Goal: Information Seeking & Learning: Learn about a topic

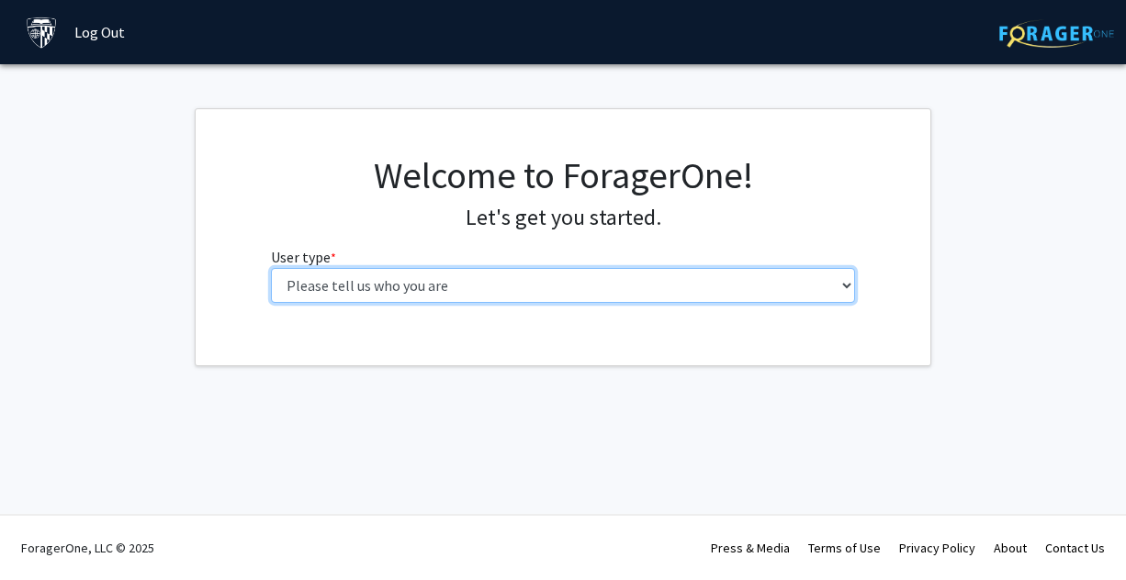
click at [458, 300] on select "Please tell us who you are Undergraduate Student Master's Student Doctoral Cand…" at bounding box center [563, 285] width 585 height 35
select select "1: undergrad"
click at [271, 268] on select "Please tell us who you are Undergraduate Student Master's Student Doctoral Cand…" at bounding box center [563, 285] width 585 height 35
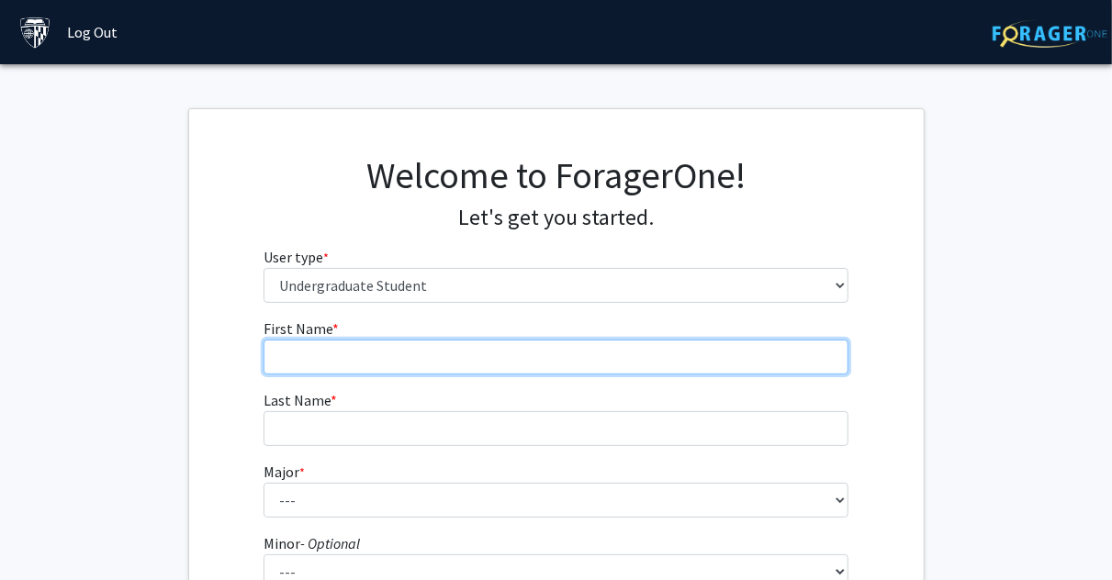
click at [396, 355] on input "First Name * required" at bounding box center [555, 357] width 585 height 35
type input "[PERSON_NAME]"
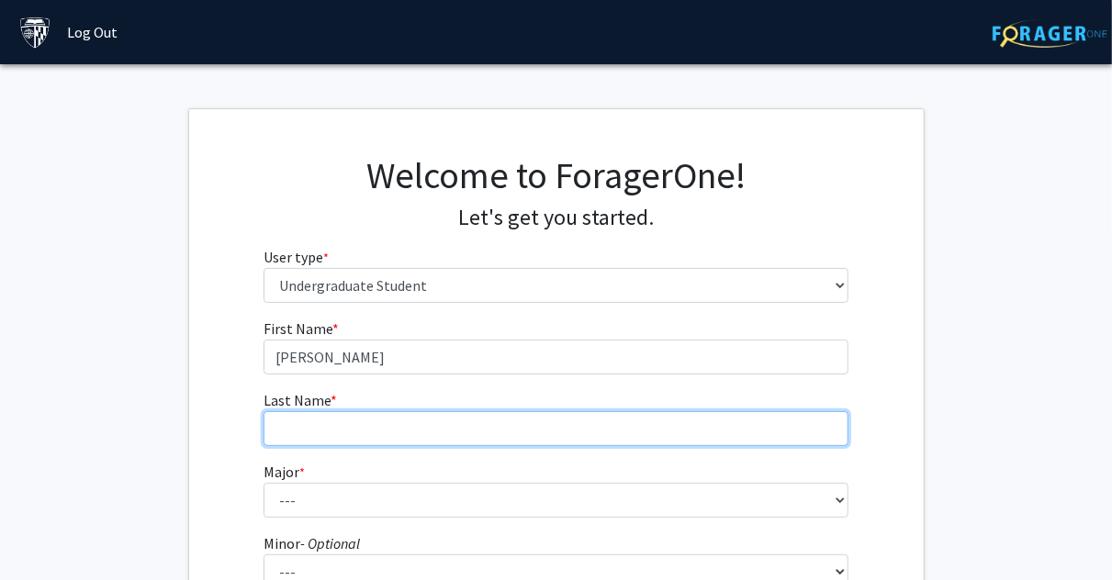
click at [375, 439] on input "Last Name * required" at bounding box center [555, 428] width 585 height 35
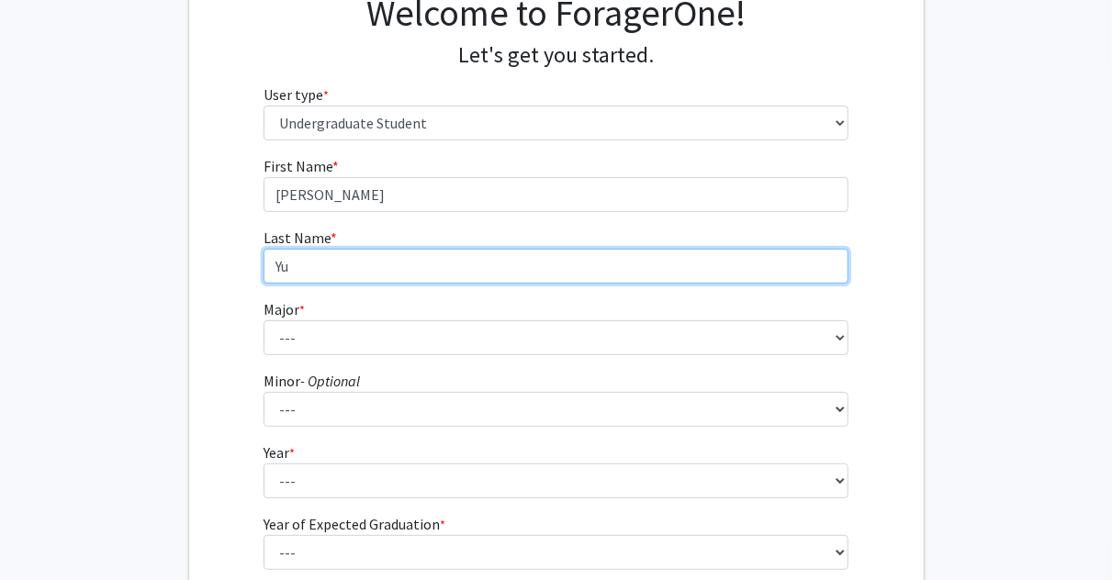
type input "Yu"
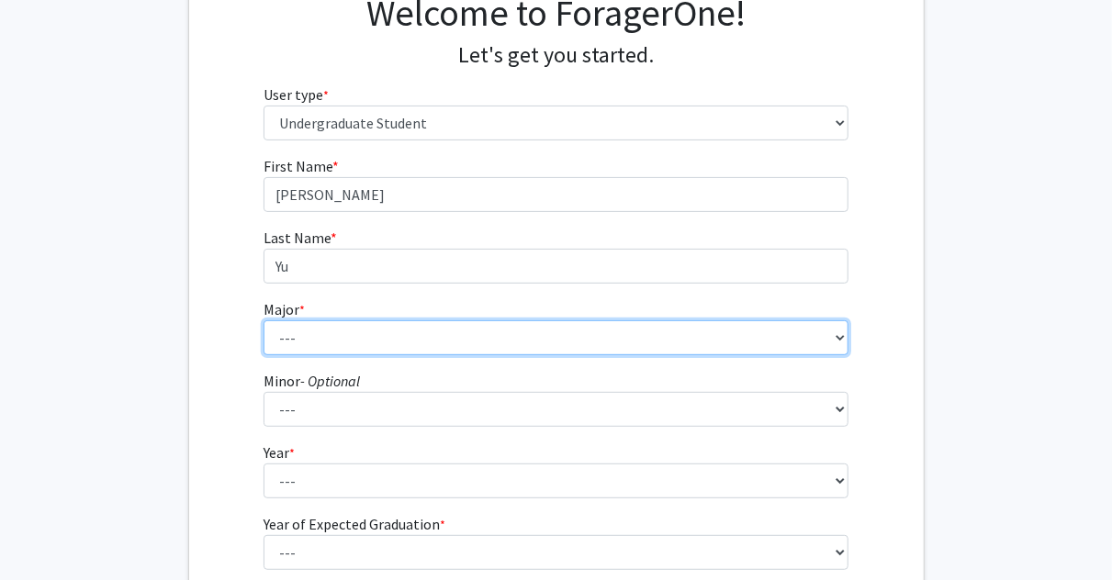
click at [323, 338] on select "--- Africana Studies Anthropology Applied Mathematics & Statistics Archaeology …" at bounding box center [555, 337] width 585 height 35
click at [263, 320] on select "--- Africana Studies Anthropology Applied Mathematics & Statistics Archaeology …" at bounding box center [555, 337] width 585 height 35
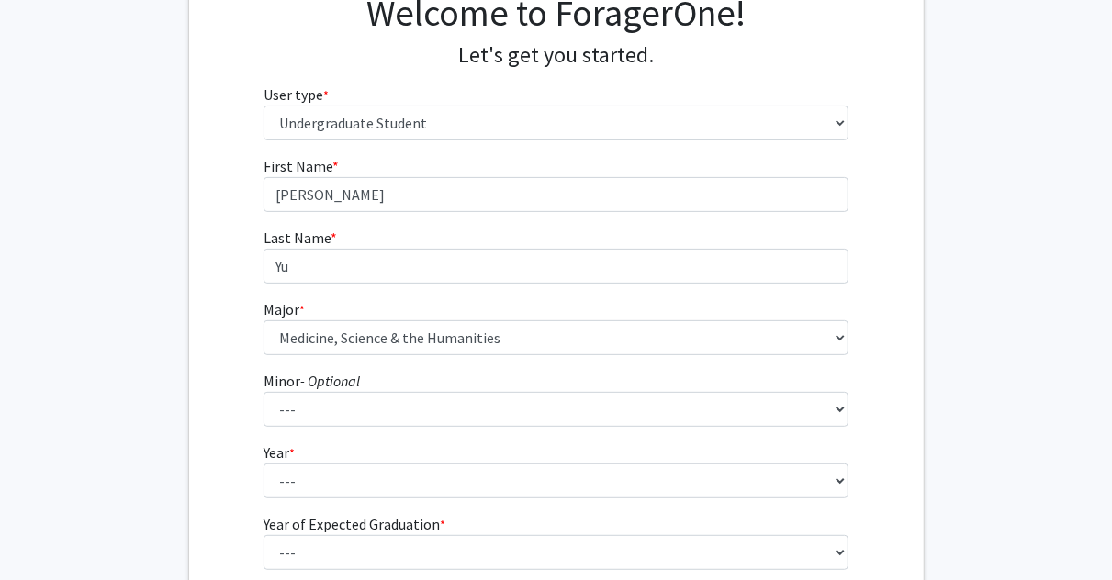
click at [525, 310] on fg-select "Major * required --- Africana Studies Anthropology Applied Mathematics & Statis…" at bounding box center [555, 326] width 585 height 57
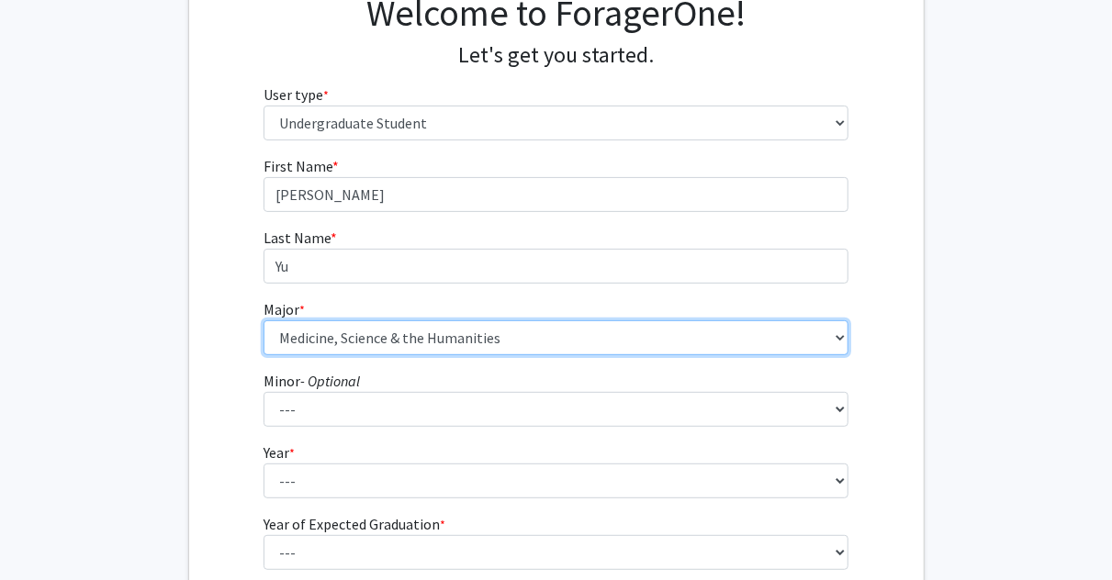
click at [521, 329] on select "--- Africana Studies Anthropology Applied Mathematics & Statistics Archaeology …" at bounding box center [555, 337] width 585 height 35
select select "45: 58"
click at [263, 320] on select "--- Africana Studies Anthropology Applied Mathematics & Statistics Archaeology …" at bounding box center [555, 337] width 585 height 35
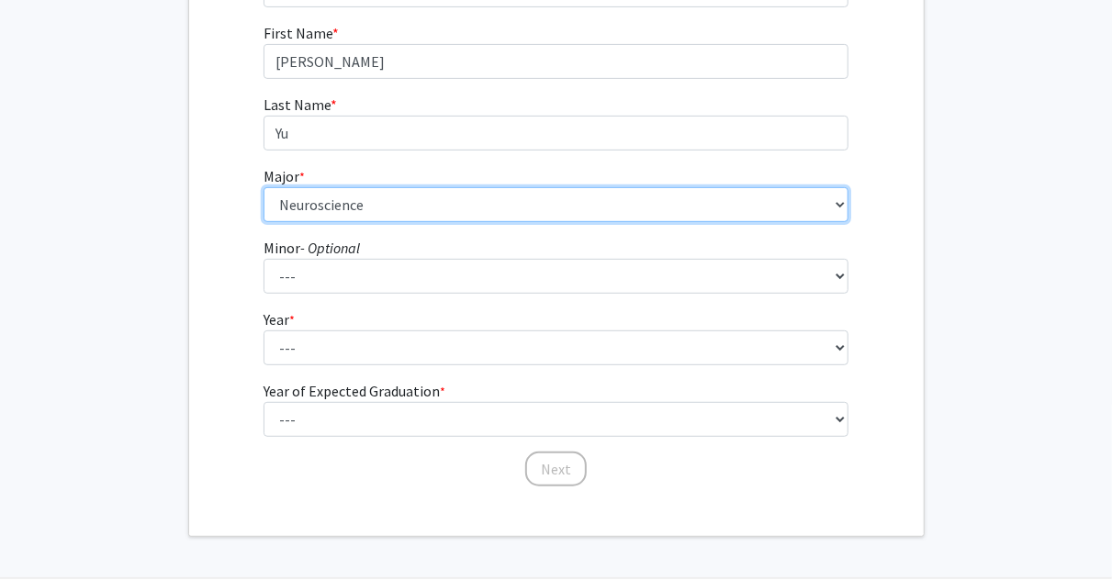
scroll to position [297, 0]
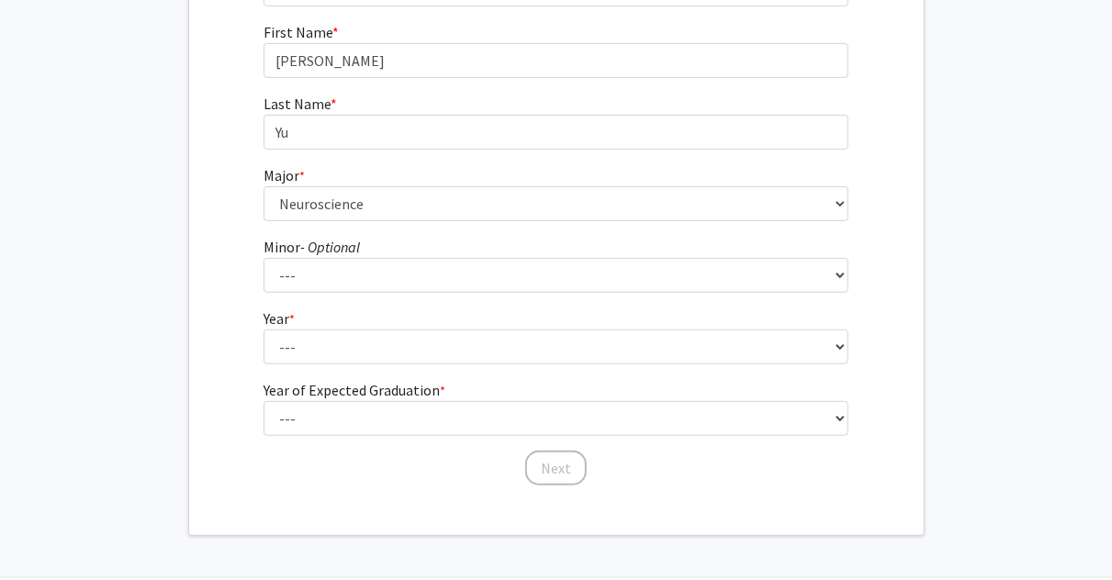
click at [364, 300] on form "First Name * required [PERSON_NAME] Last Name * required [PERSON_NAME] * requir…" at bounding box center [555, 245] width 585 height 448
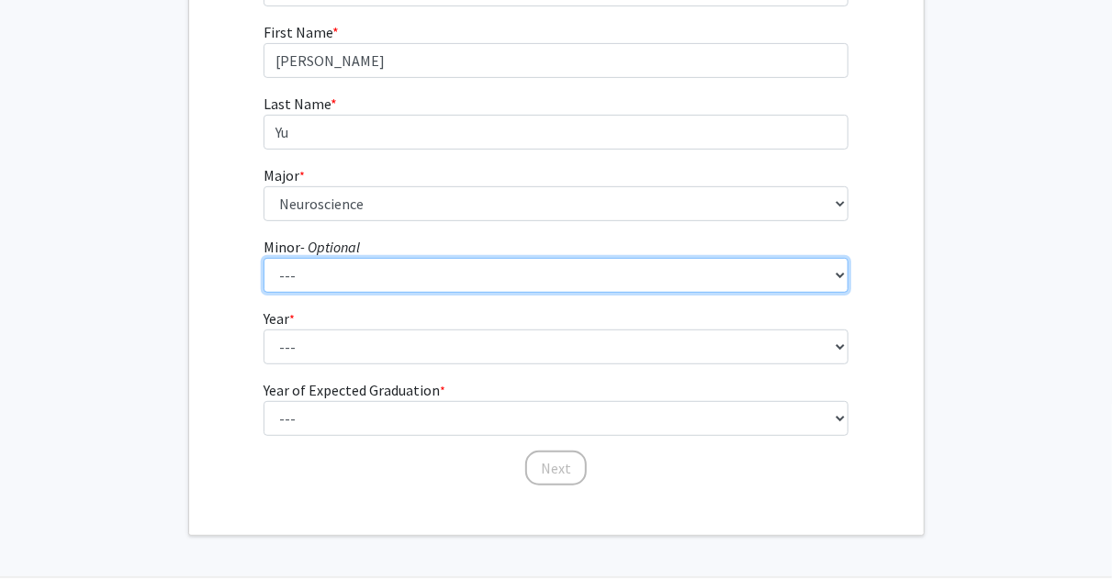
click at [406, 271] on select "--- Accounting and Financial Management Africana Studies Anthropology Applied M…" at bounding box center [555, 275] width 585 height 35
click at [263, 258] on select "--- Accounting and Financial Management Africana Studies Anthropology Applied M…" at bounding box center [555, 275] width 585 height 35
click at [386, 282] on select "--- Accounting and Financial Management Africana Studies Anthropology Applied M…" at bounding box center [555, 275] width 585 height 35
select select "36: 48"
click at [263, 258] on select "--- Accounting and Financial Management Africana Studies Anthropology Applied M…" at bounding box center [555, 275] width 585 height 35
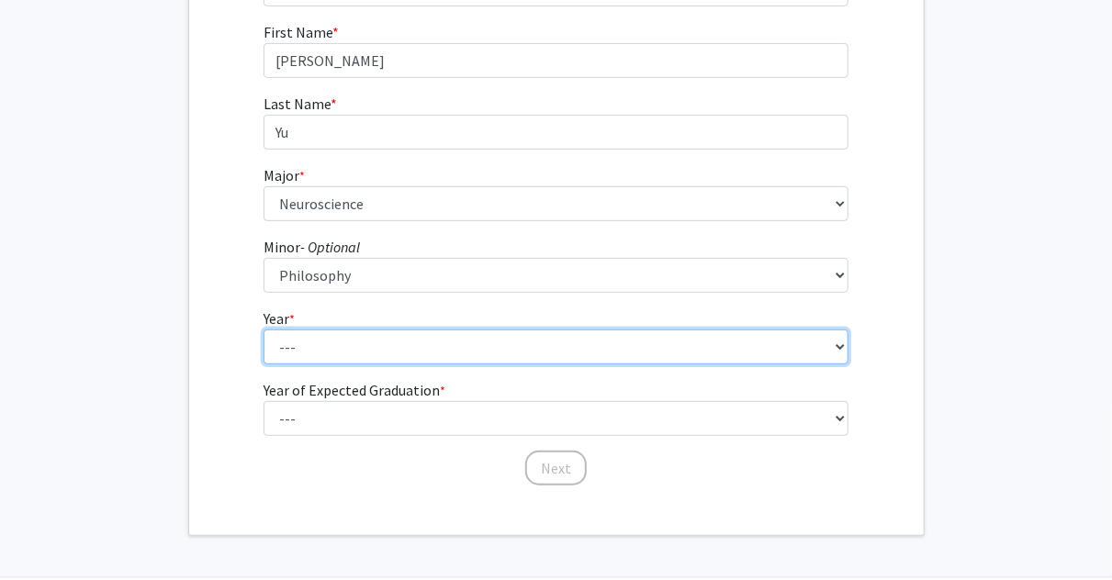
click at [441, 338] on select "--- First-year Sophomore Junior Senior Postbaccalaureate Certificate" at bounding box center [555, 347] width 585 height 35
select select "1: first-year"
click at [263, 330] on select "--- First-year Sophomore Junior Senior Postbaccalaureate Certificate" at bounding box center [555, 347] width 585 height 35
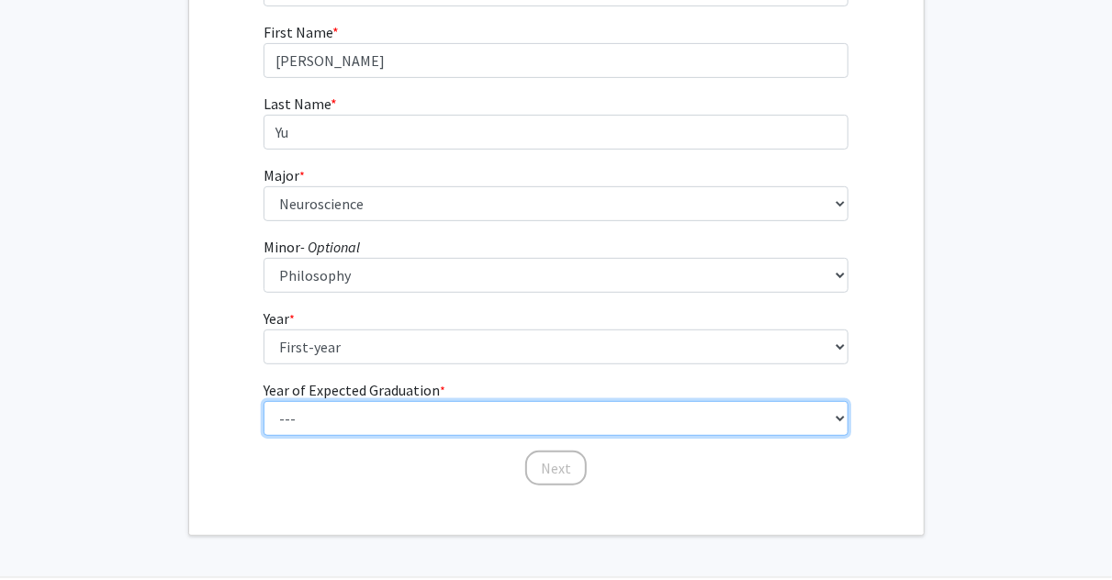
click at [346, 409] on select "--- 2025 2026 2027 2028 2029 2030 2031 2032 2033 2034" at bounding box center [555, 418] width 585 height 35
select select "5: 2029"
click at [263, 401] on select "--- 2025 2026 2027 2028 2029 2030 2031 2032 2033 2034" at bounding box center [555, 418] width 585 height 35
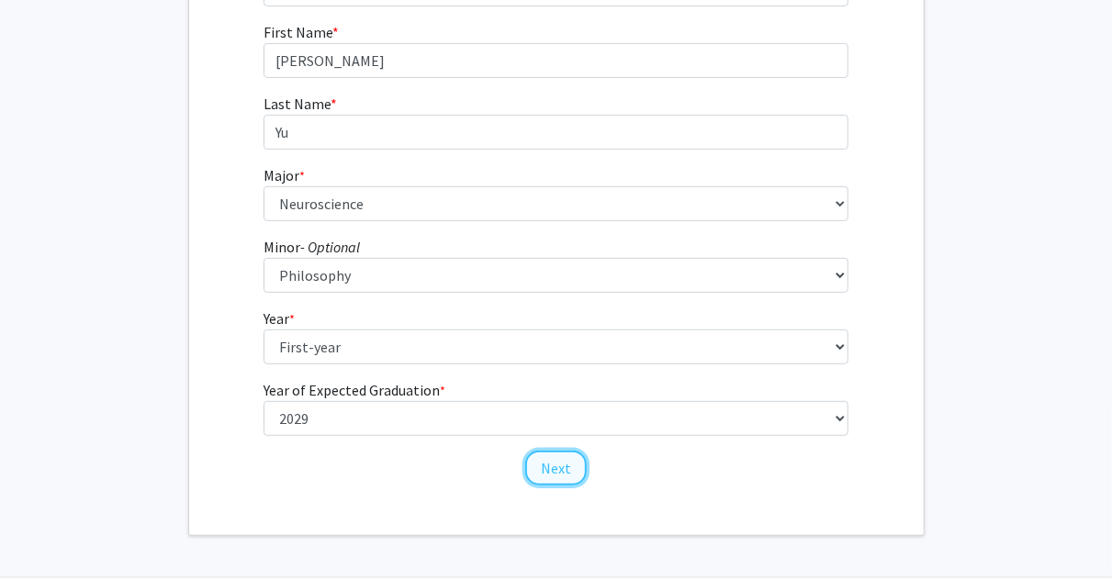
click at [572, 460] on button "Next" at bounding box center [556, 468] width 62 height 35
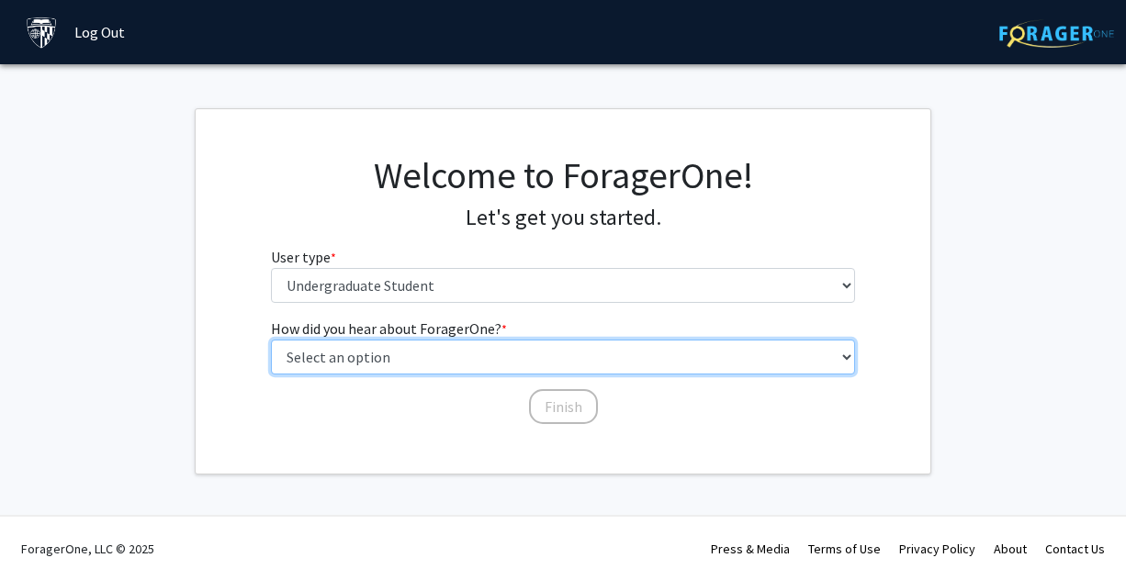
click at [453, 355] on select "Select an option Peer/student recommendation Faculty/staff recommendation Unive…" at bounding box center [563, 357] width 585 height 35
select select "2: faculty_recommendation"
click at [271, 340] on select "Select an option Peer/student recommendation Faculty/staff recommendation Unive…" at bounding box center [563, 357] width 585 height 35
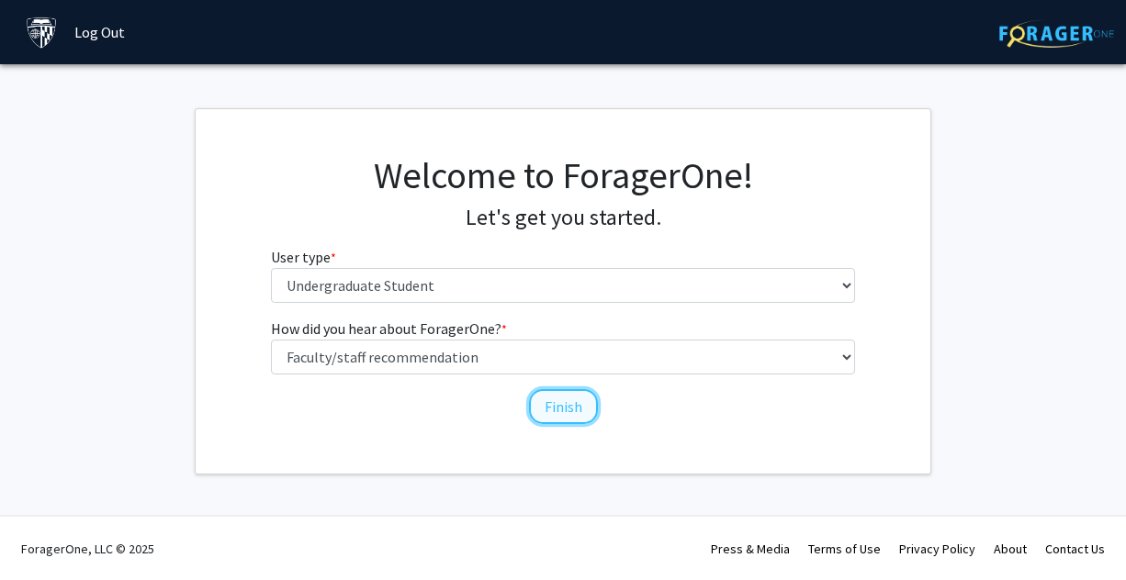
click at [574, 398] on button "Finish" at bounding box center [563, 406] width 69 height 35
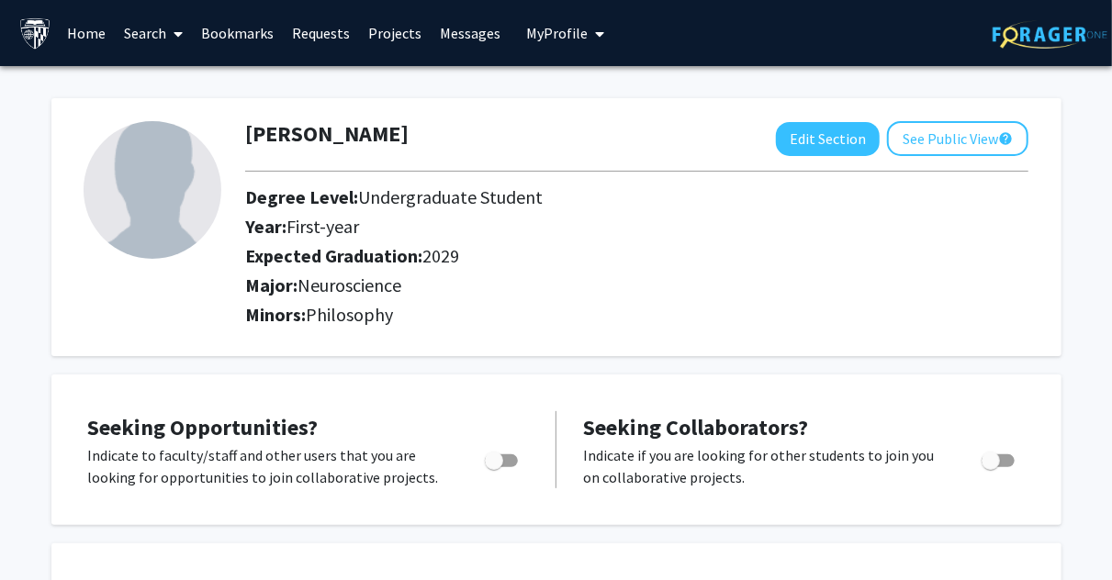
drag, startPoint x: 148, startPoint y: 36, endPoint x: 129, endPoint y: 19, distance: 24.7
click at [129, 19] on link "Search" at bounding box center [153, 33] width 77 height 64
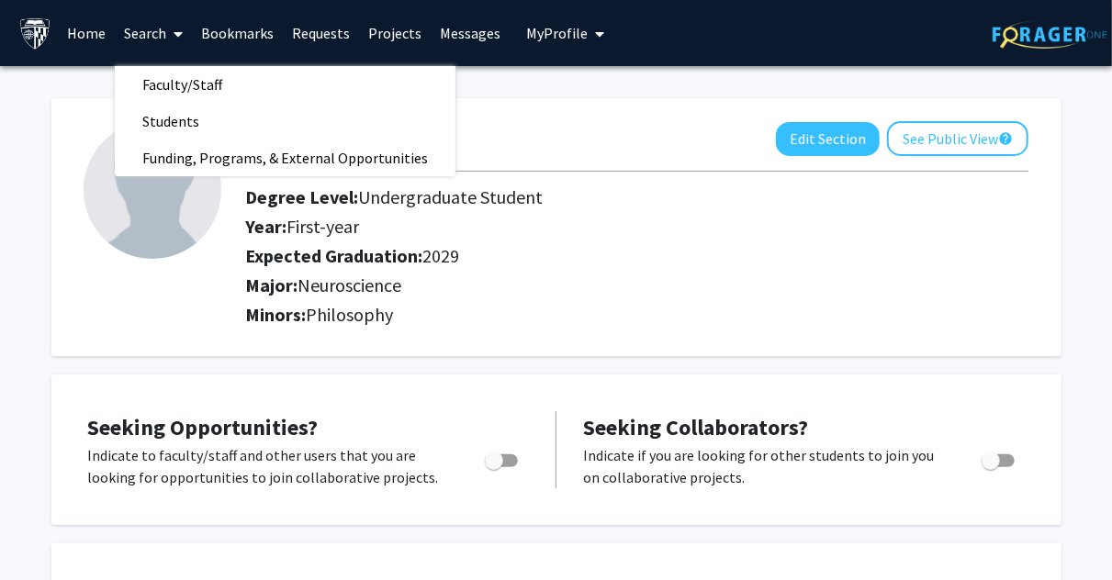
click at [386, 37] on link "Projects" at bounding box center [395, 33] width 72 height 64
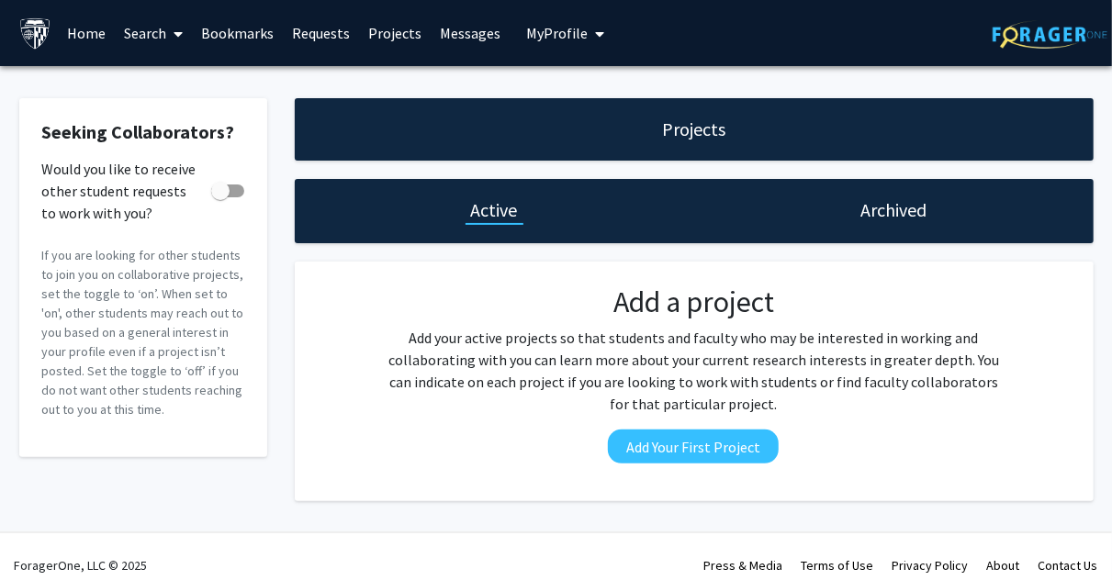
drag, startPoint x: 95, startPoint y: 38, endPoint x: 157, endPoint y: 28, distance: 63.1
click at [157, 28] on link "Search" at bounding box center [153, 33] width 77 height 64
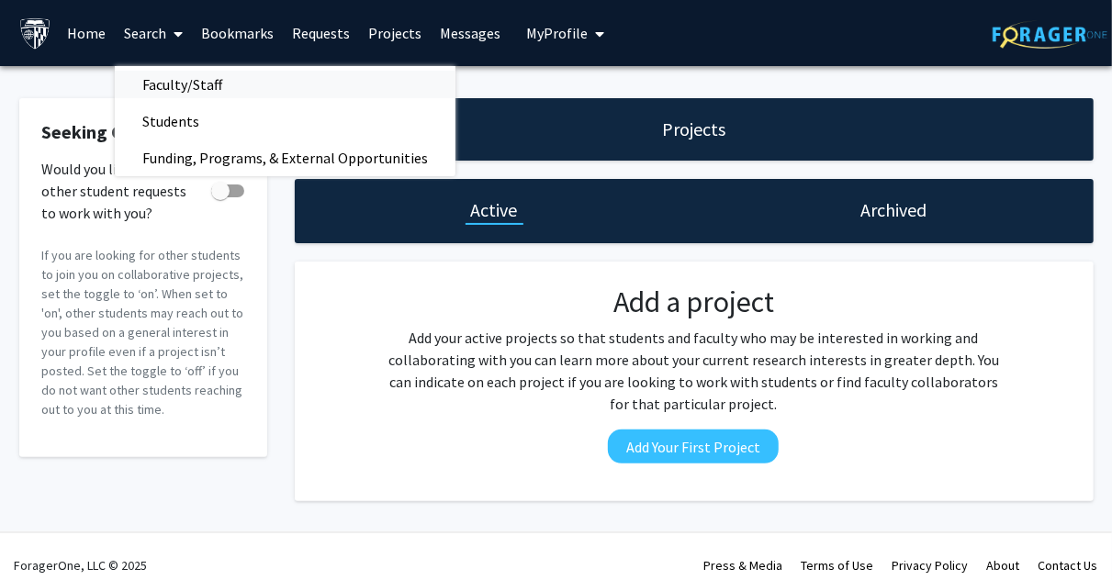
click at [226, 85] on span "Faculty/Staff" at bounding box center [182, 84] width 135 height 37
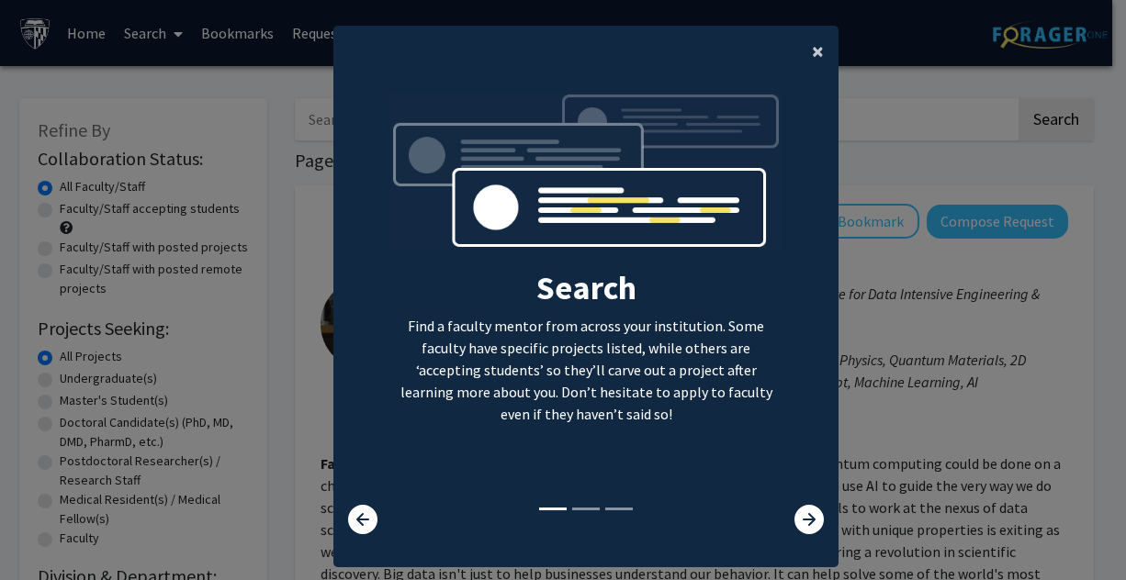
click at [812, 38] on span "×" at bounding box center [818, 51] width 12 height 28
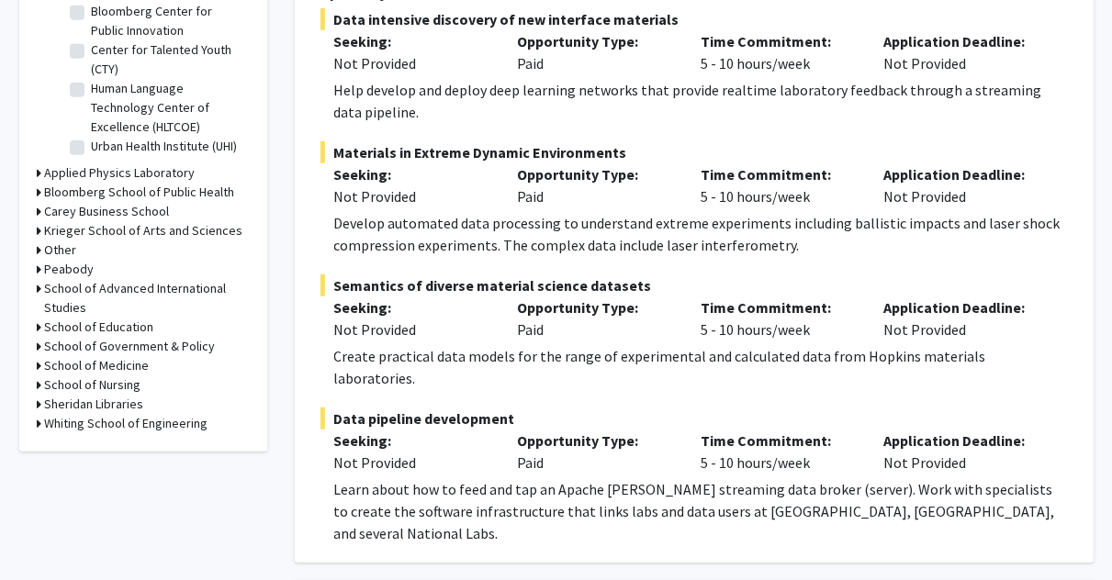
scroll to position [635, 0]
click at [42, 230] on div "Krieger School of Arts and Sciences" at bounding box center [143, 229] width 211 height 19
click at [41, 230] on icon at bounding box center [40, 229] width 5 height 19
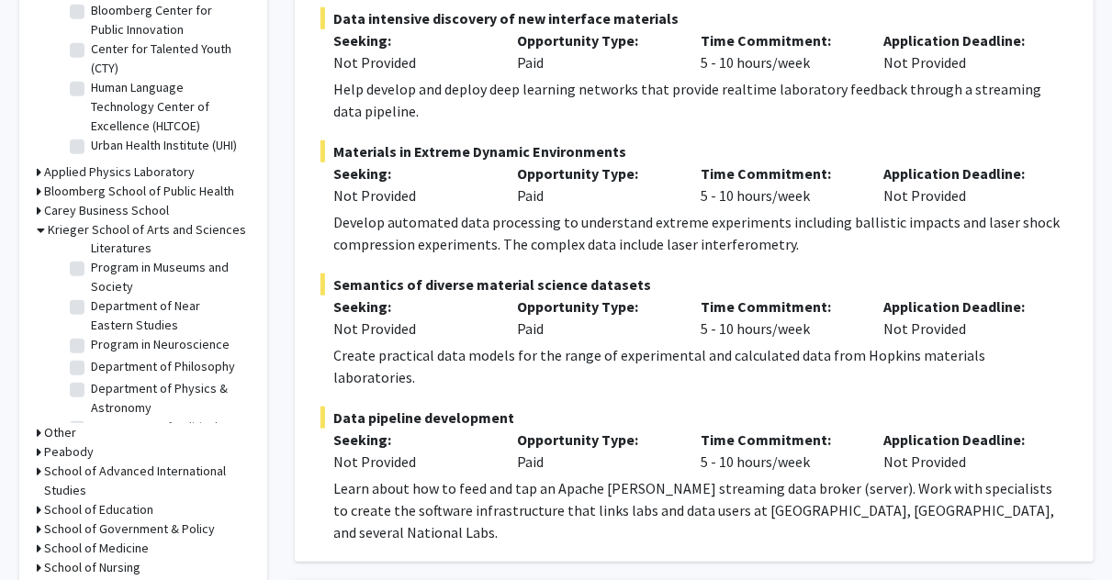
scroll to position [1315, 0]
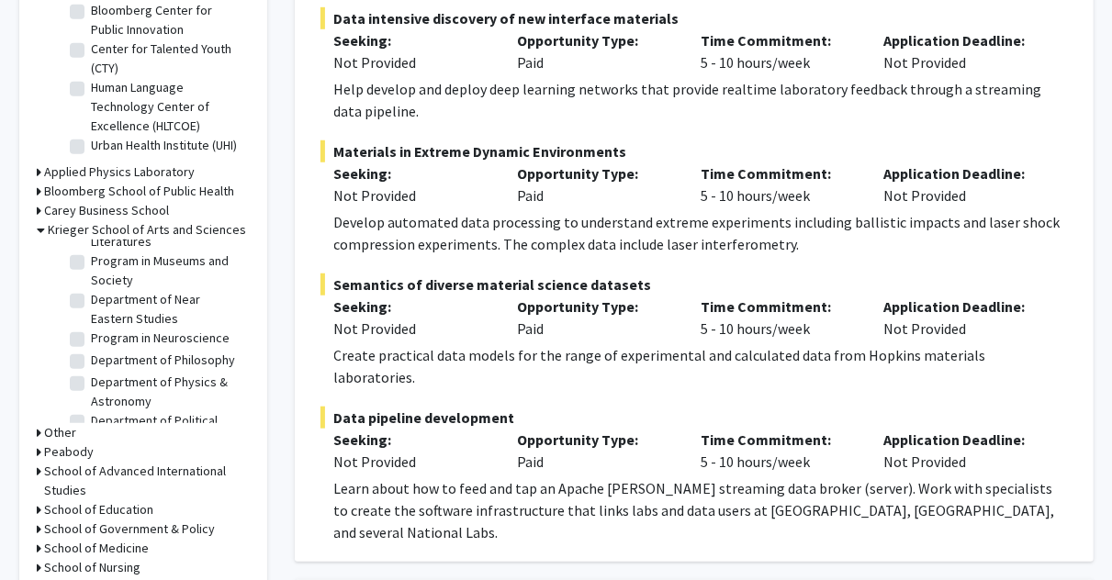
click at [92, 348] on label "Program in Neuroscience" at bounding box center [161, 338] width 139 height 19
click at [92, 341] on input "Program in Neuroscience" at bounding box center [98, 335] width 12 height 12
checkbox input "true"
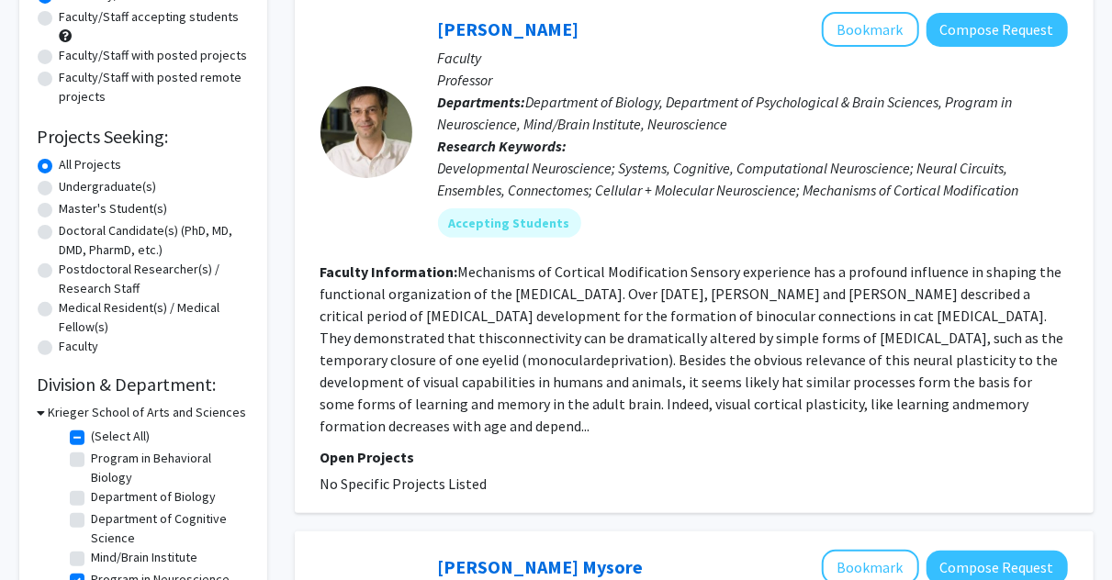
scroll to position [190, 0]
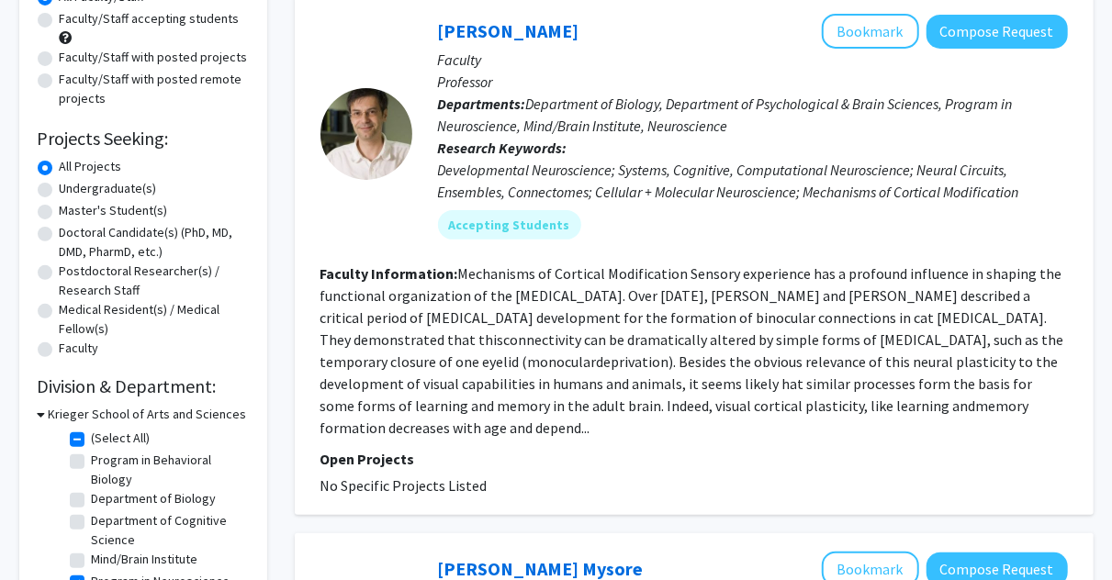
click at [704, 390] on fg-read-more "Mechanisms of Cortical Modification Sensory experience has a profound influence…" at bounding box center [692, 350] width 744 height 173
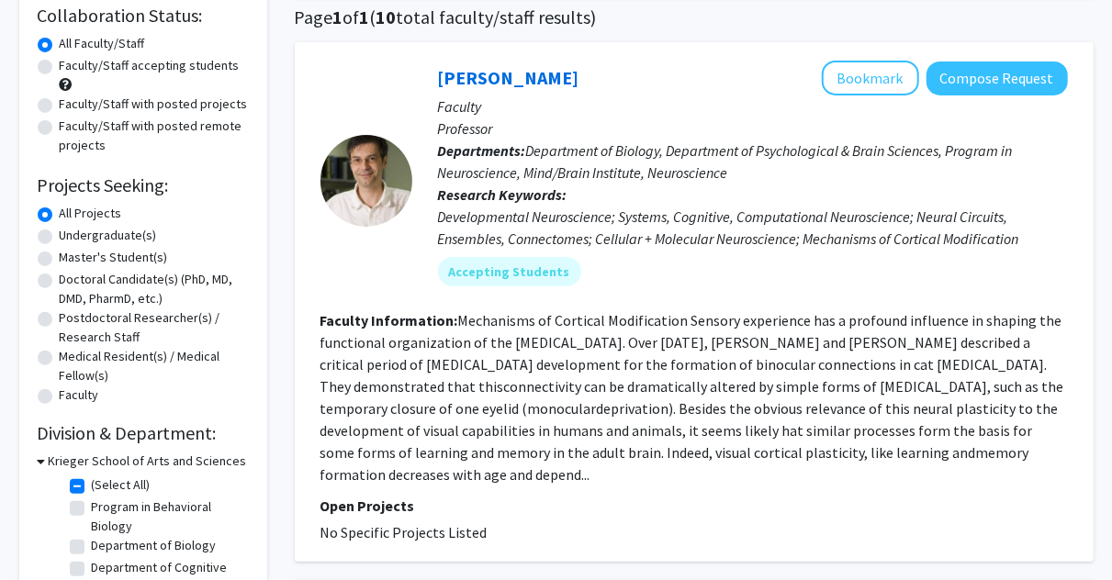
scroll to position [142, 0]
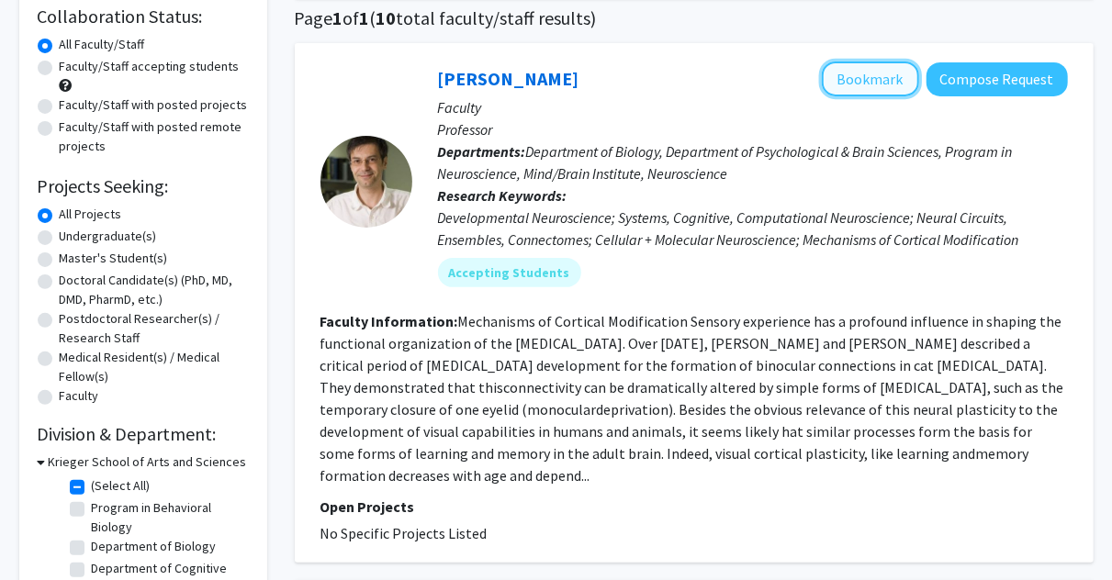
click at [837, 71] on button "Bookmark" at bounding box center [870, 79] width 97 height 35
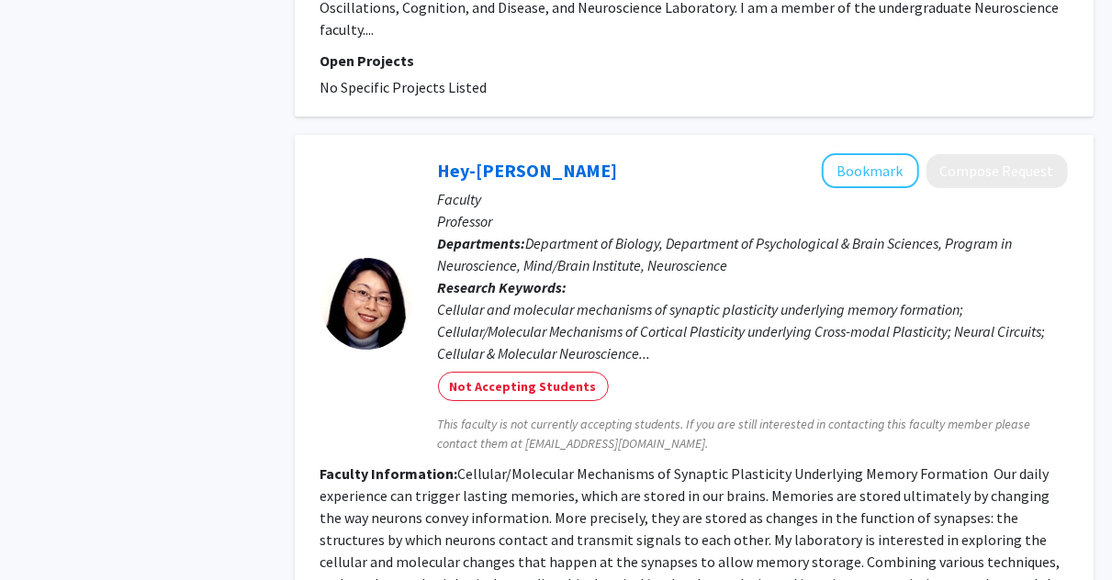
scroll to position [2974, 0]
click at [851, 189] on p "Faculty" at bounding box center [753, 200] width 630 height 22
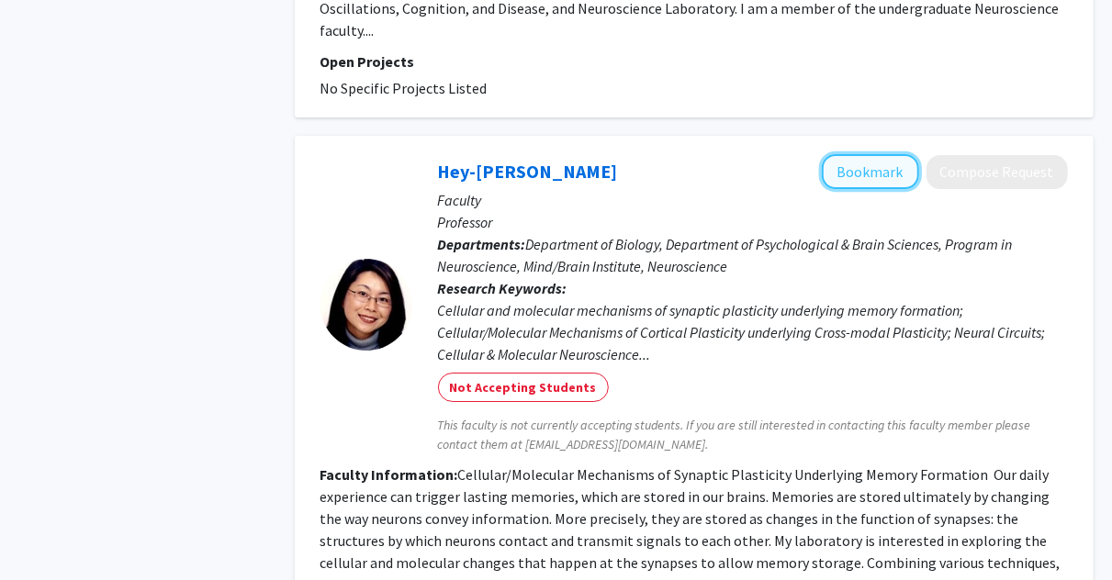
click at [860, 154] on button "Bookmark" at bounding box center [870, 171] width 97 height 35
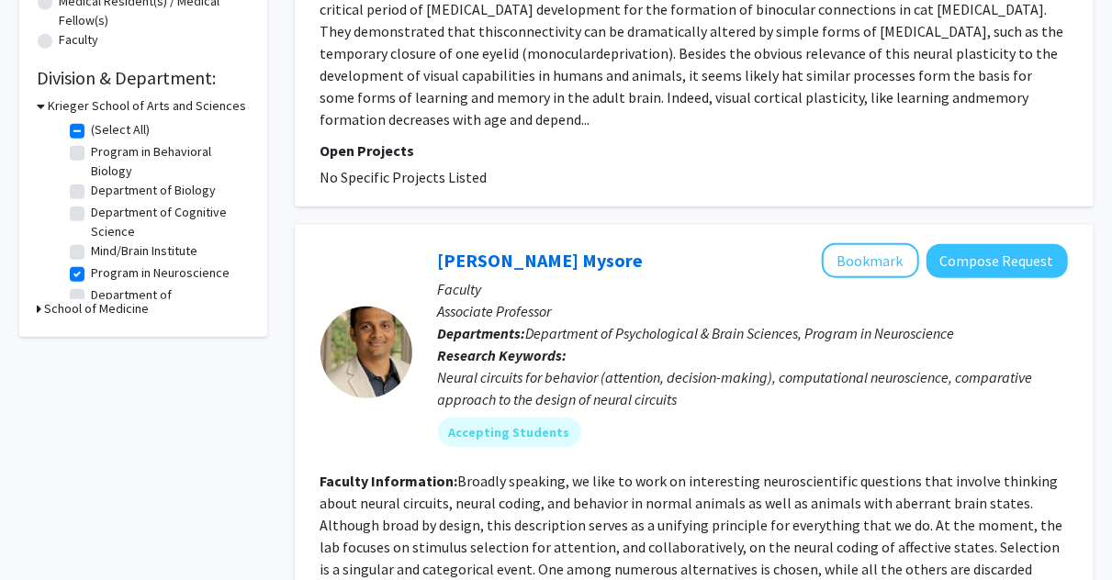
scroll to position [499, 0]
click at [92, 269] on label "Program in Neuroscience" at bounding box center [161, 272] width 139 height 19
click at [92, 269] on input "Program in Neuroscience" at bounding box center [98, 269] width 12 height 12
checkbox input "false"
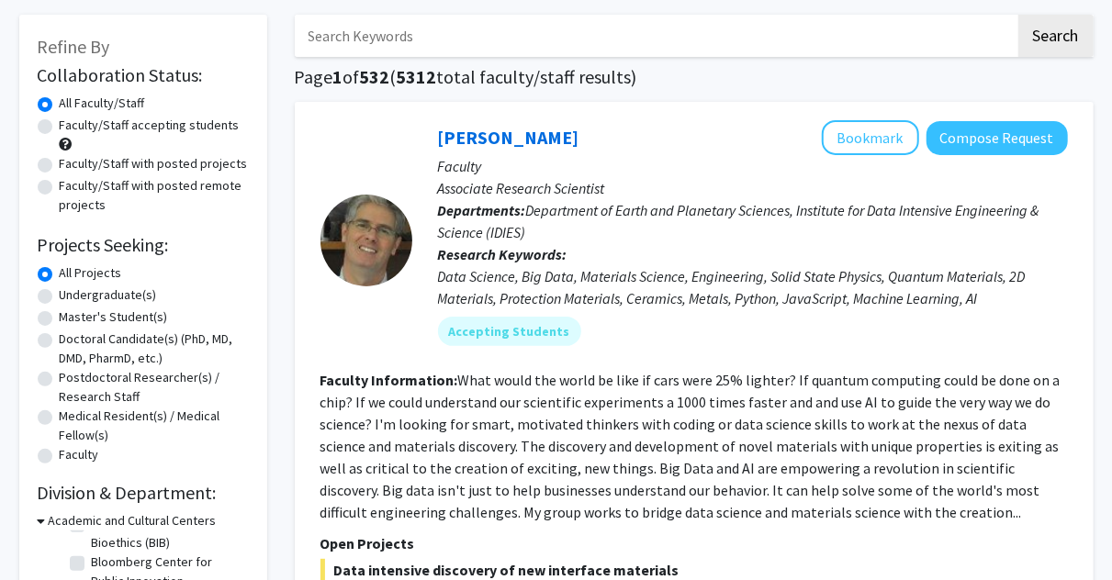
scroll to position [83, 0]
click at [60, 297] on label "Undergraduate(s)" at bounding box center [108, 295] width 97 height 19
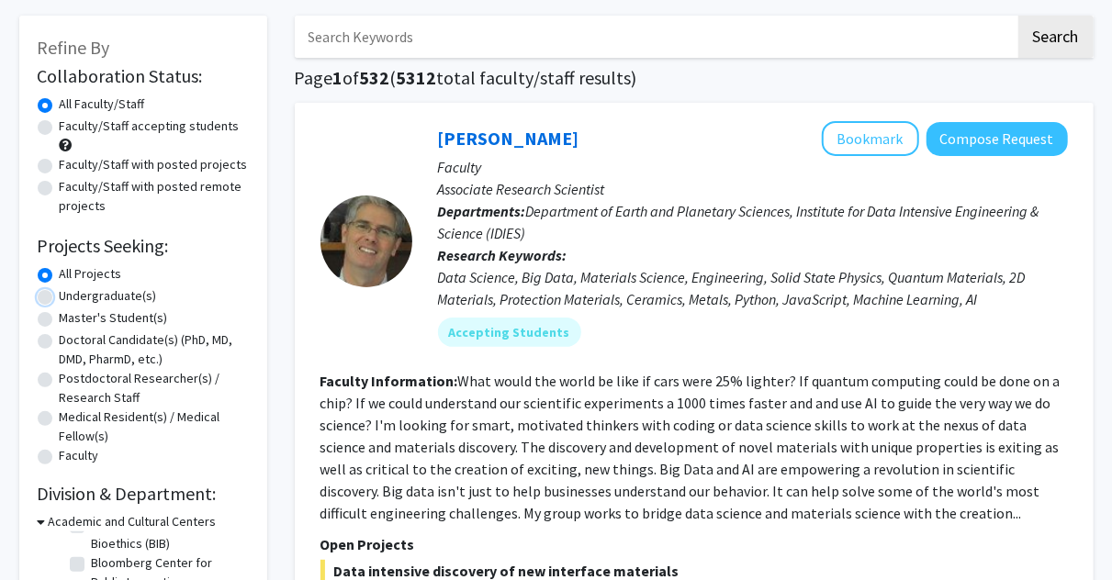
click at [60, 297] on input "Undergraduate(s)" at bounding box center [66, 292] width 12 height 12
radio input "true"
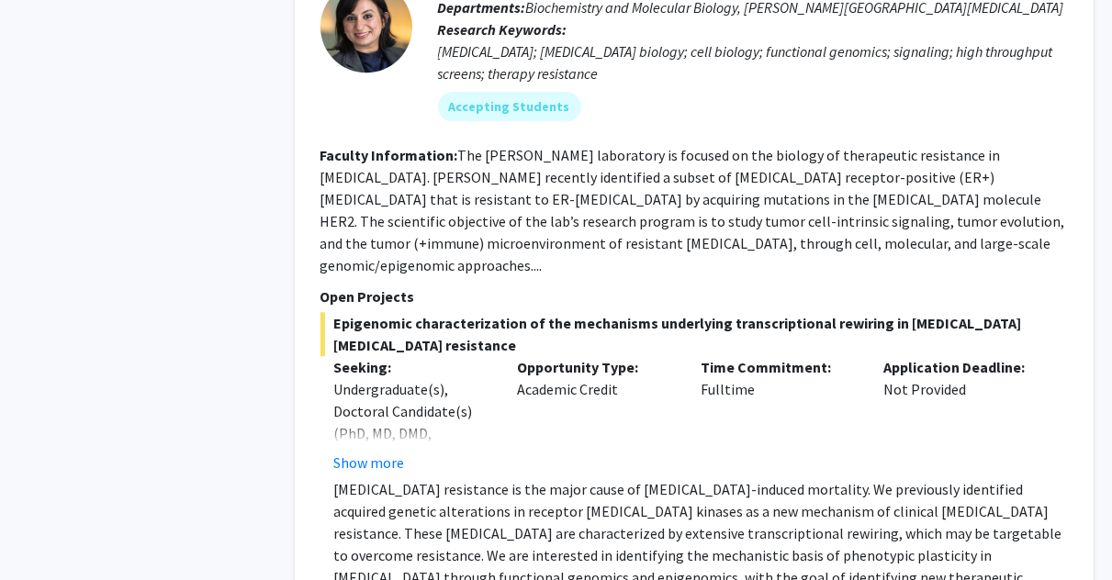
scroll to position [2145, 0]
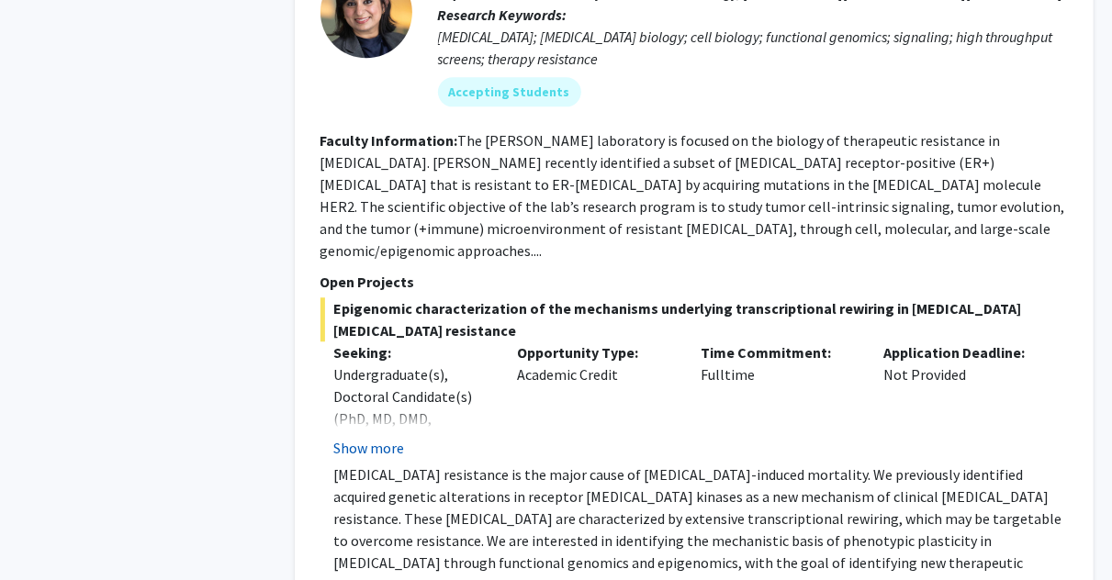
click at [383, 437] on button "Show more" at bounding box center [369, 448] width 71 height 22
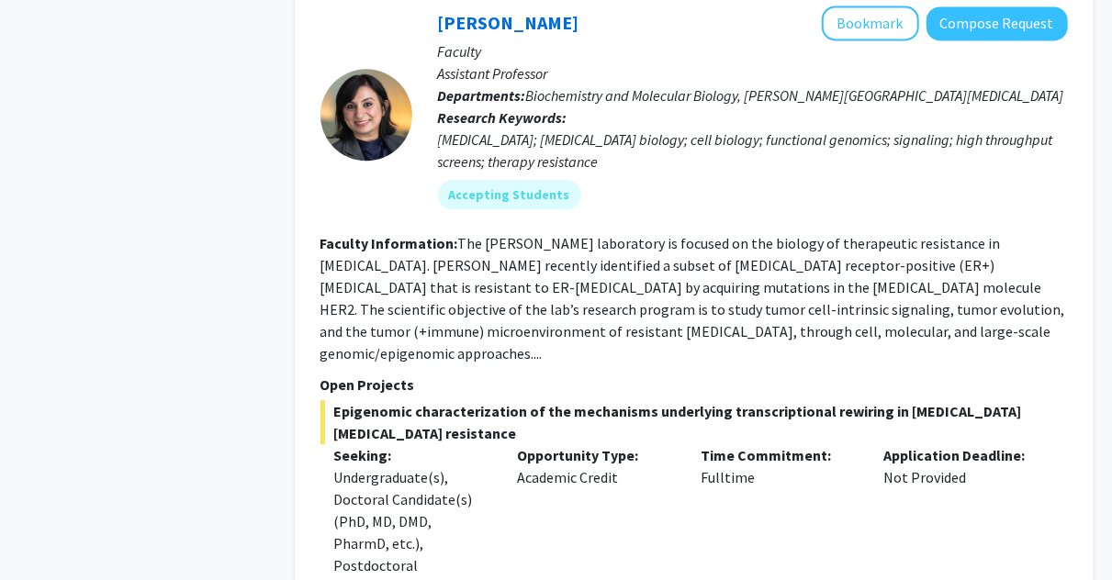
scroll to position [2037, 0]
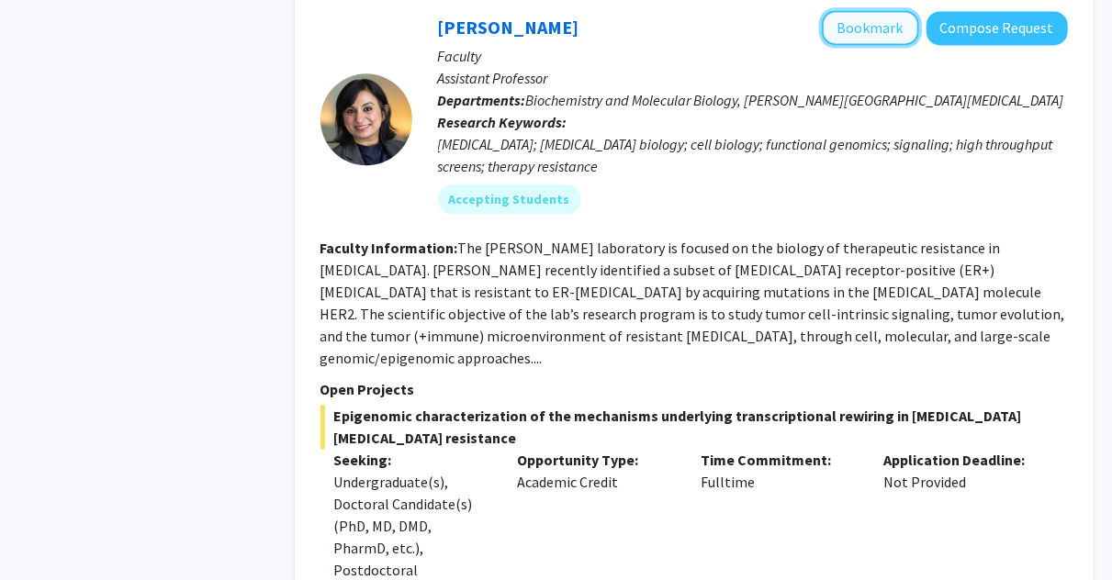
click at [855, 28] on button "Bookmark" at bounding box center [870, 27] width 97 height 35
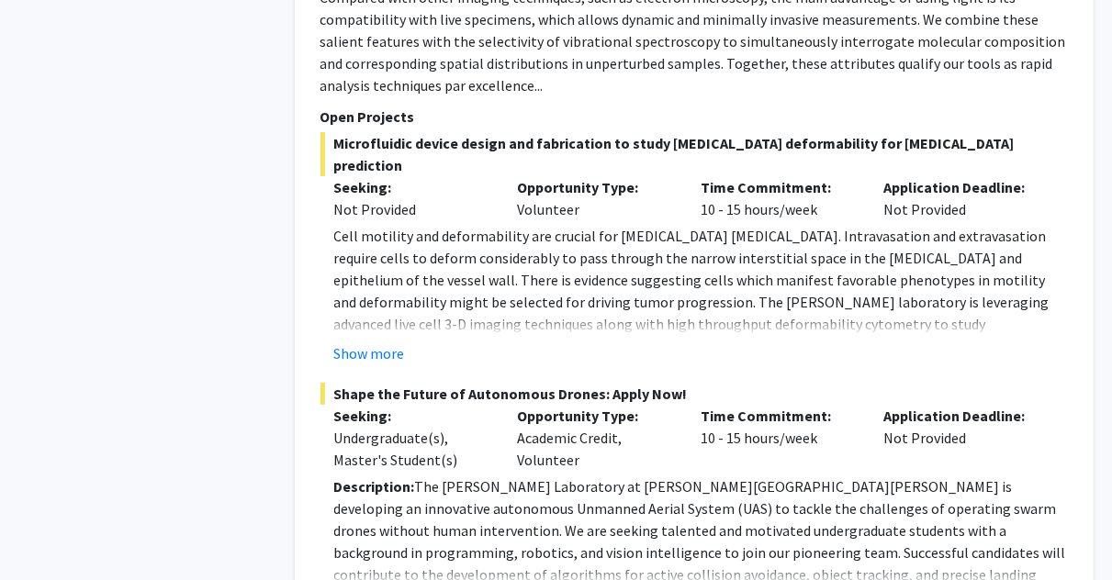
scroll to position [3238, 0]
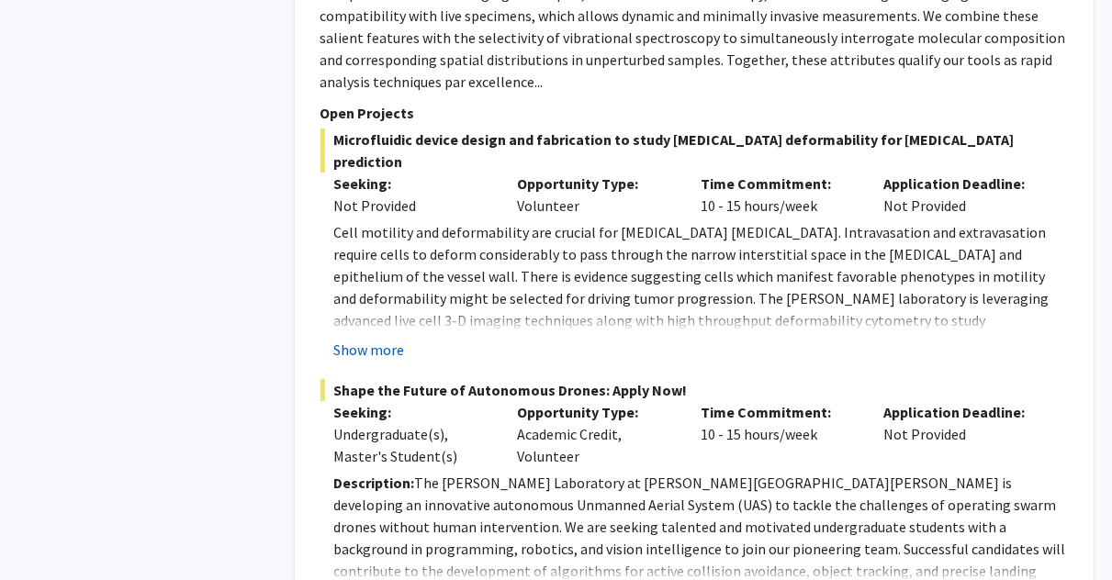
click at [379, 339] on button "Show more" at bounding box center [369, 350] width 71 height 22
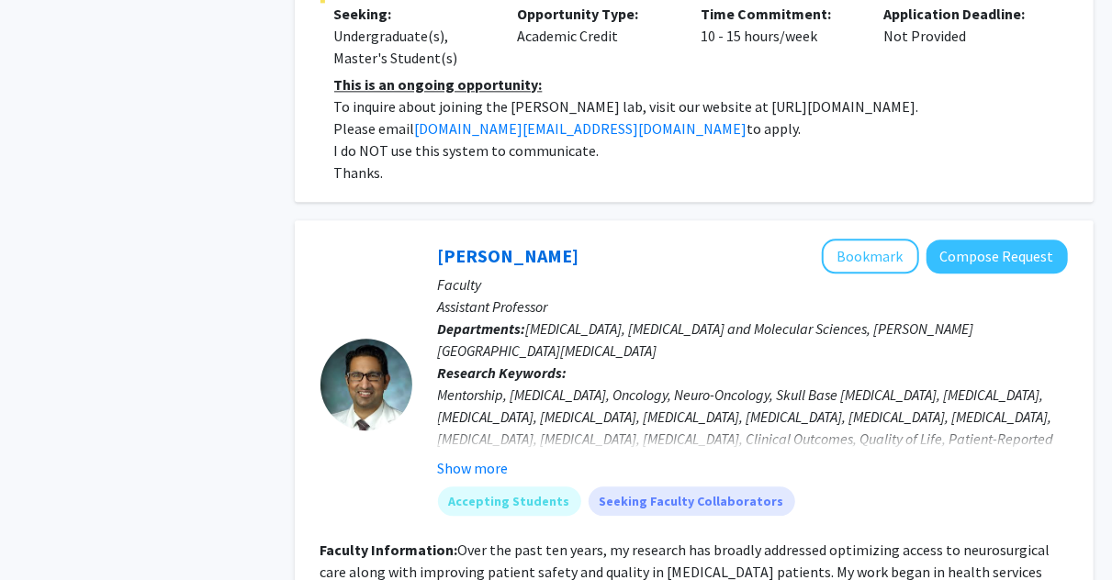
scroll to position [5382, 0]
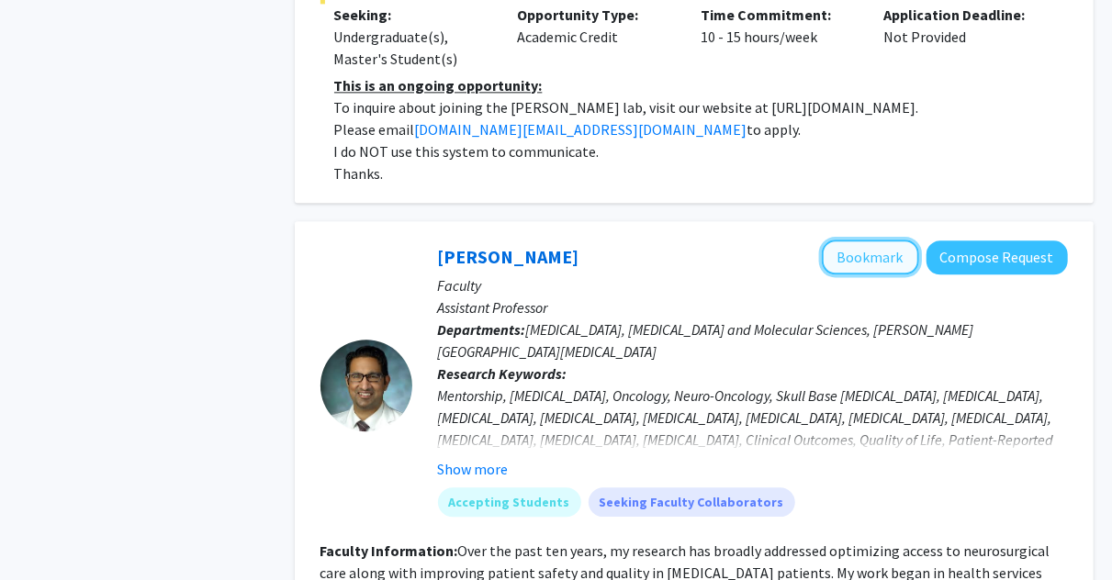
click at [861, 240] on button "Bookmark" at bounding box center [870, 257] width 97 height 35
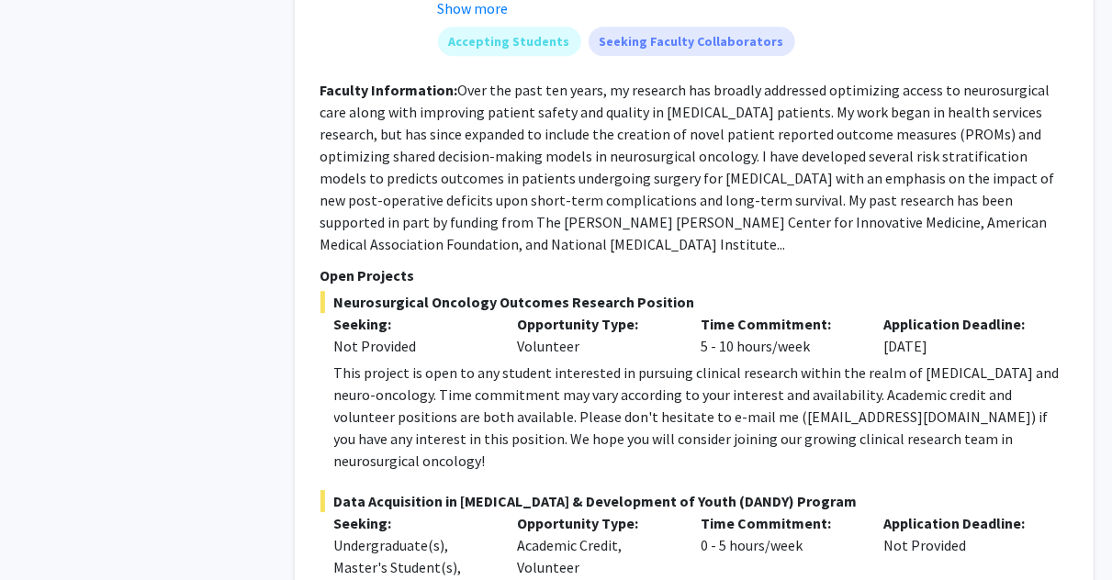
scroll to position [5844, 0]
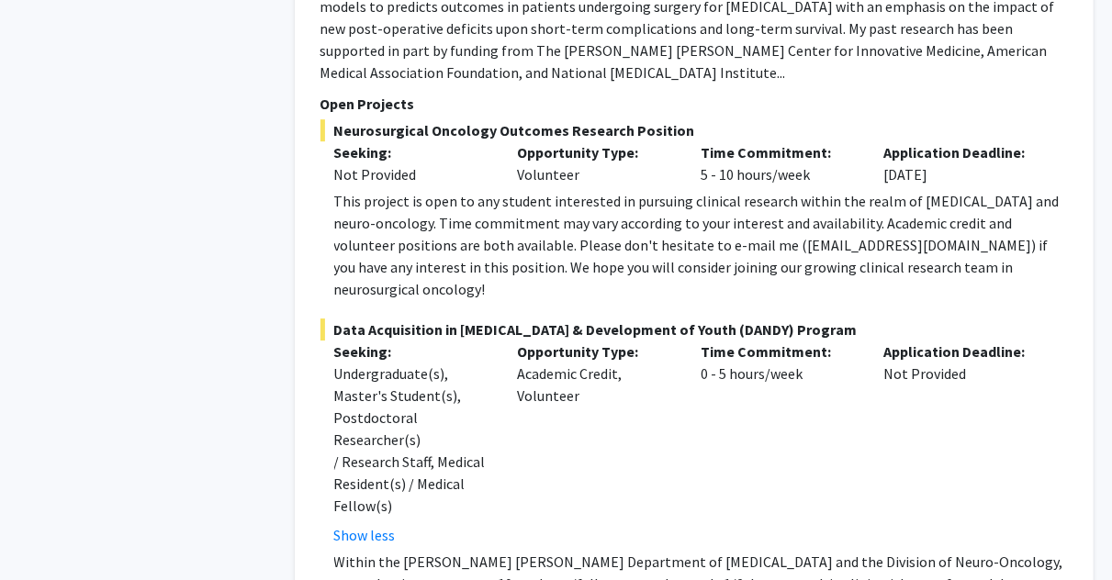
scroll to position [6015, 0]
click at [362, 478] on div "✓ Bookmarked [PERSON_NAME] Remove Bookmark Compose Request Faculty Assistant Pr…" at bounding box center [694, 148] width 799 height 1120
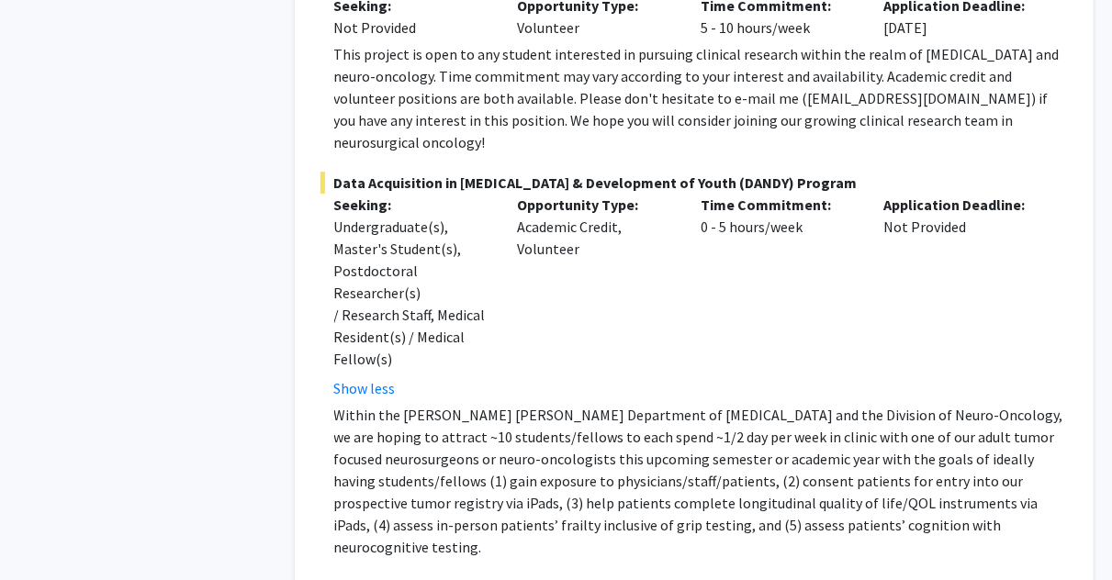
scroll to position [6173, 0]
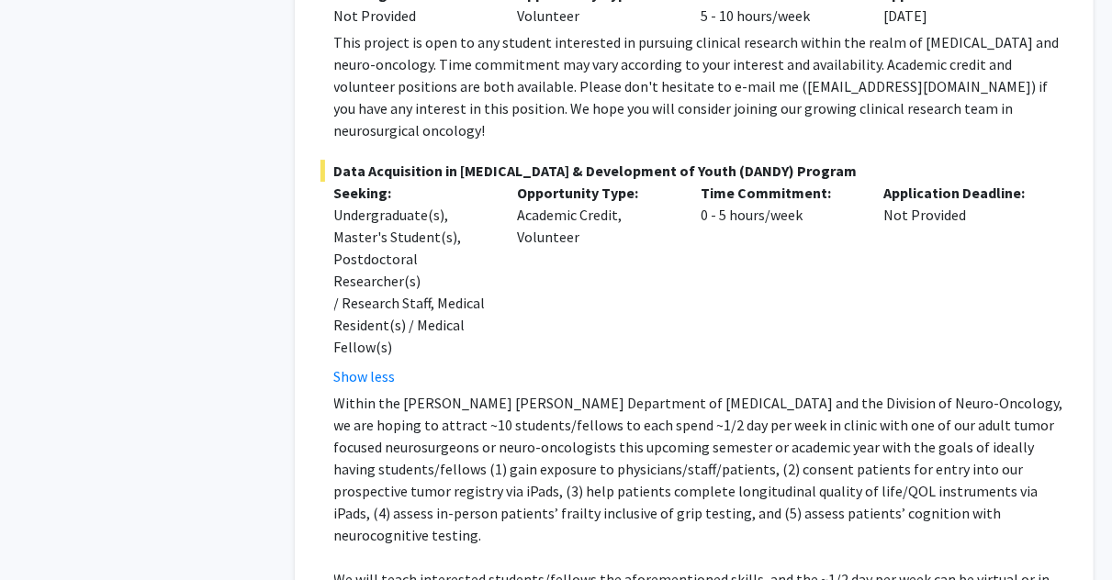
drag, startPoint x: 632, startPoint y: 427, endPoint x: 724, endPoint y: 429, distance: 92.7
copy p "[PERSON_NAME][EMAIL_ADDRESS][DOMAIN_NAME]"
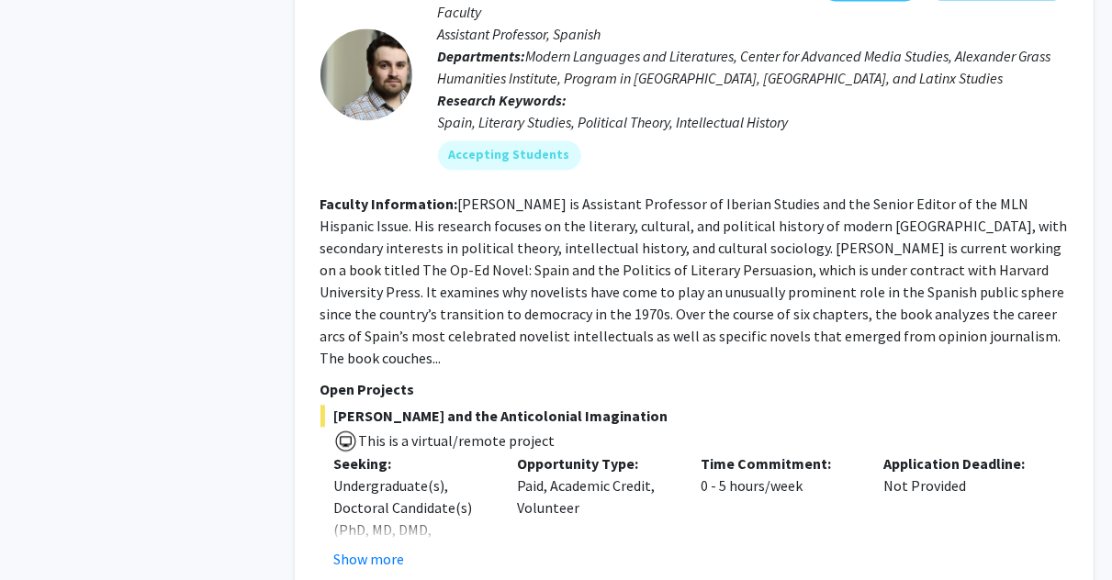
scroll to position [8620, 0]
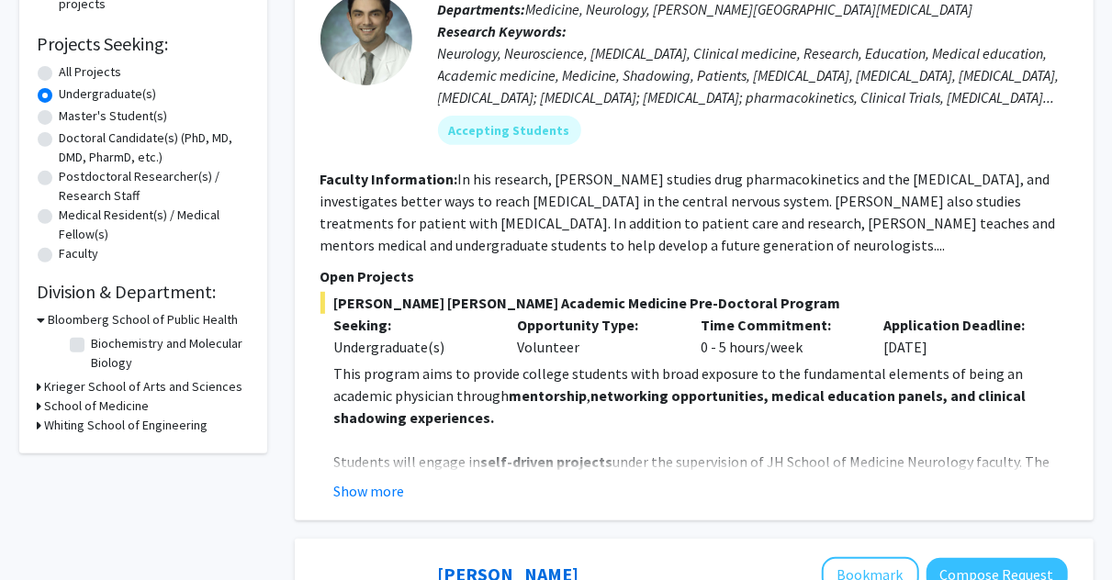
scroll to position [311, 0]
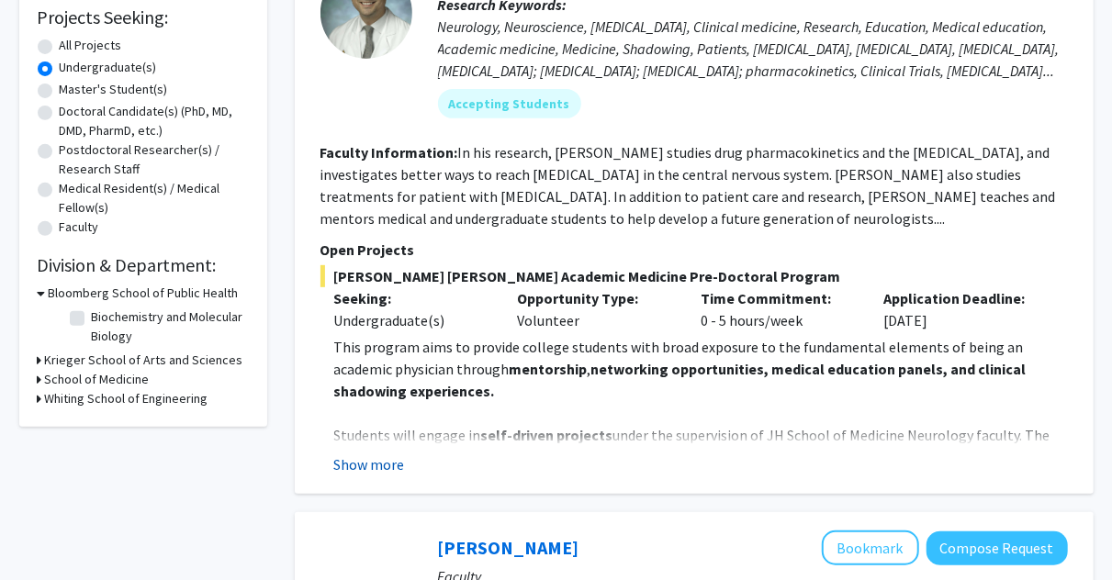
click at [350, 464] on button "Show more" at bounding box center [369, 465] width 71 height 22
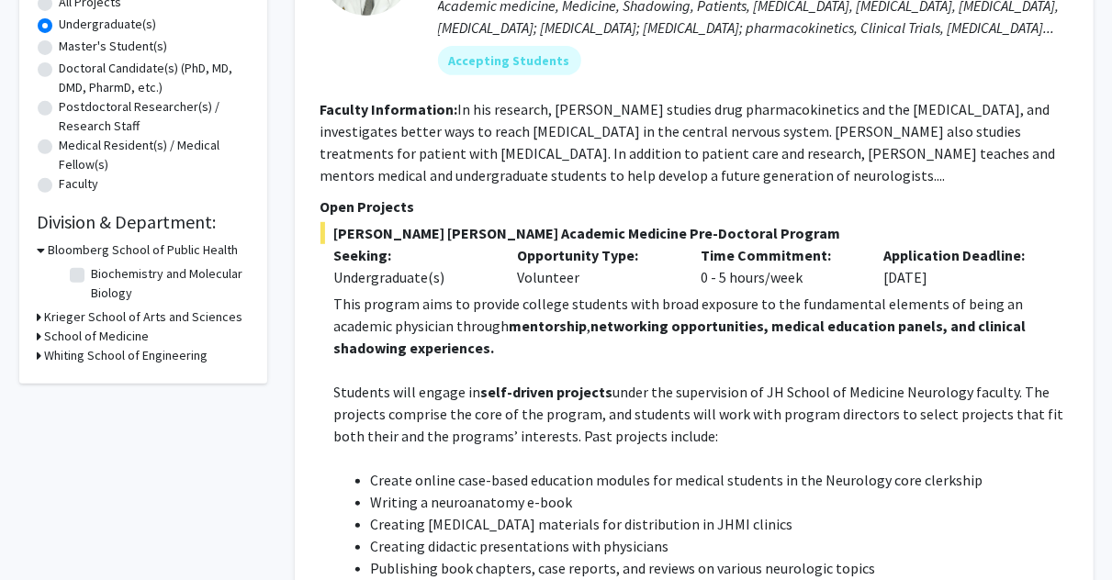
scroll to position [0, 0]
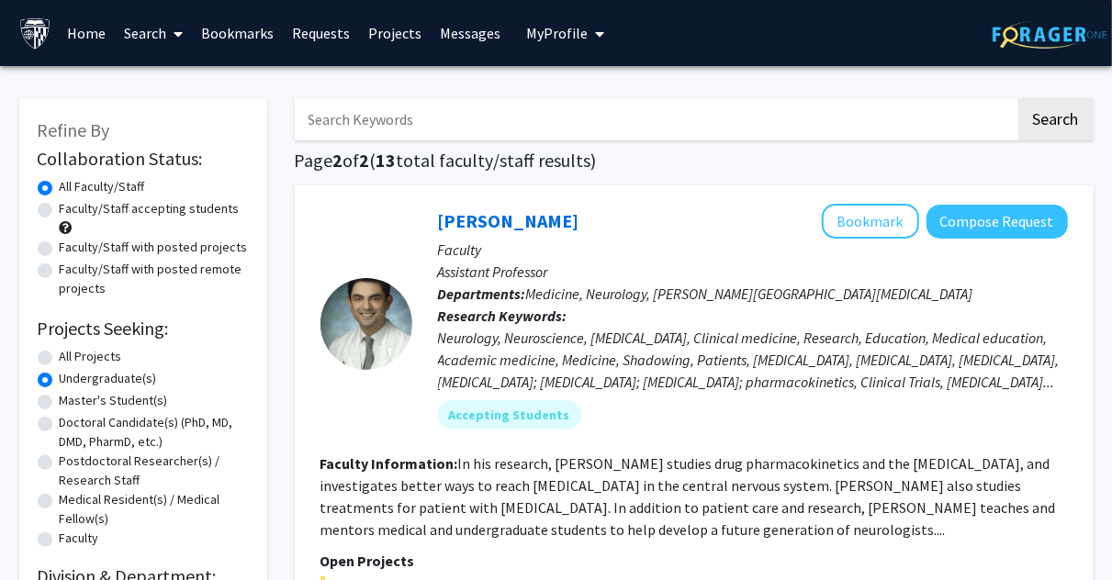
click at [60, 359] on label "All Projects" at bounding box center [91, 356] width 62 height 19
click at [60, 359] on input "All Projects" at bounding box center [66, 353] width 12 height 12
radio input "true"
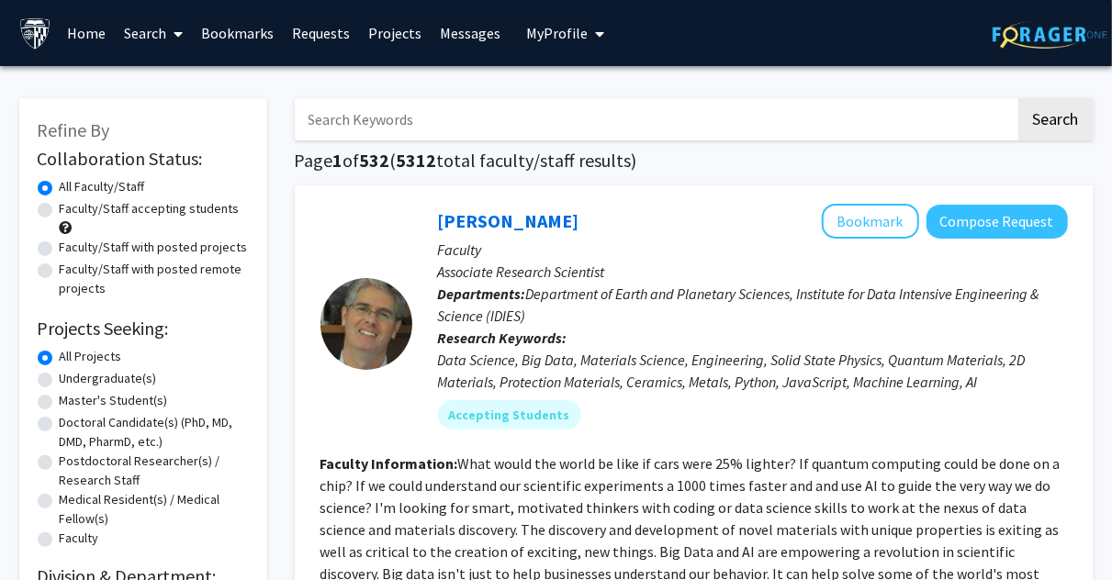
click at [356, 120] on input "Search Keywords" at bounding box center [655, 119] width 721 height 42
type input "neuroscience"
click at [1018, 98] on button "Search" at bounding box center [1055, 119] width 75 height 42
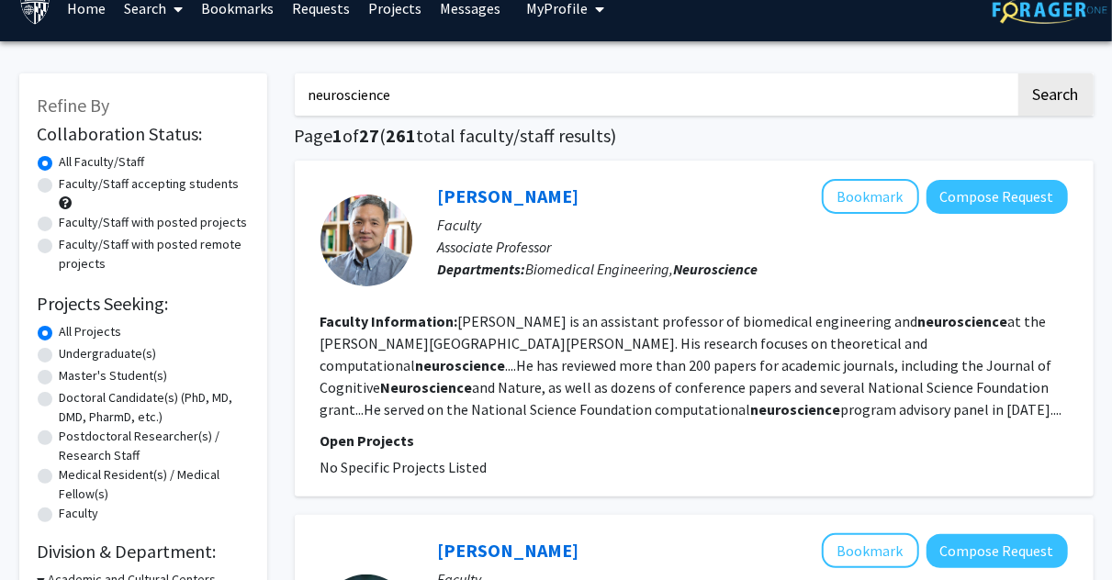
scroll to position [26, 0]
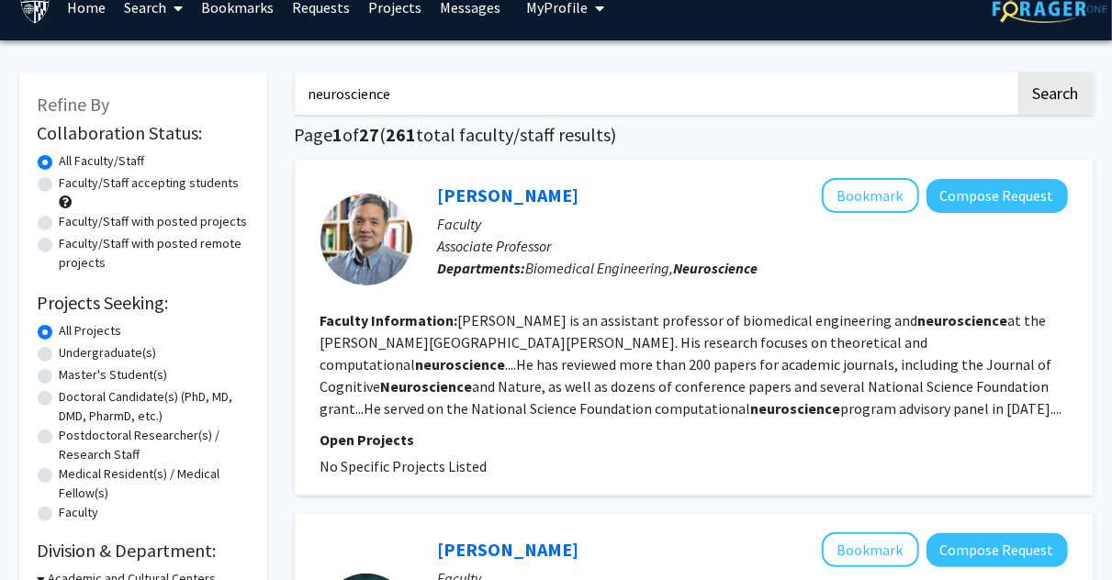
click at [556, 438] on p "Open Projects" at bounding box center [693, 440] width 747 height 22
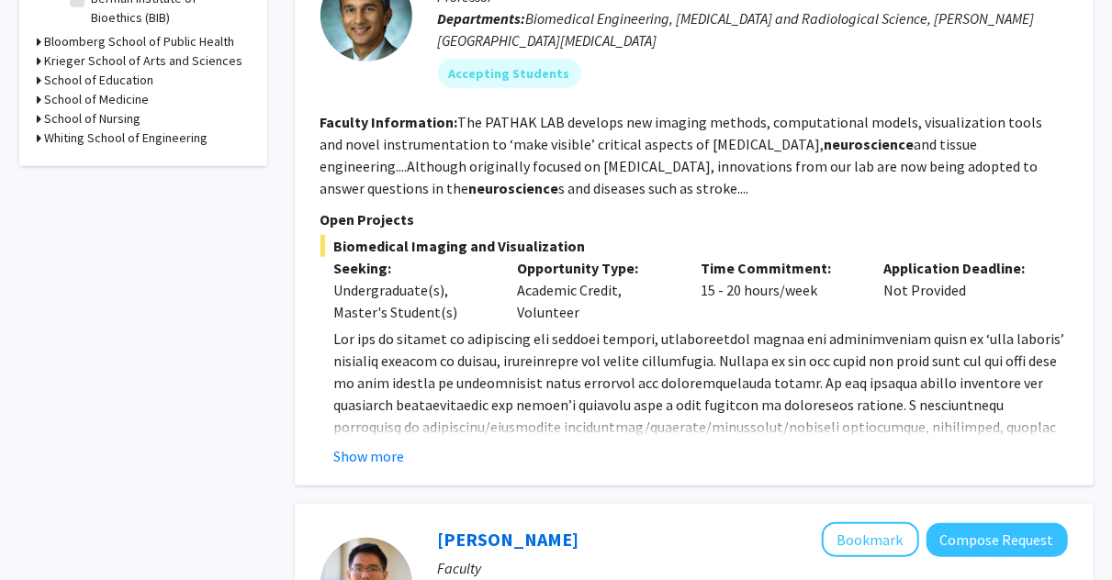
scroll to position [633, 0]
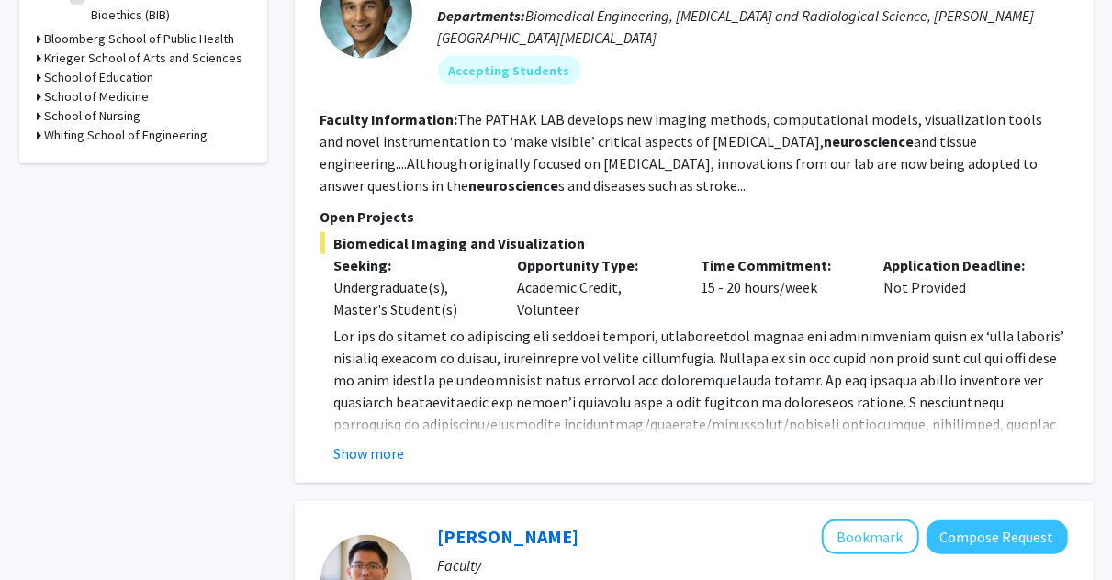
click at [380, 467] on div "[PERSON_NAME] Bookmark Compose Request Faculty Professor Departments: Biomedica…" at bounding box center [694, 195] width 799 height 576
click at [396, 454] on button "Show more" at bounding box center [369, 453] width 71 height 22
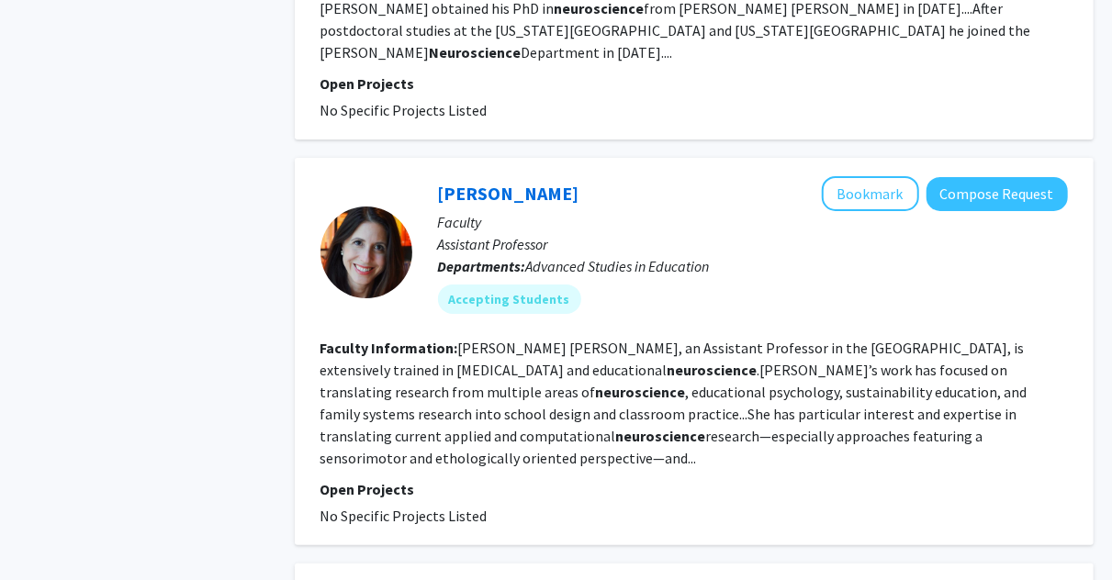
scroll to position [3259, 0]
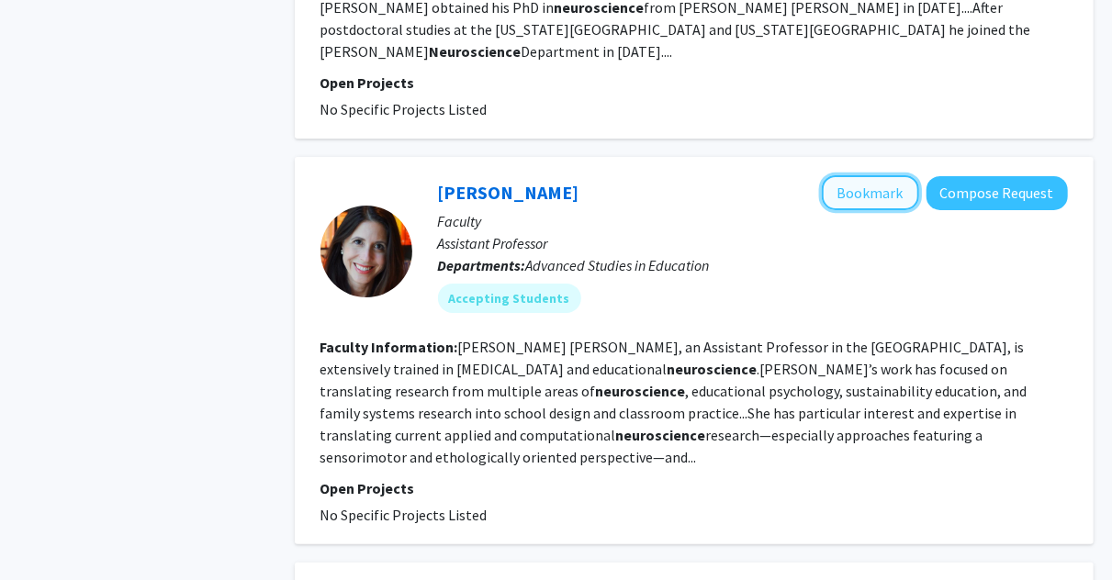
click at [871, 175] on button "Bookmark" at bounding box center [870, 192] width 97 height 35
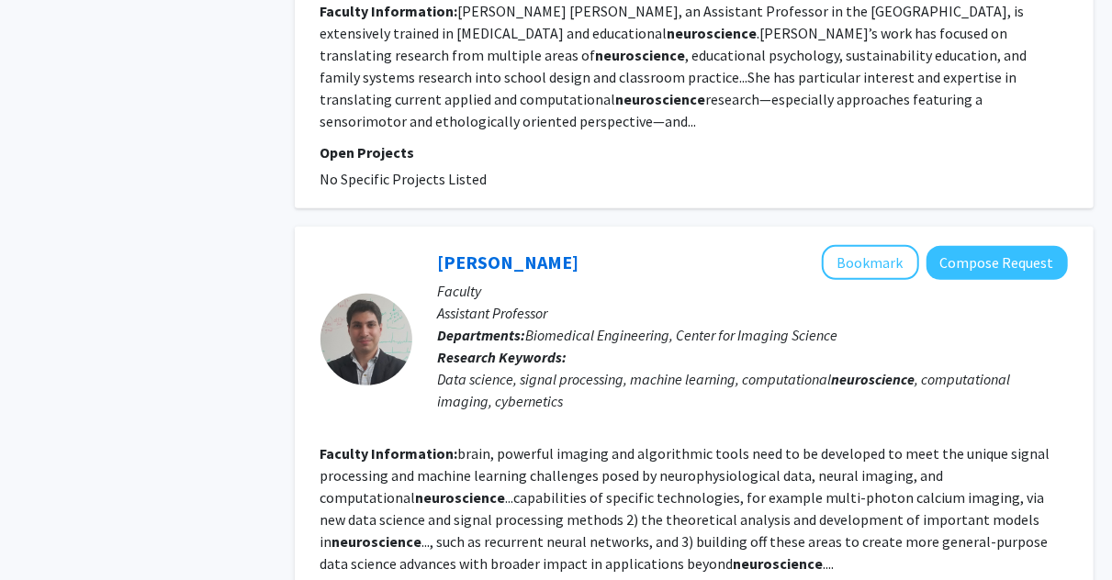
scroll to position [3780, 0]
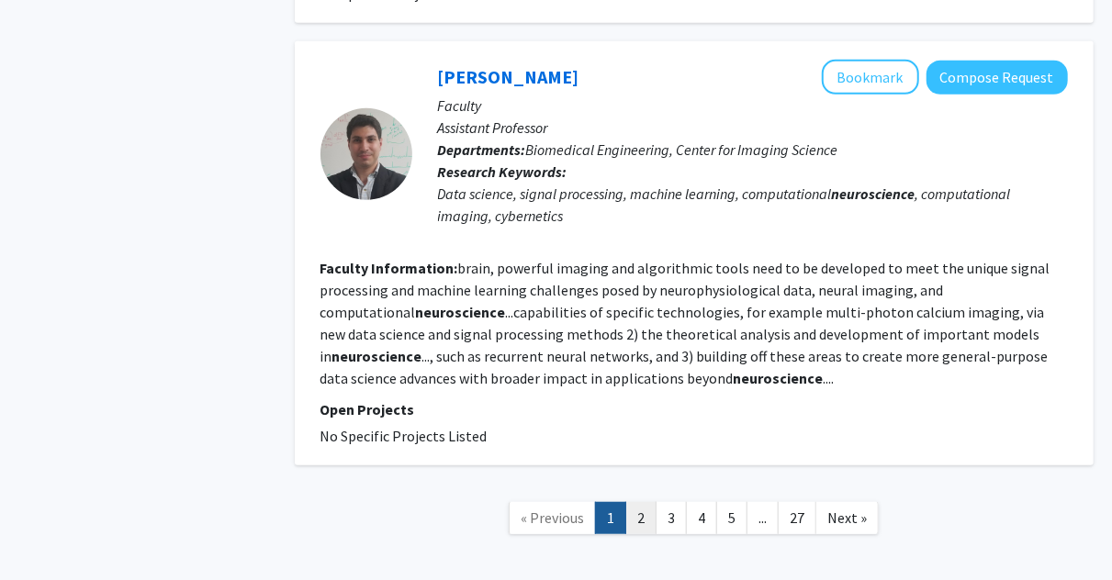
click at [649, 502] on link "2" at bounding box center [640, 518] width 31 height 32
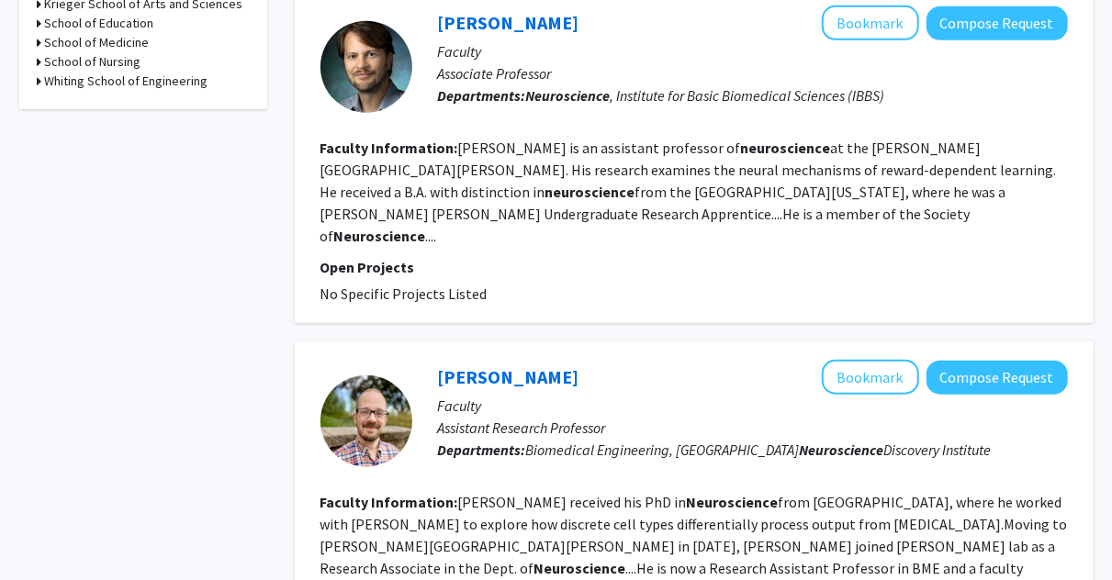
scroll to position [705, 0]
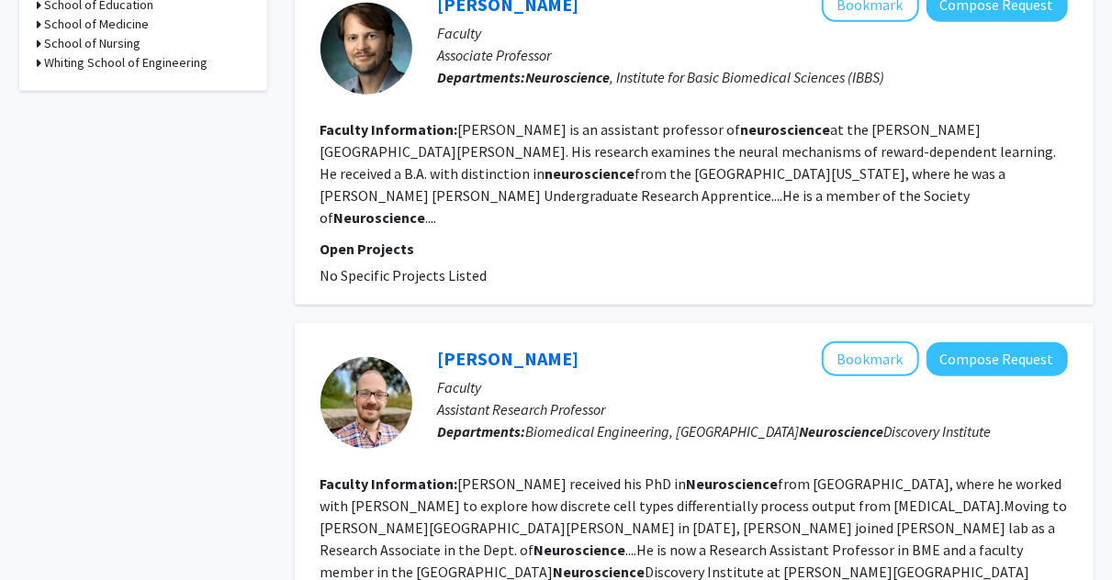
click at [649, 473] on section "Faculty Information: [PERSON_NAME] received his PhD in Neuroscience from [GEOGR…" at bounding box center [693, 539] width 747 height 132
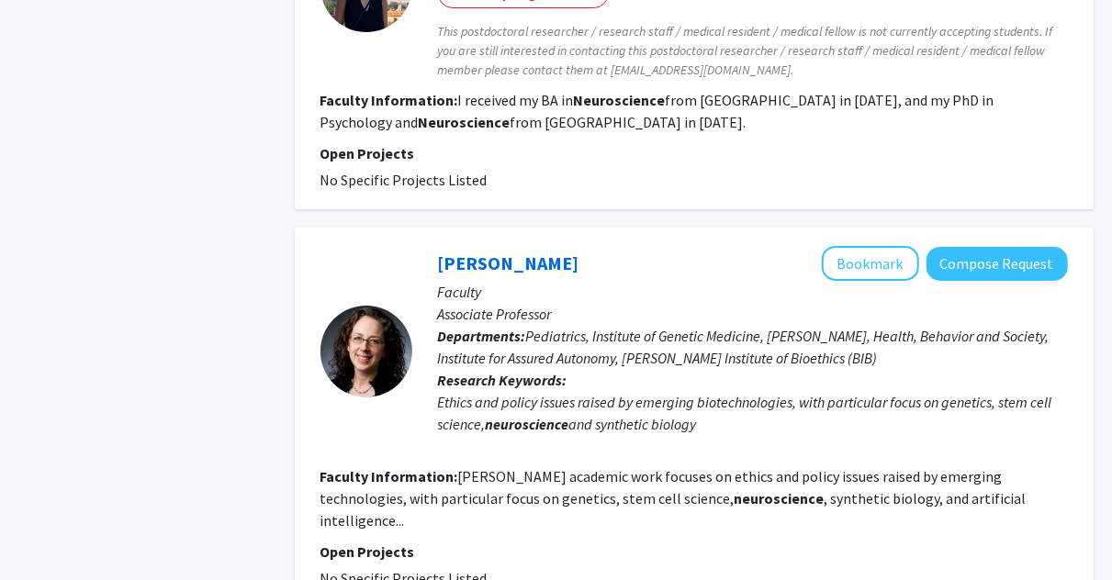
scroll to position [3318, 0]
drag, startPoint x: 673, startPoint y: 509, endPoint x: 686, endPoint y: 411, distance: 98.2
click at [699, 566] on fg-project-list "No Specific Projects Listed" at bounding box center [693, 577] width 747 height 22
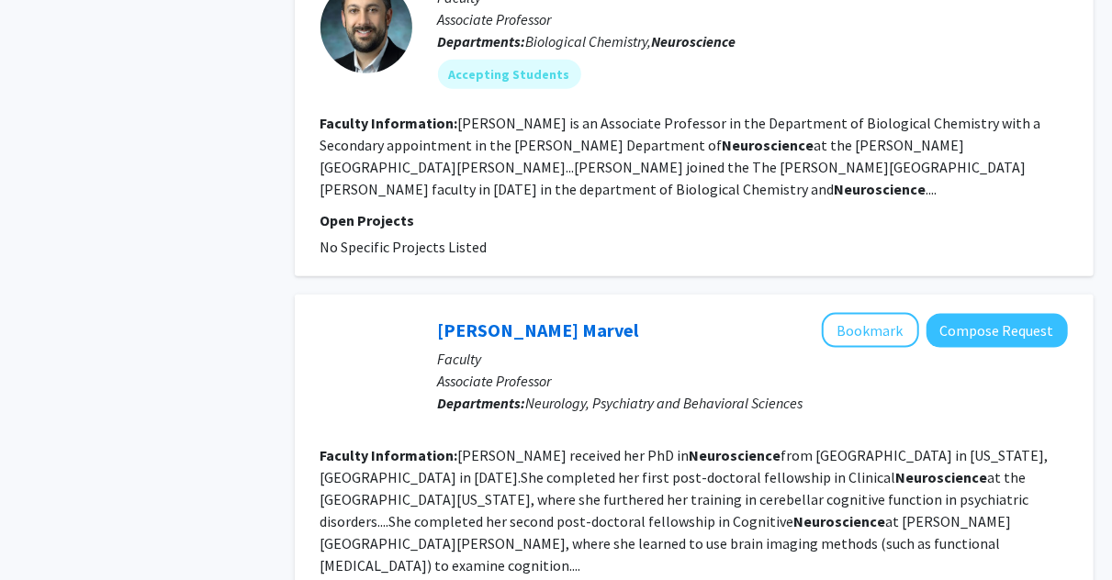
scroll to position [905, 0]
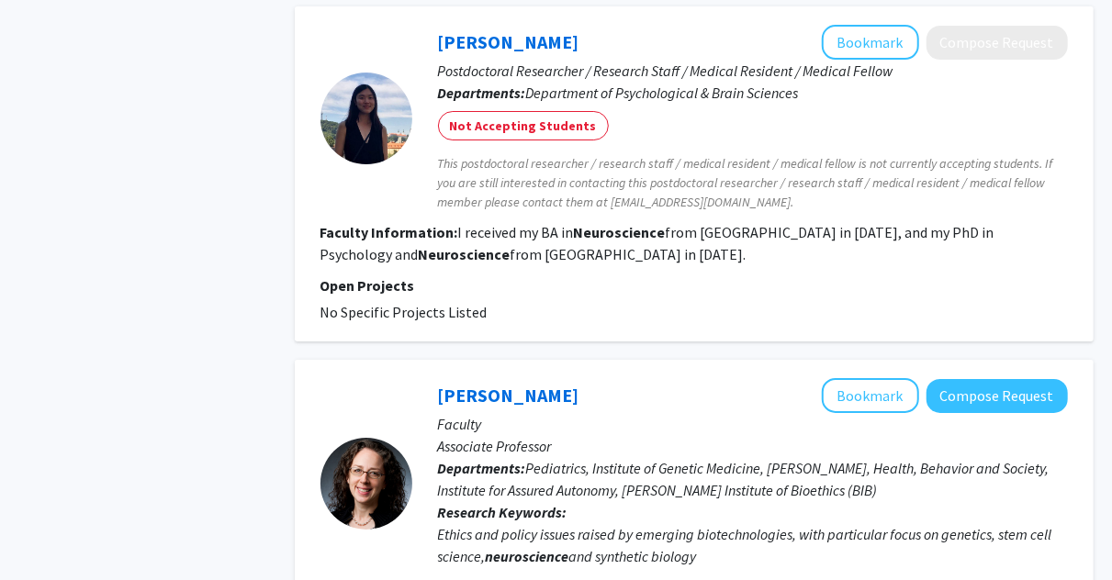
click at [468, 459] on b "Departments:" at bounding box center [482, 468] width 88 height 18
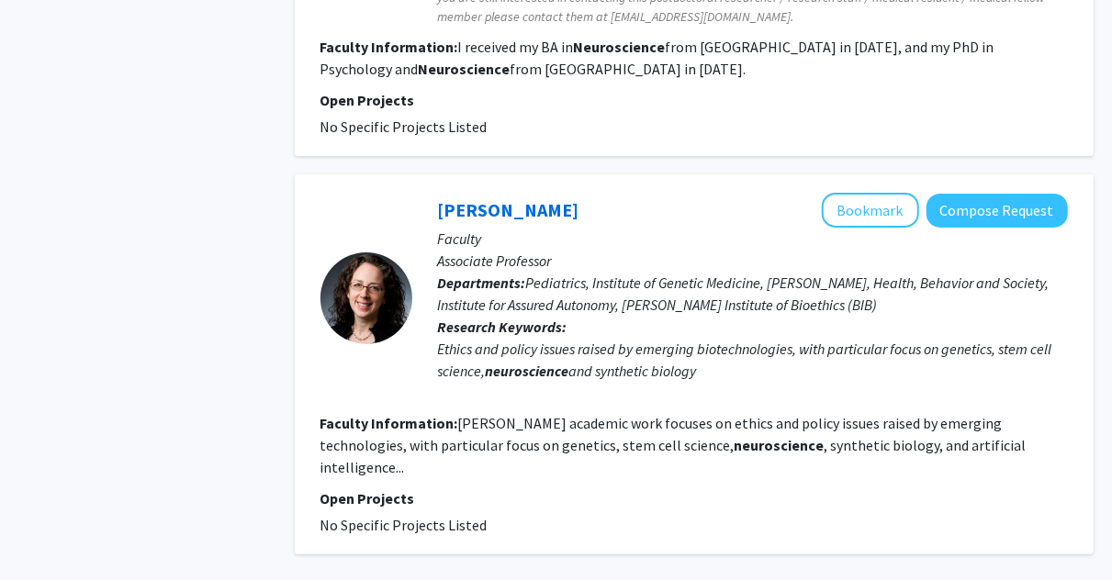
scroll to position [3393, 0]
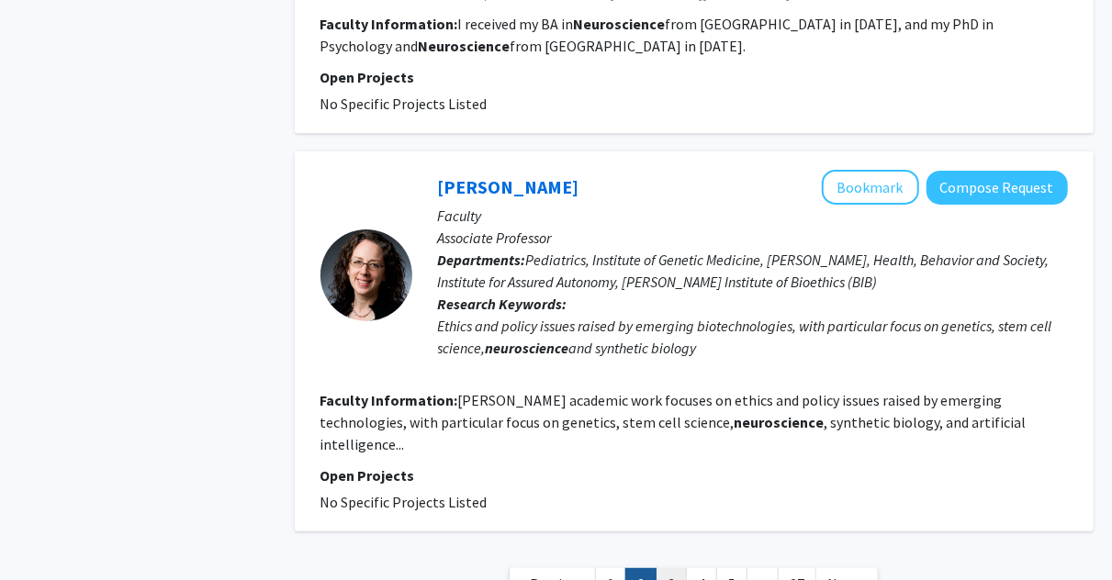
click at [670, 568] on link "3" at bounding box center [670, 584] width 31 height 32
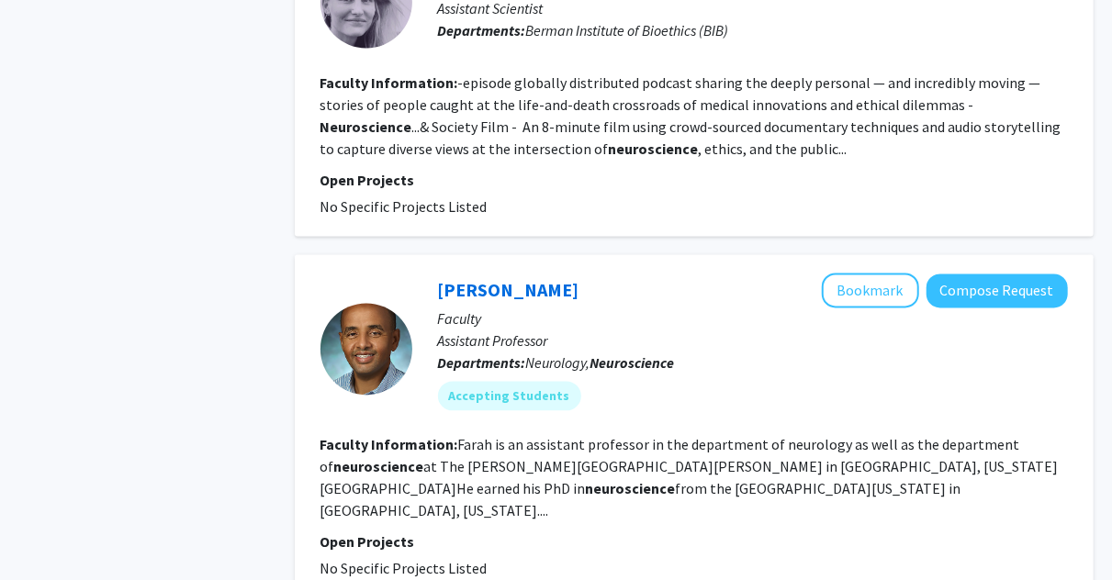
scroll to position [1688, 0]
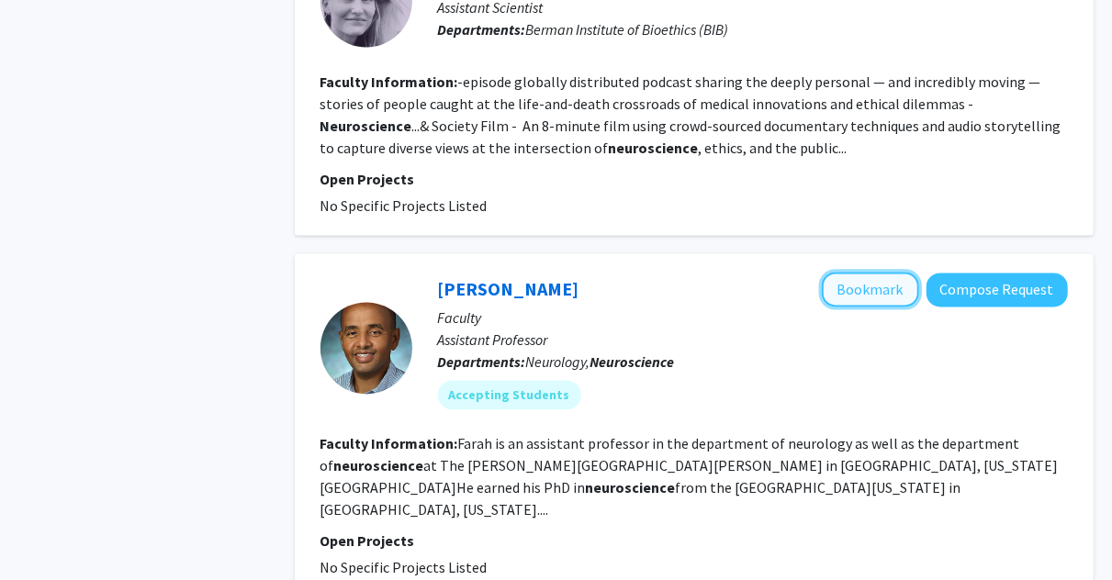
click at [862, 272] on button "Bookmark" at bounding box center [870, 289] width 97 height 35
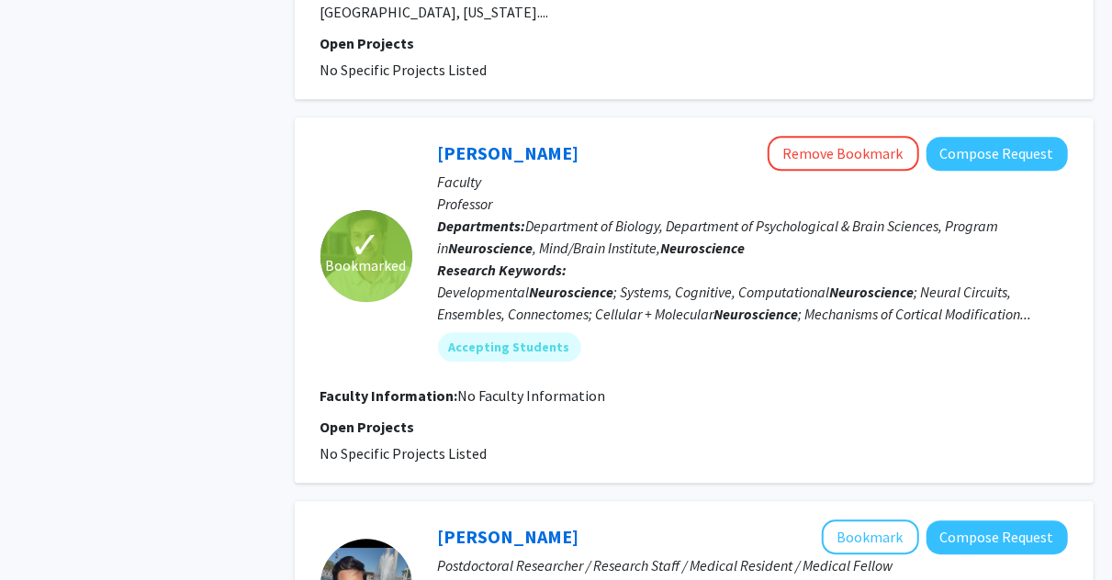
scroll to position [2187, 0]
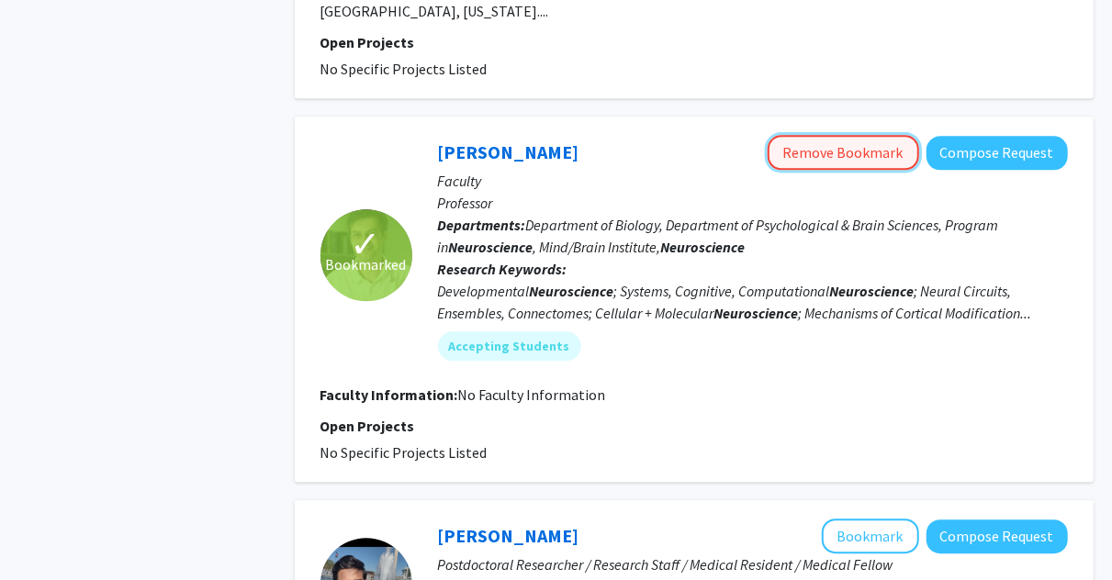
click at [855, 135] on button "Remove Bookmark" at bounding box center [842, 152] width 151 height 35
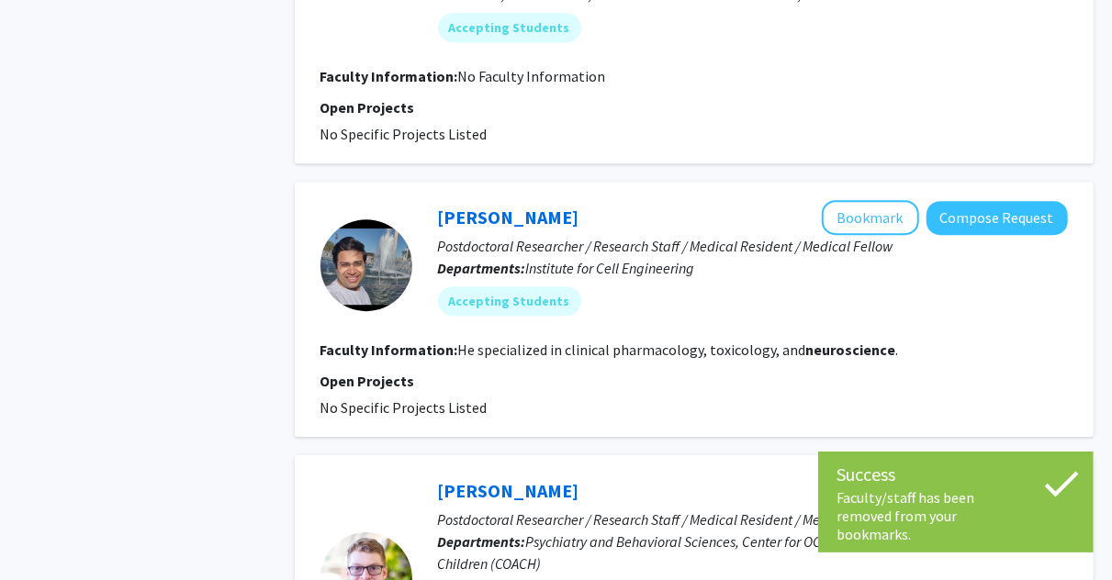
scroll to position [2507, 0]
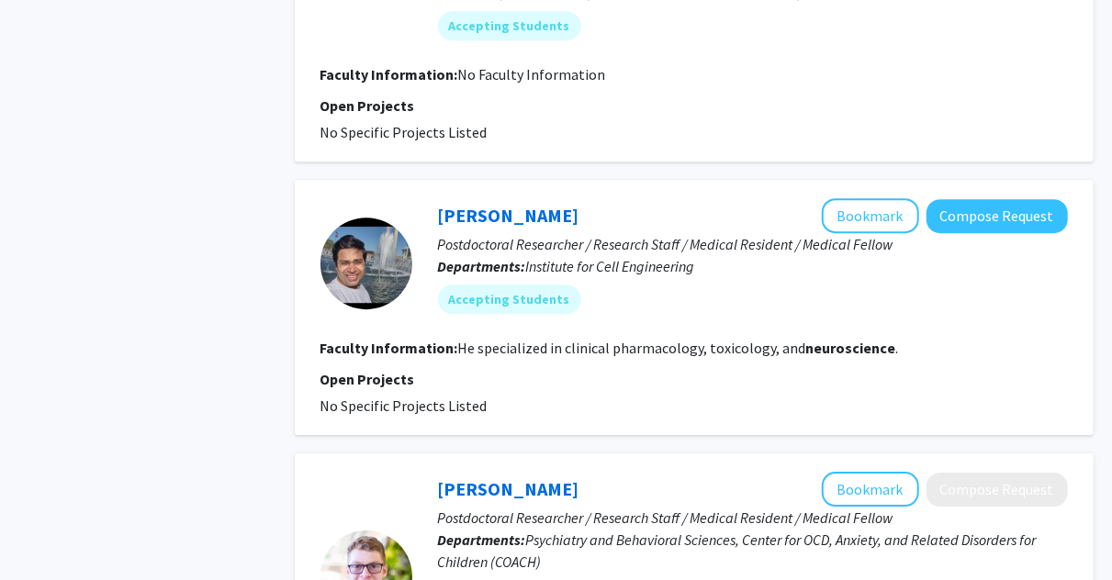
click at [985, 351] on div "[PERSON_NAME] Bookmark Compose Request Postdoctoral Researcher / Research Staff…" at bounding box center [694, 307] width 799 height 255
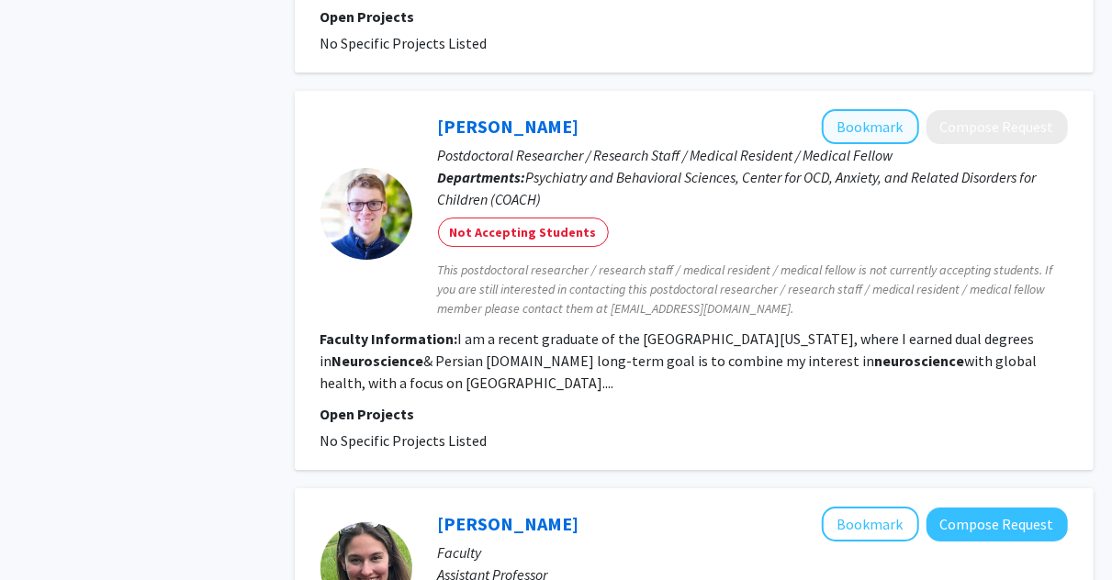
scroll to position [2869, 0]
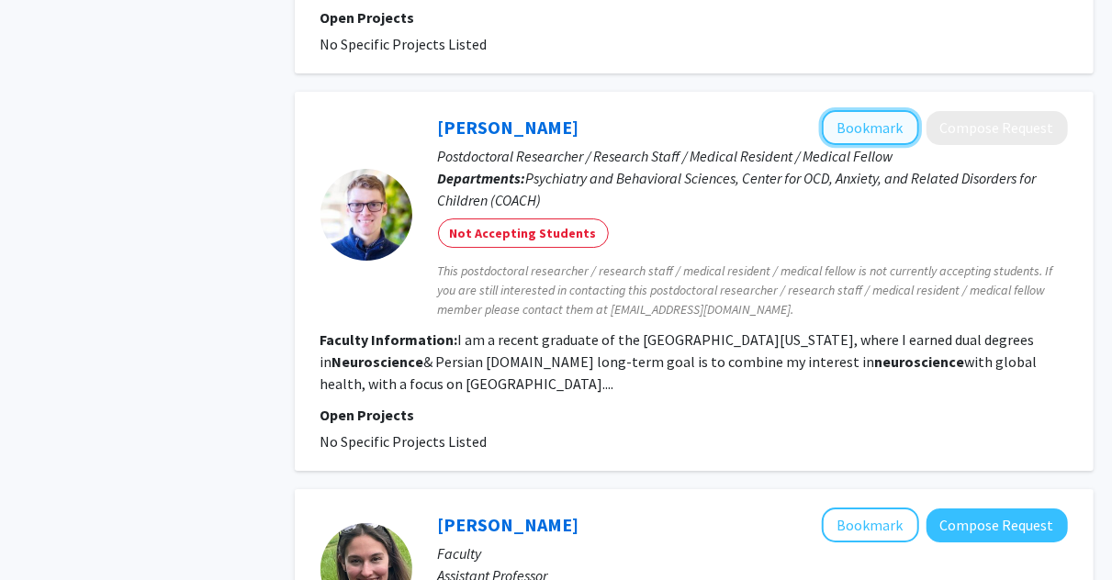
click at [861, 110] on button "Bookmark" at bounding box center [870, 127] width 97 height 35
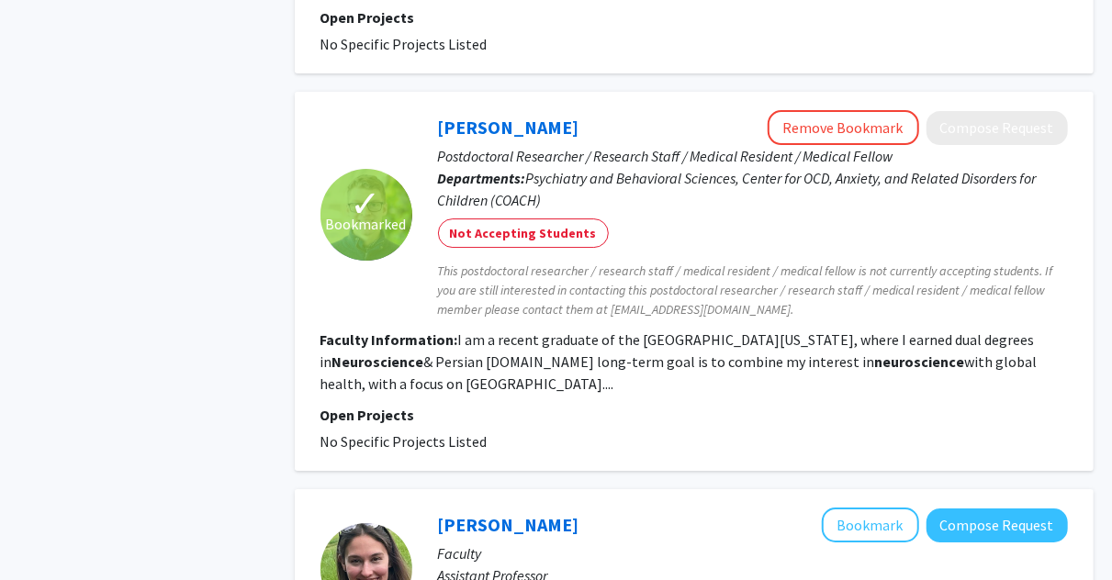
scroll to position [3185, 0]
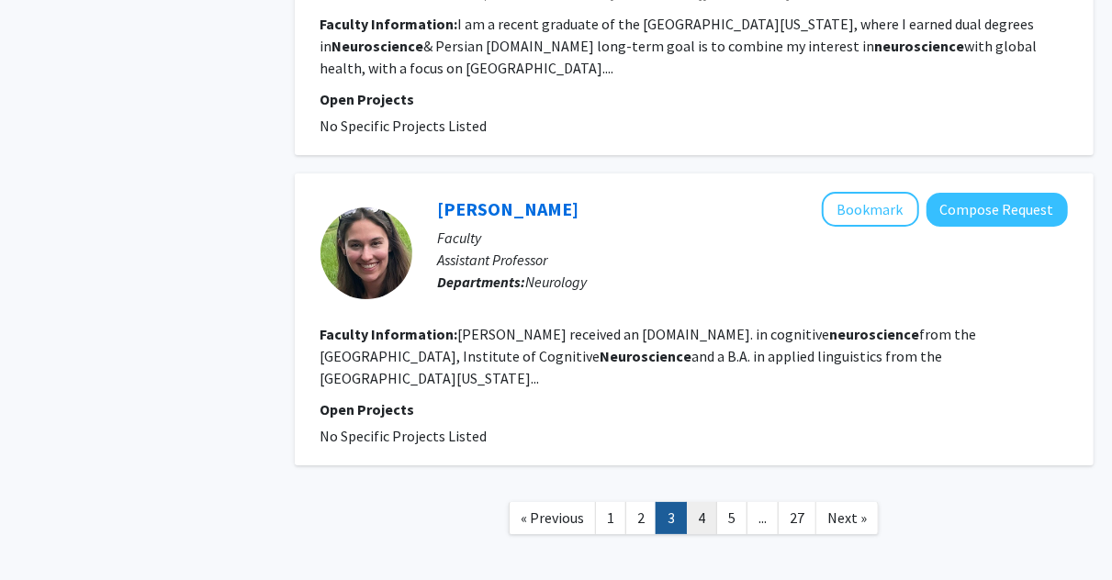
click at [699, 502] on link "4" at bounding box center [701, 518] width 31 height 32
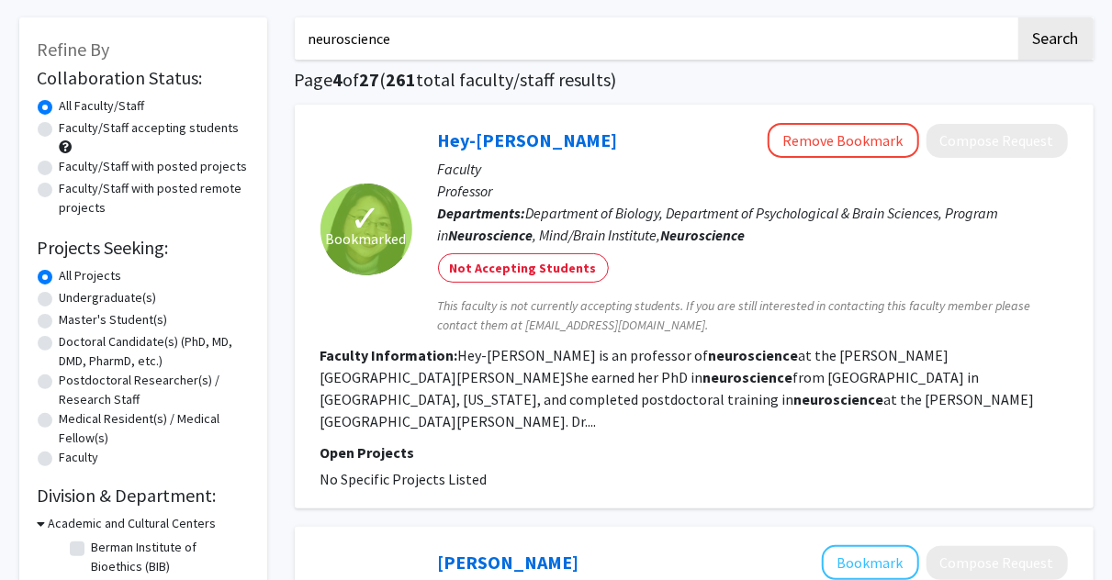
scroll to position [80, 0]
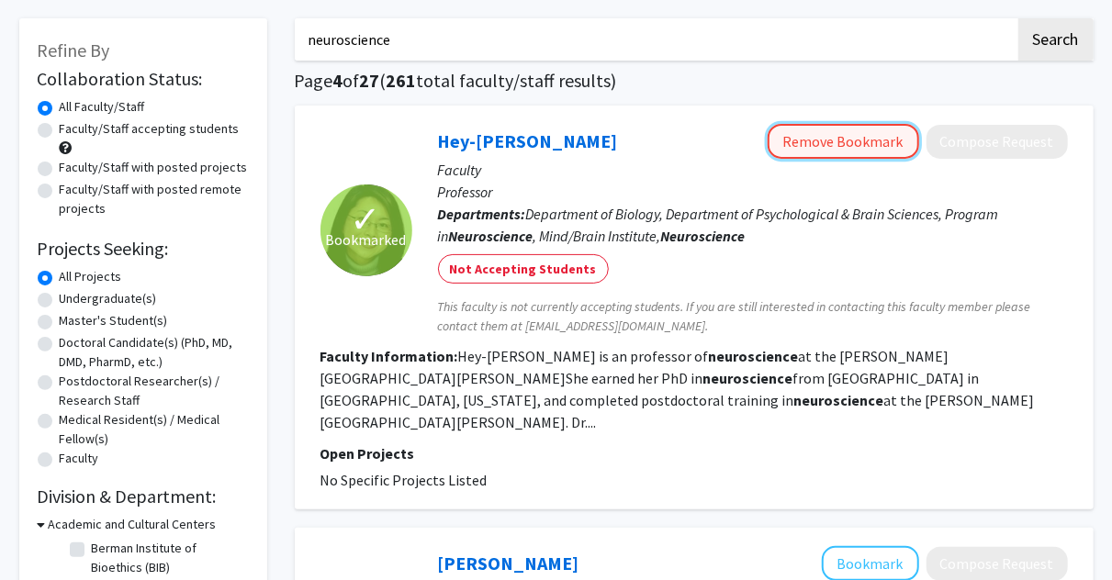
click at [816, 145] on button "Remove Bookmark" at bounding box center [842, 141] width 151 height 35
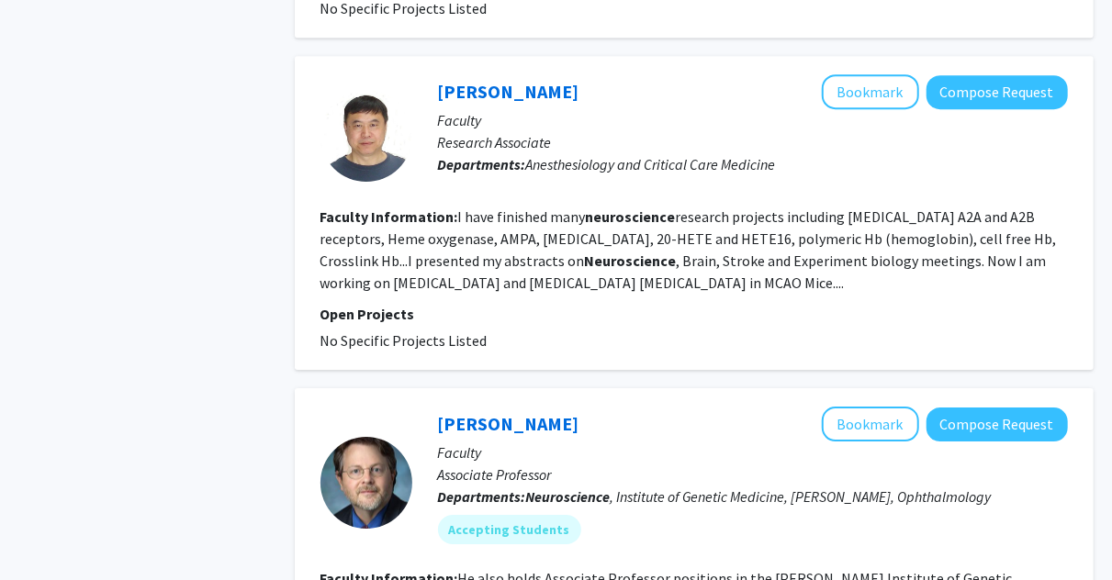
scroll to position [2750, 0]
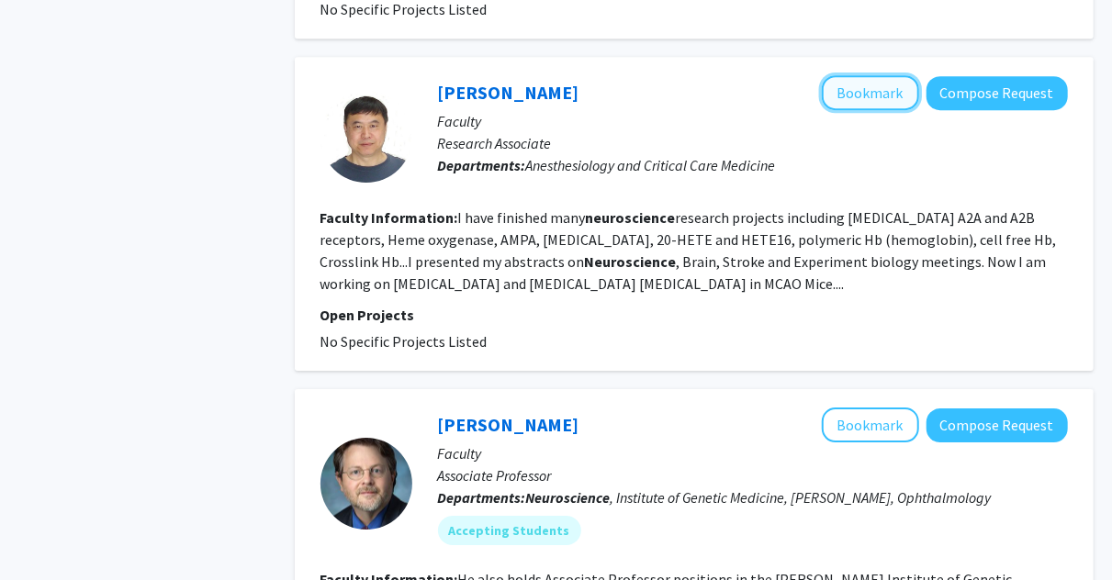
click at [853, 75] on button "Bookmark" at bounding box center [870, 92] width 97 height 35
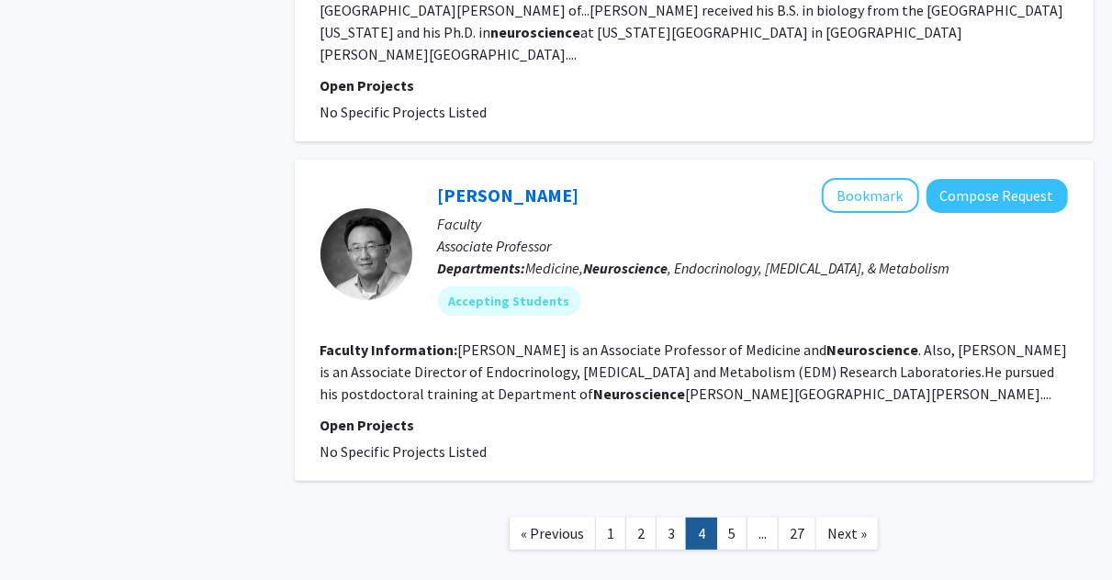
scroll to position [3378, 0]
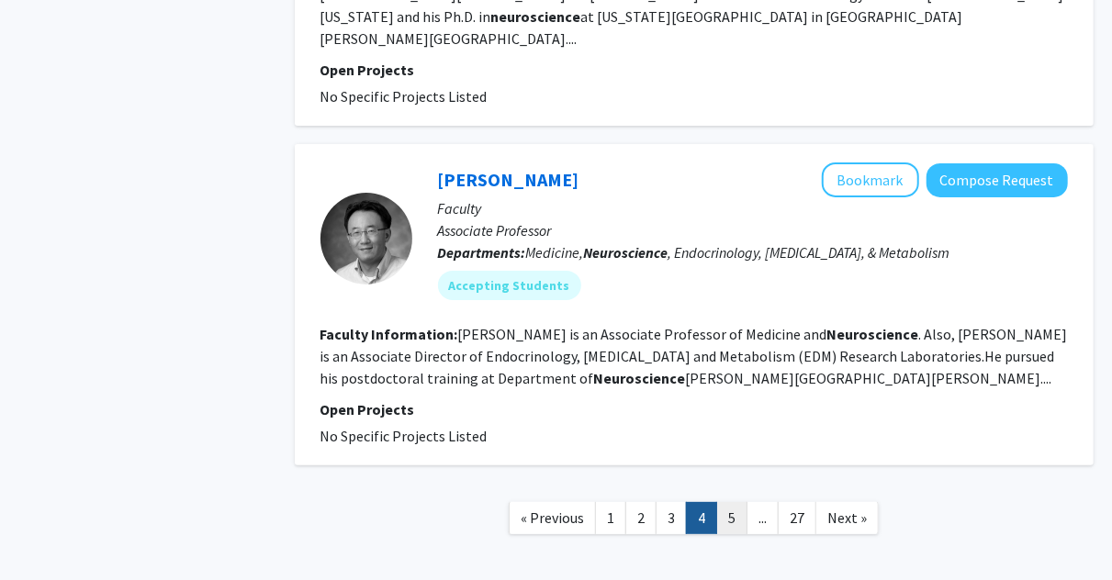
click at [722, 502] on link "5" at bounding box center [731, 518] width 31 height 32
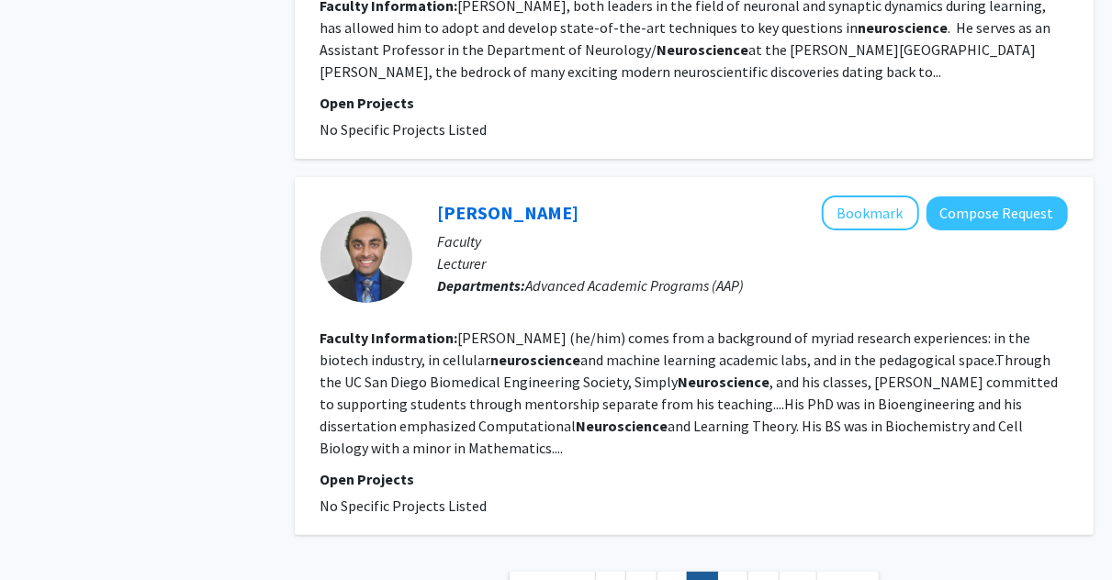
scroll to position [3311, 0]
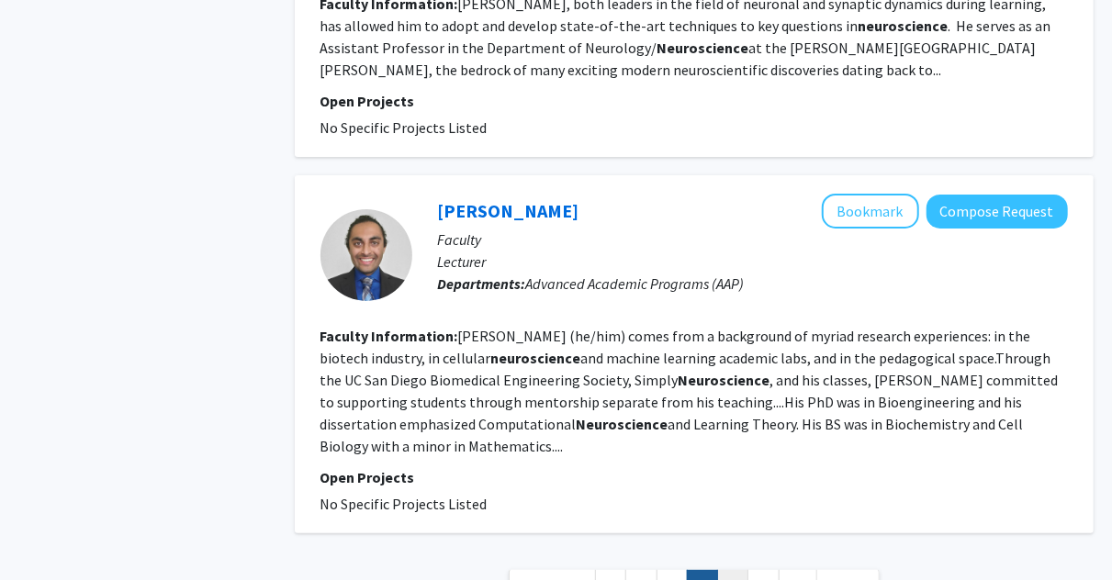
click at [723, 570] on link "6" at bounding box center [732, 586] width 31 height 32
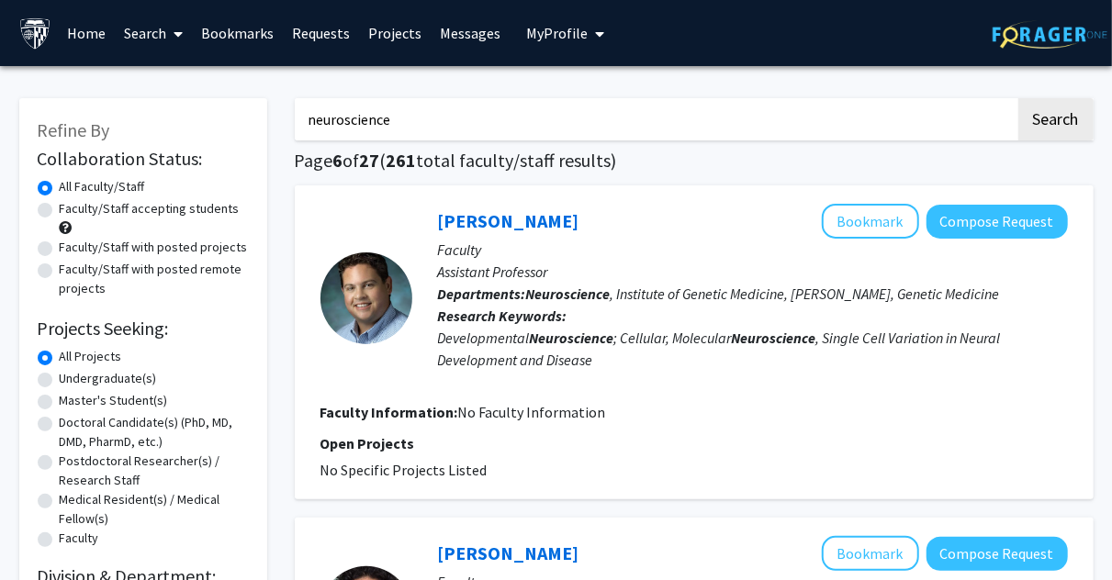
click at [543, 42] on span "My Profile" at bounding box center [557, 33] width 62 height 18
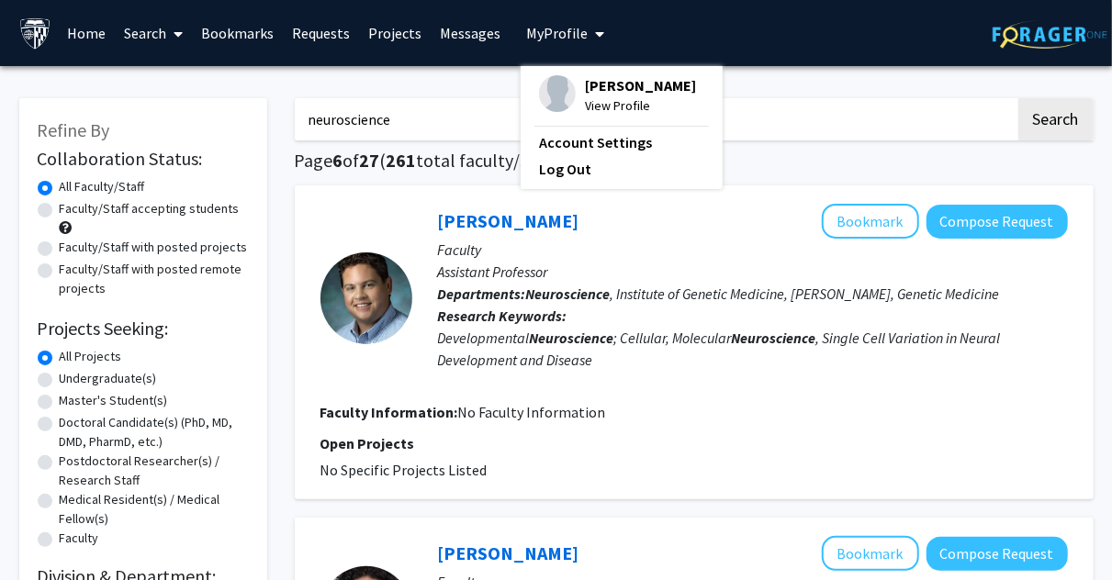
click at [242, 28] on link "Bookmarks" at bounding box center [237, 33] width 91 height 64
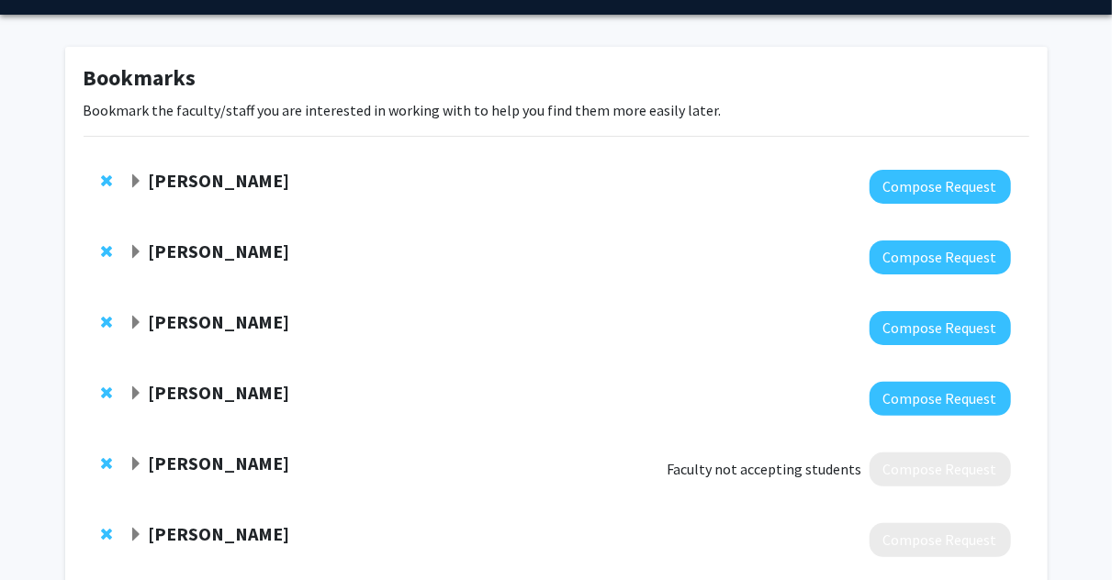
scroll to position [161, 0]
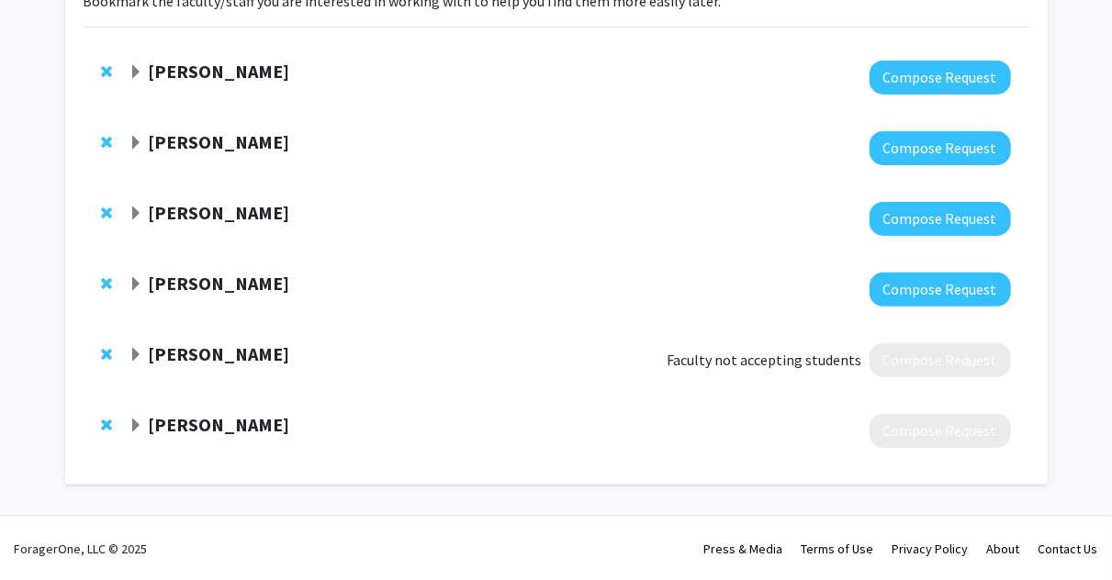
click at [135, 419] on span "Expand Suyi Cao Bookmark" at bounding box center [136, 426] width 15 height 15
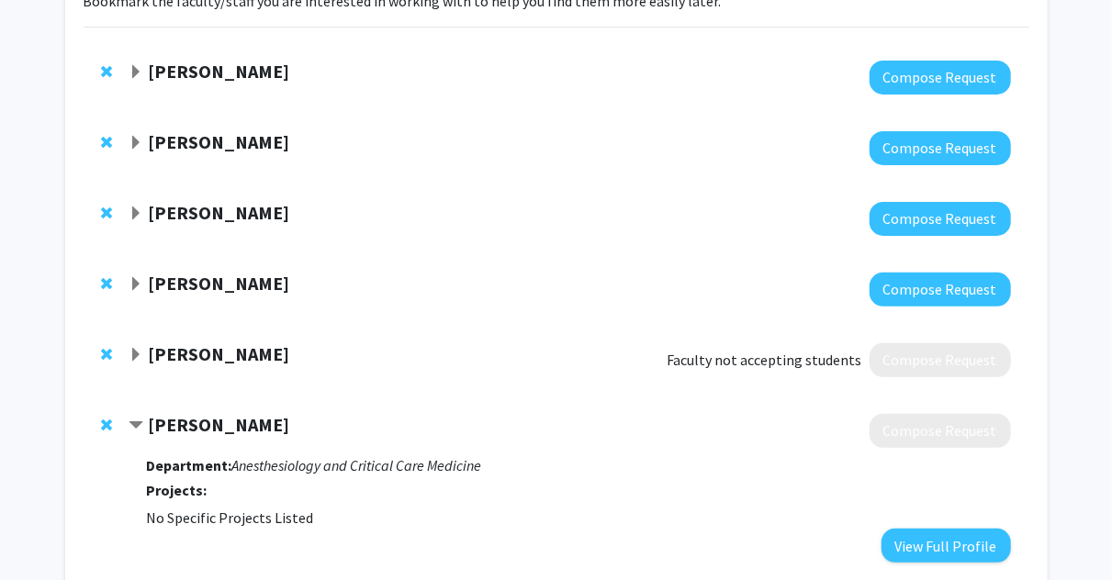
scroll to position [275, 0]
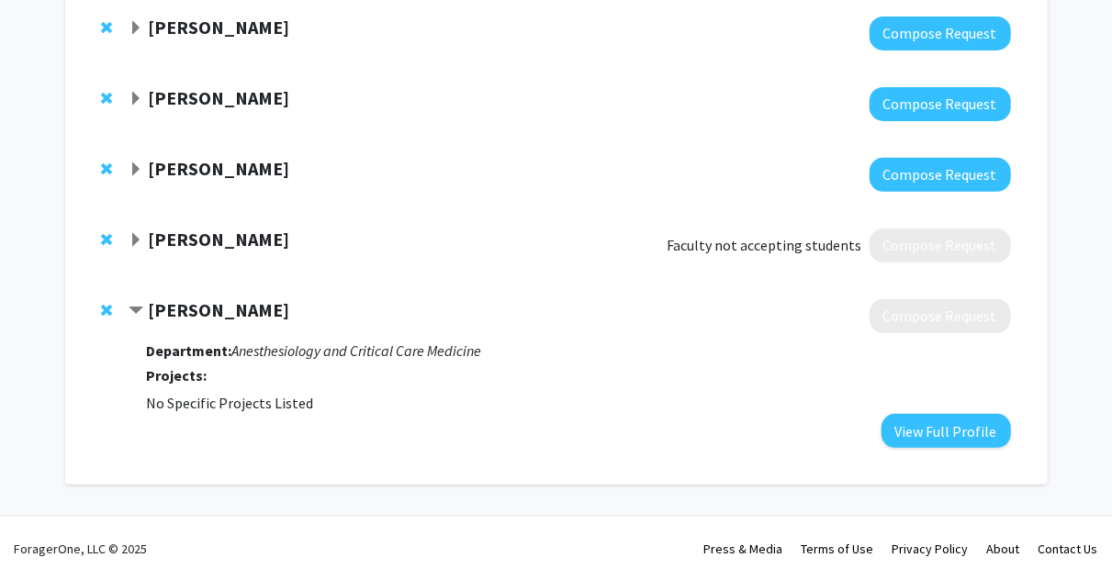
click at [107, 309] on span "Remove Suyi Cao from bookmarks" at bounding box center [107, 310] width 11 height 15
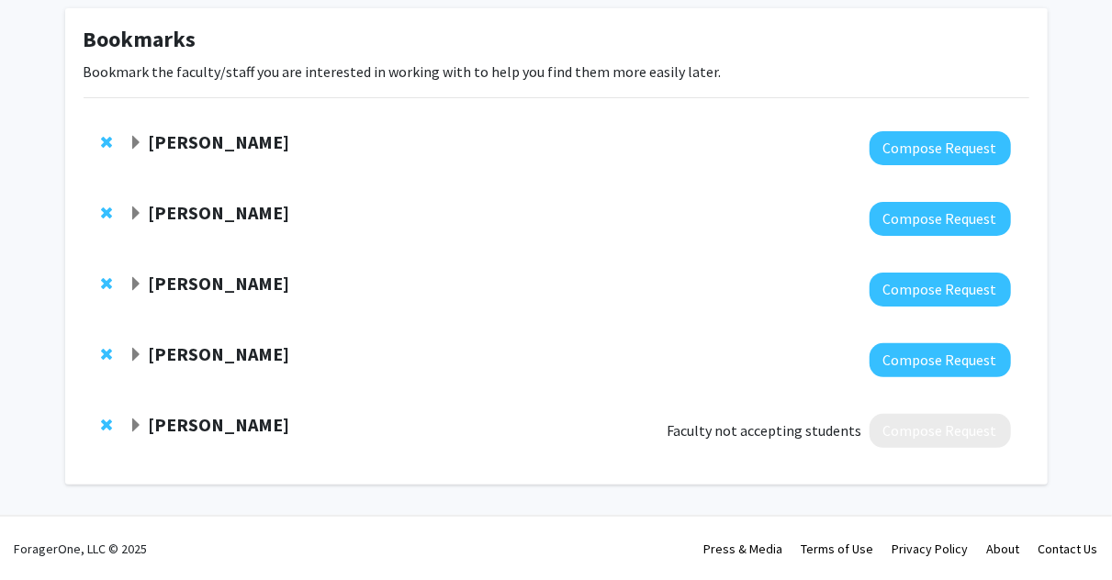
click at [137, 422] on span "Expand Nathan Boyle Bookmark" at bounding box center [136, 426] width 15 height 15
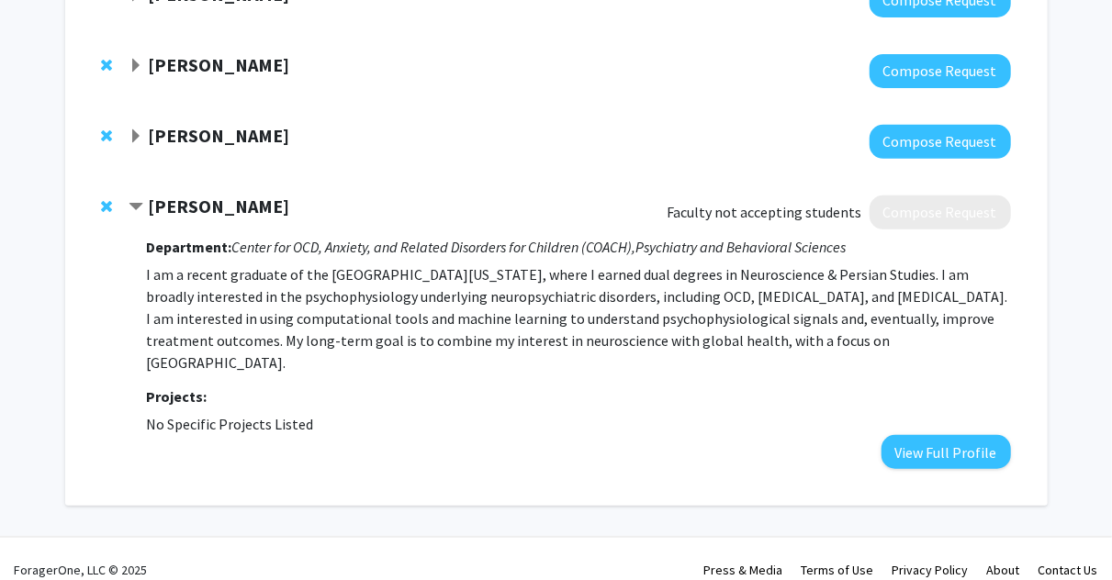
scroll to position [0, 0]
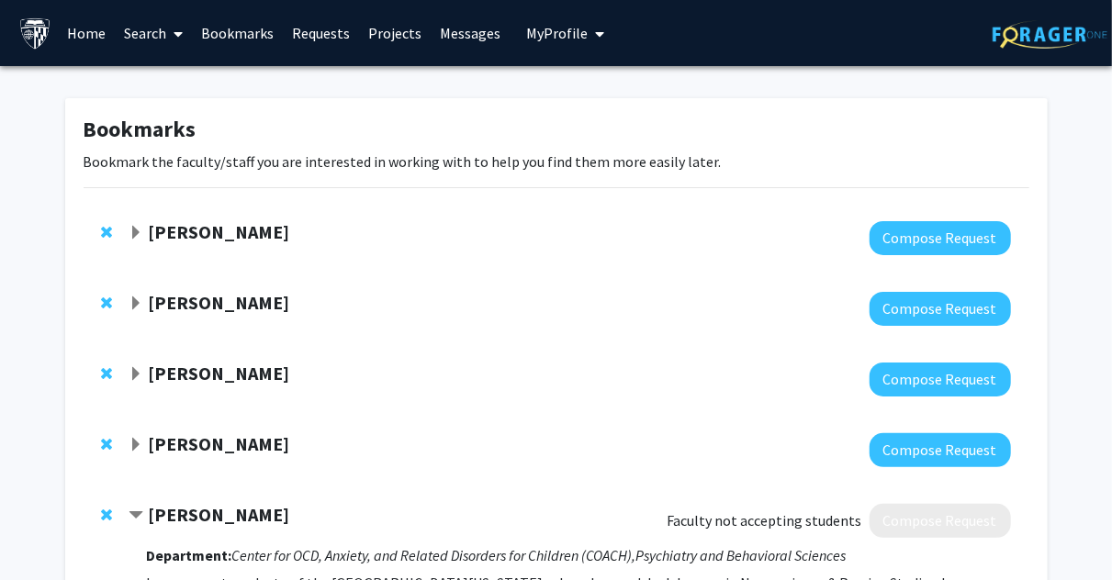
click at [143, 38] on link "Search" at bounding box center [153, 33] width 77 height 64
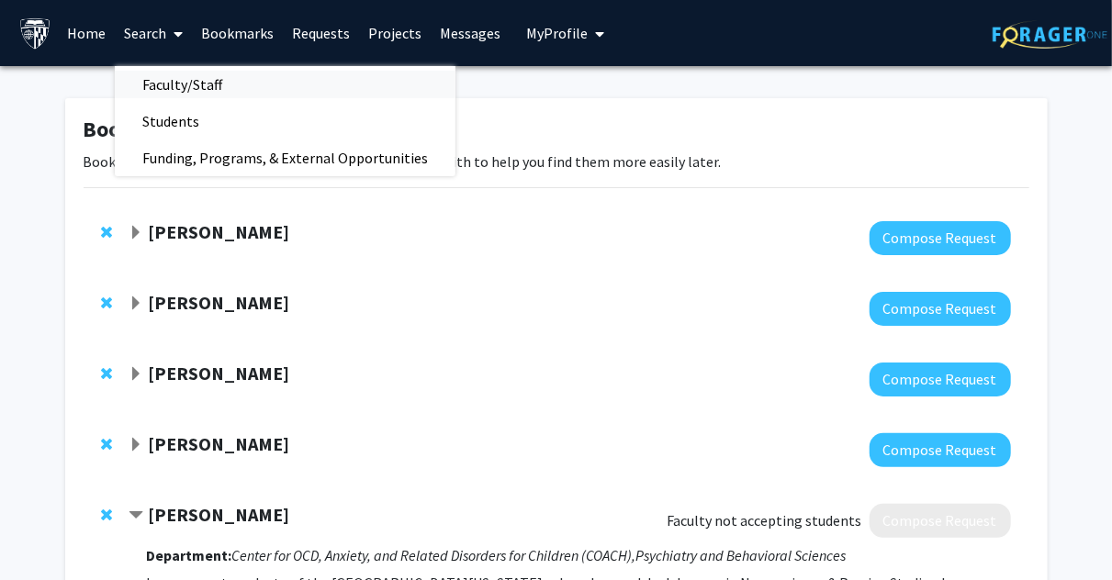
click at [194, 87] on span "Faculty/Staff" at bounding box center [182, 84] width 135 height 37
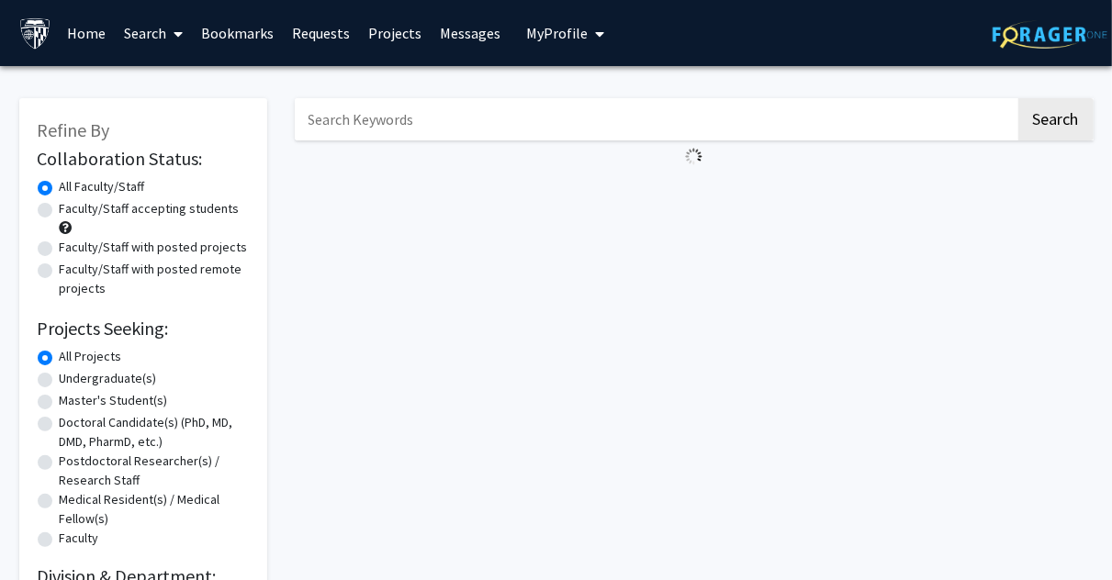
click at [376, 132] on input "Search Keywords" at bounding box center [655, 119] width 721 height 42
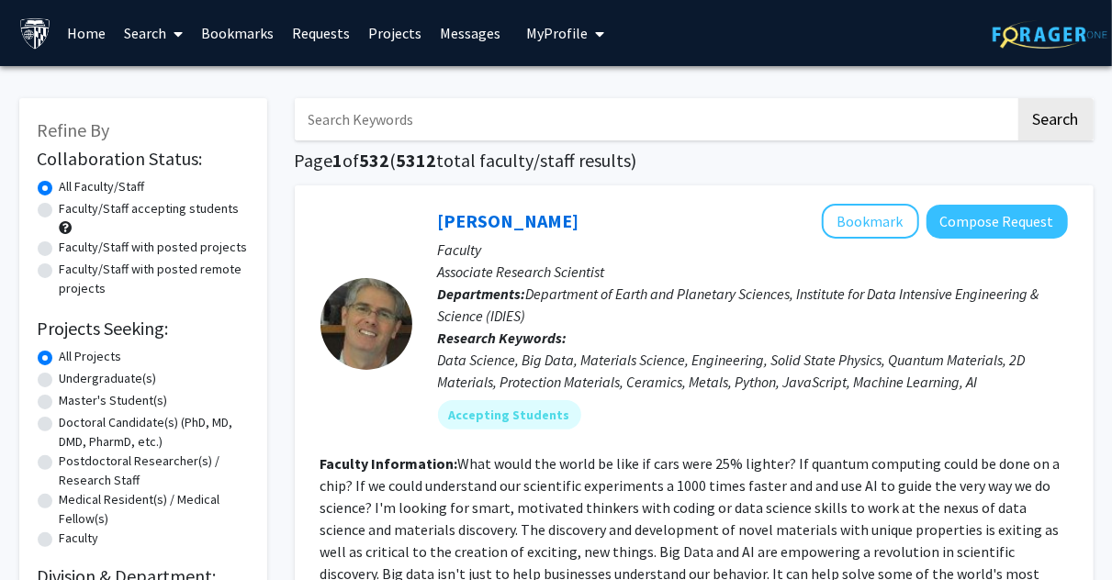
click at [464, 34] on link "Messages" at bounding box center [470, 33] width 79 height 64
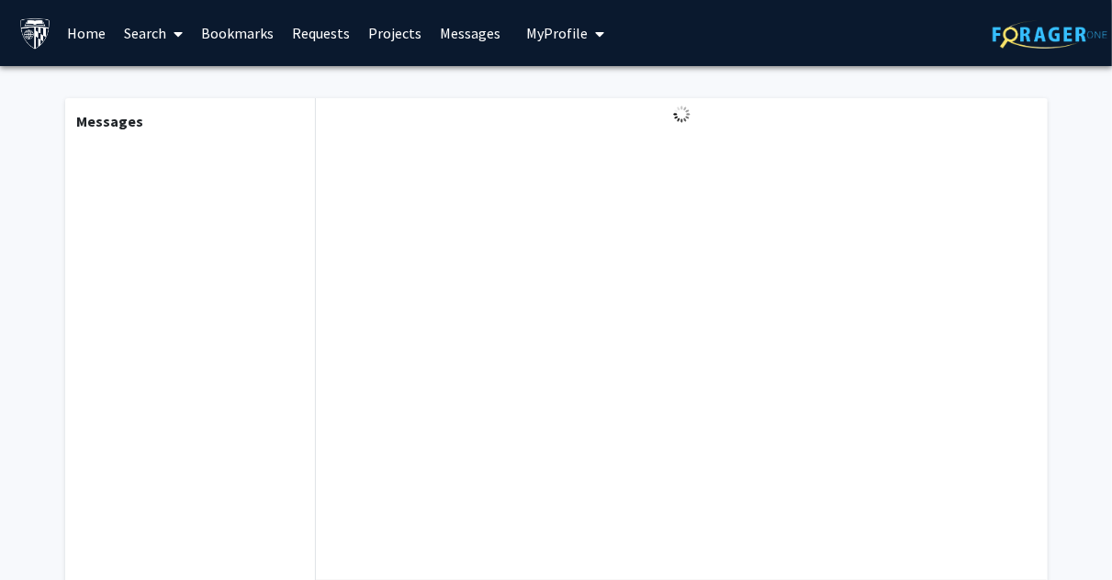
click at [383, 38] on link "Projects" at bounding box center [395, 33] width 72 height 64
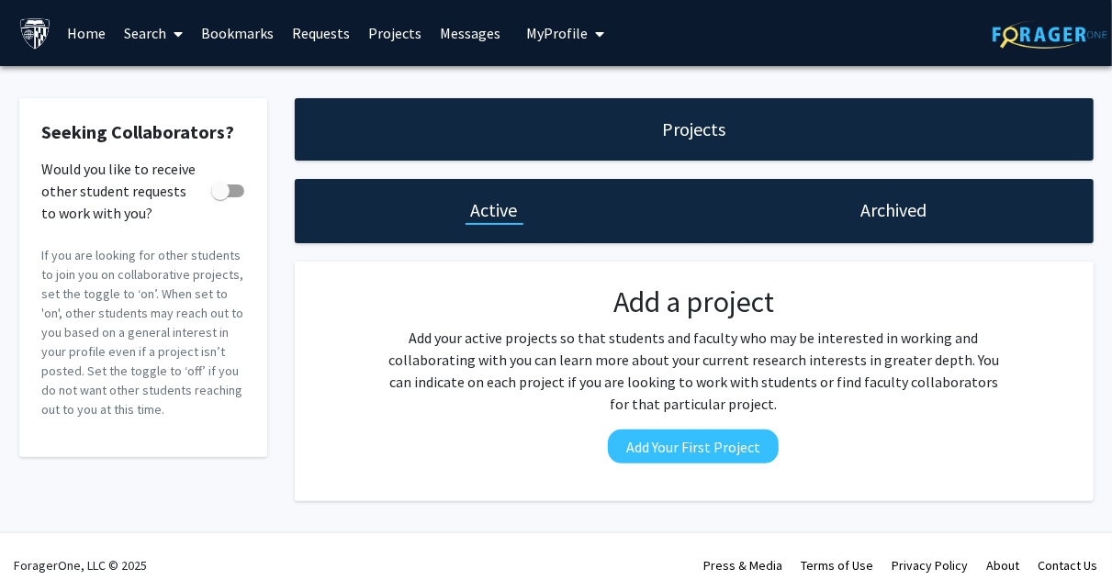
click at [216, 26] on link "Bookmarks" at bounding box center [237, 33] width 91 height 64
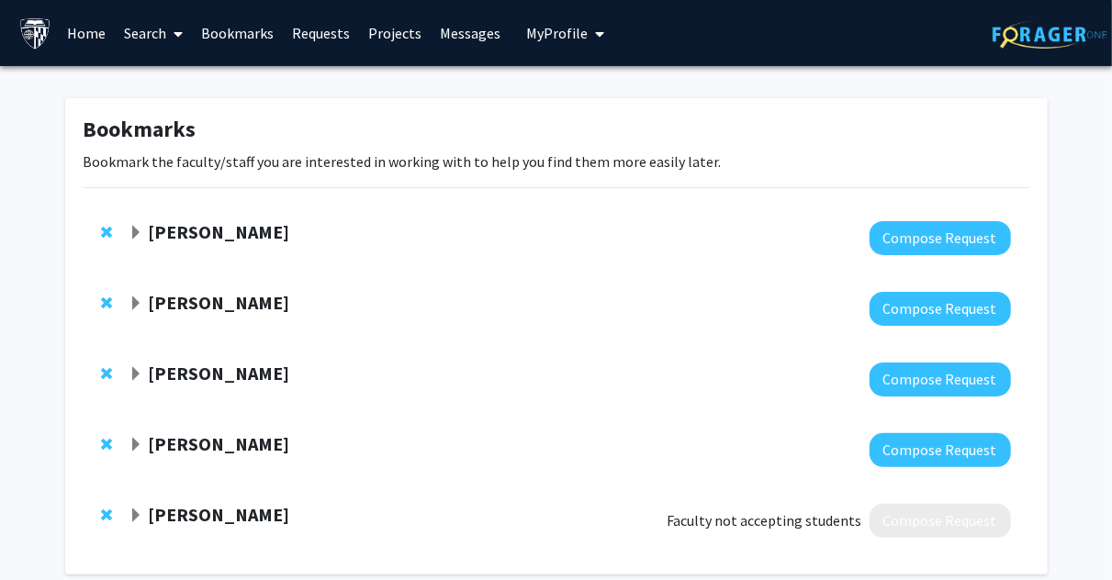
click at [144, 310] on div "[PERSON_NAME]" at bounding box center [327, 303] width 397 height 23
click at [137, 308] on span "Expand Raj Mukherjee Bookmark" at bounding box center [136, 304] width 15 height 15
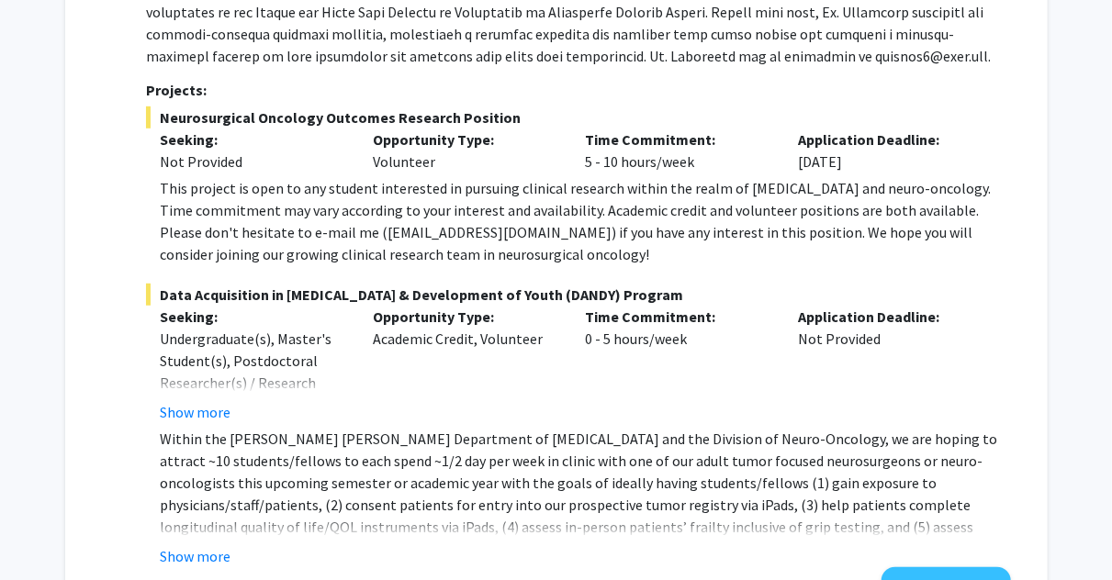
scroll to position [465, 0]
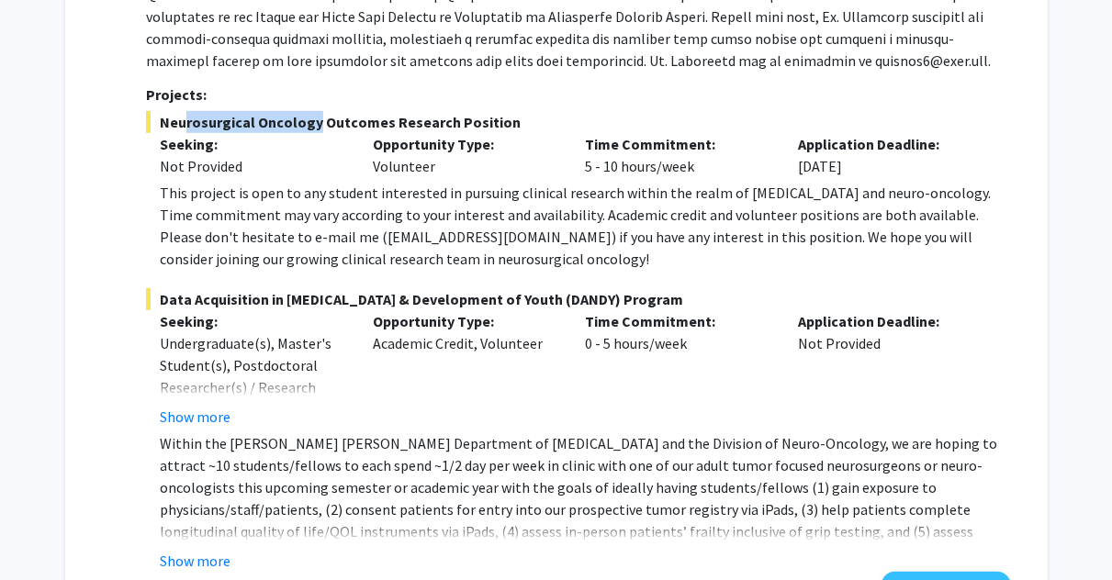
drag, startPoint x: 309, startPoint y: 117, endPoint x: 177, endPoint y: 124, distance: 132.4
click at [177, 124] on span "Neurosurgical Oncology Outcomes Research Position" at bounding box center [578, 122] width 864 height 22
click at [164, 124] on span "Neurosurgical Oncology Outcomes Research Position" at bounding box center [578, 122] width 864 height 22
drag, startPoint x: 161, startPoint y: 121, endPoint x: 316, endPoint y: 125, distance: 155.2
click at [316, 125] on span "Neurosurgical Oncology Outcomes Research Position" at bounding box center [578, 122] width 864 height 22
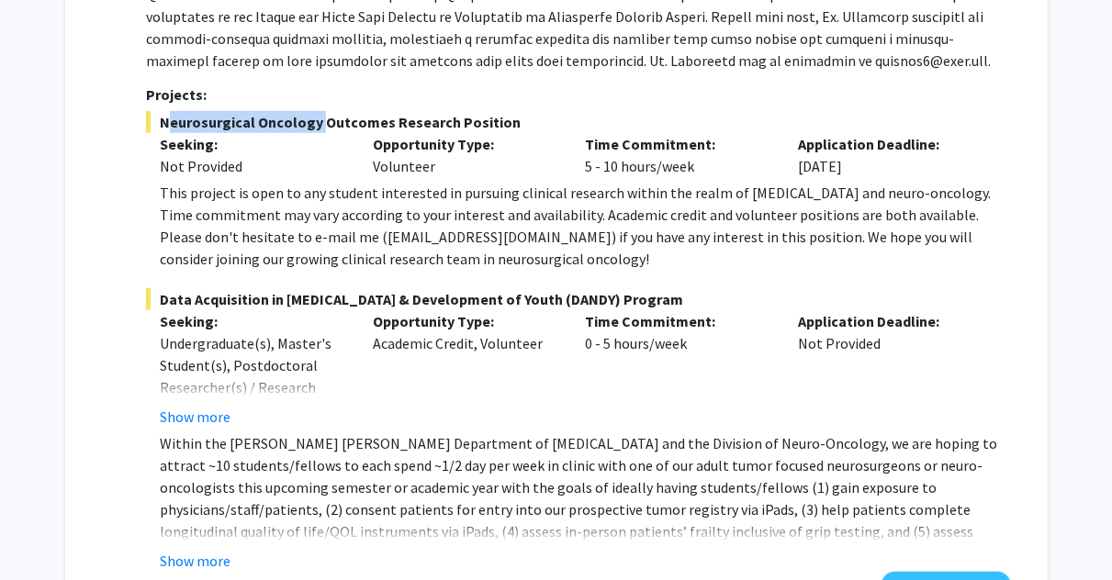
copy span "Neurosurgical Oncology"
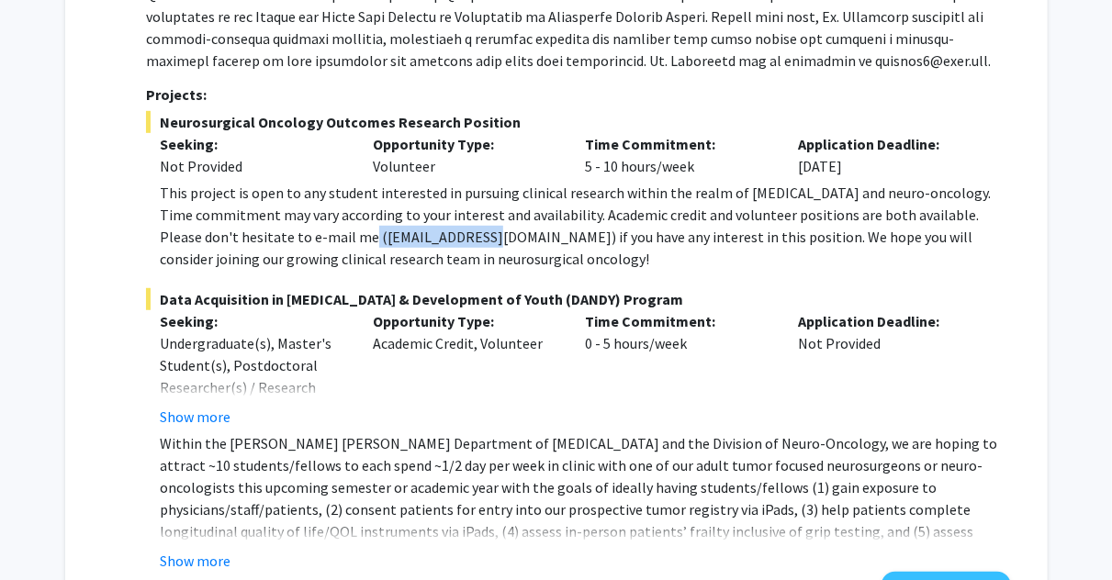
drag, startPoint x: 424, startPoint y: 237, endPoint x: 298, endPoint y: 241, distance: 125.8
click at [298, 241] on div "This project is open to any student interested in pursuing clinical research wi…" at bounding box center [585, 226] width 850 height 88
copy div "[EMAIL_ADDRESS][DOMAIN_NAME]"
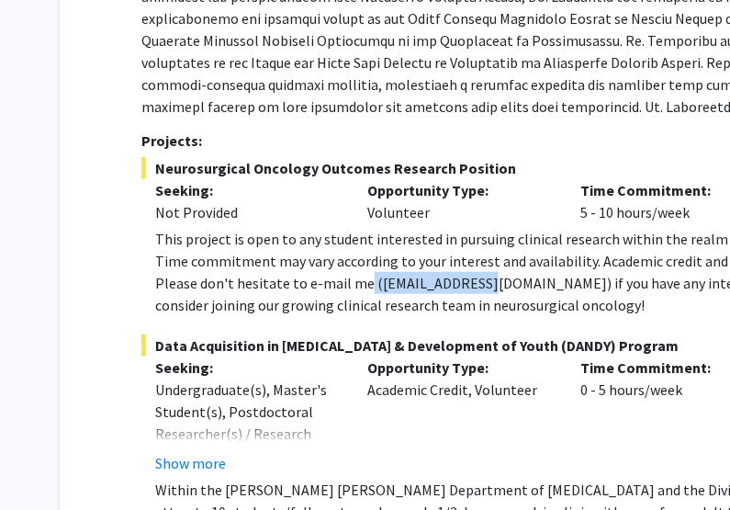
scroll to position [434, 0]
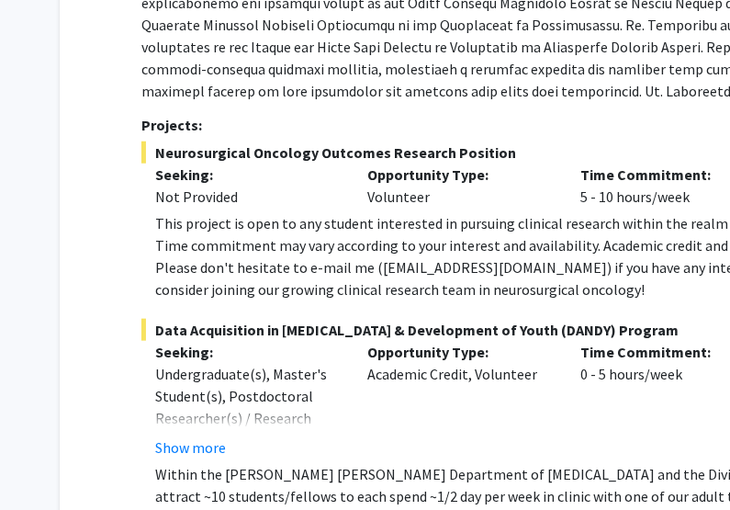
click at [694, 165] on p "Time Commitment:" at bounding box center [672, 174] width 185 height 22
click at [689, 297] on div "This project is open to any student interested in pursuing clinical research wi…" at bounding box center [580, 256] width 850 height 88
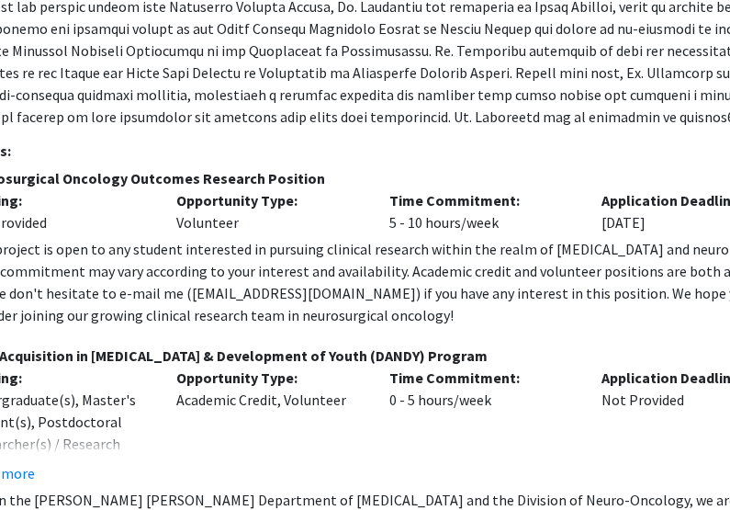
scroll to position [409, 192]
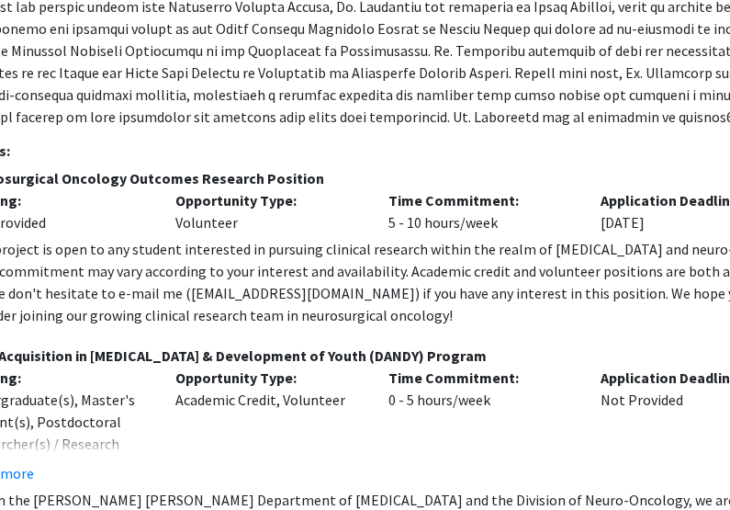
click at [689, 275] on div "This project is open to any student interested in pursuing clinical research wi…" at bounding box center [388, 282] width 850 height 88
click at [685, 347] on span "Data Acquisition in [MEDICAL_DATA] & Development of Youth (DANDY) Program" at bounding box center [382, 355] width 864 height 22
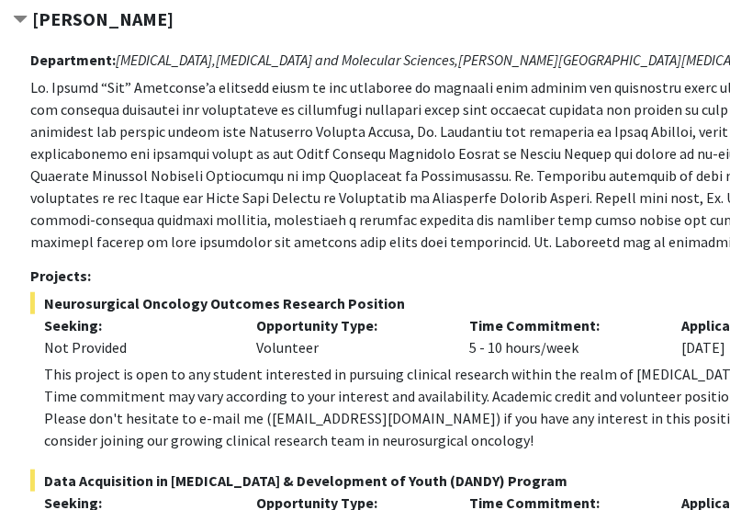
scroll to position [284, 108]
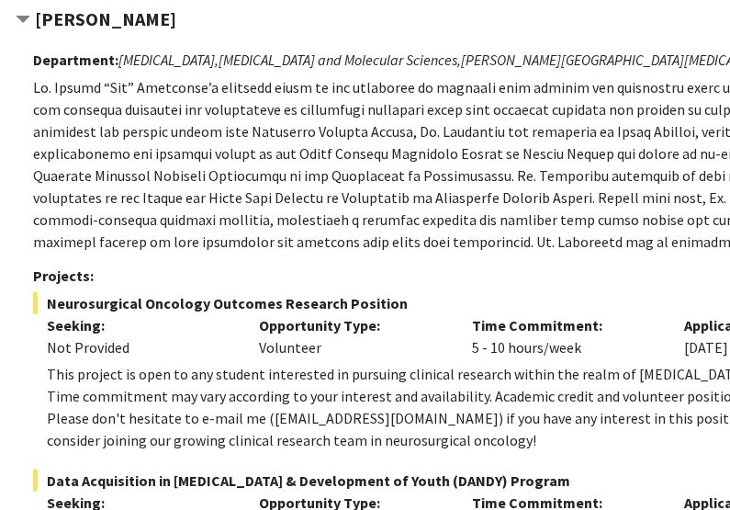
click at [671, 289] on div "Department: [MEDICAL_DATA], [MEDICAL_DATA] and Molecular Sciences, [PERSON_NAME…" at bounding box center [465, 414] width 864 height 745
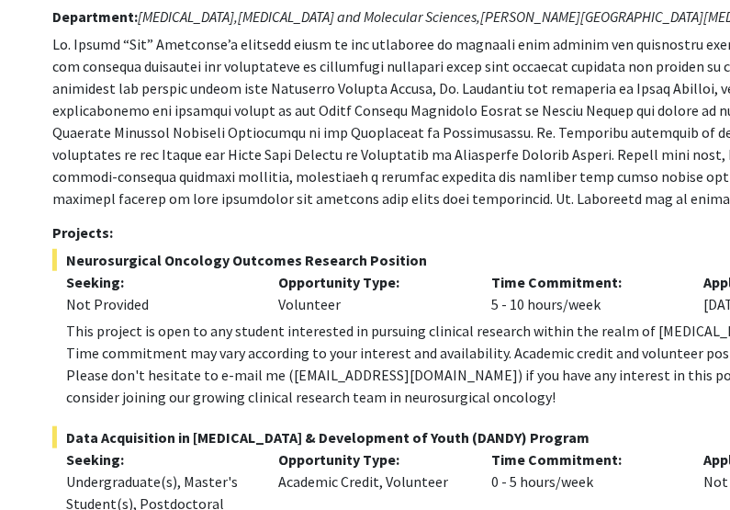
scroll to position [342, 89]
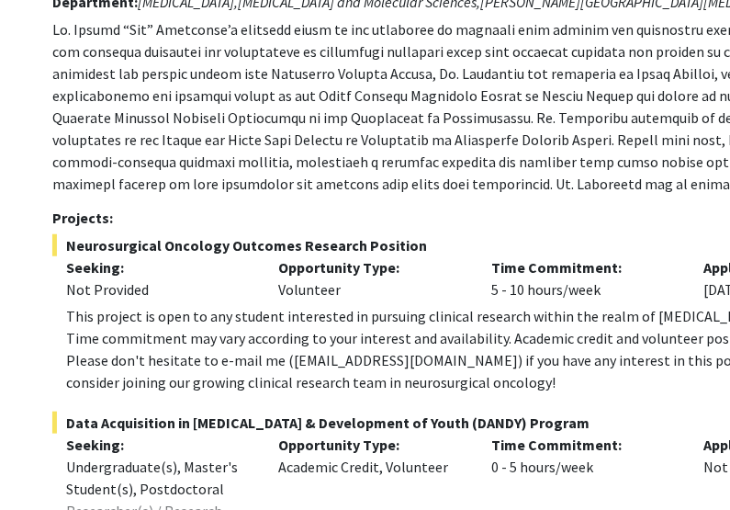
click at [713, 412] on span "Data Acquisition in [MEDICAL_DATA] & Development of Youth (DANDY) Program" at bounding box center [484, 422] width 864 height 22
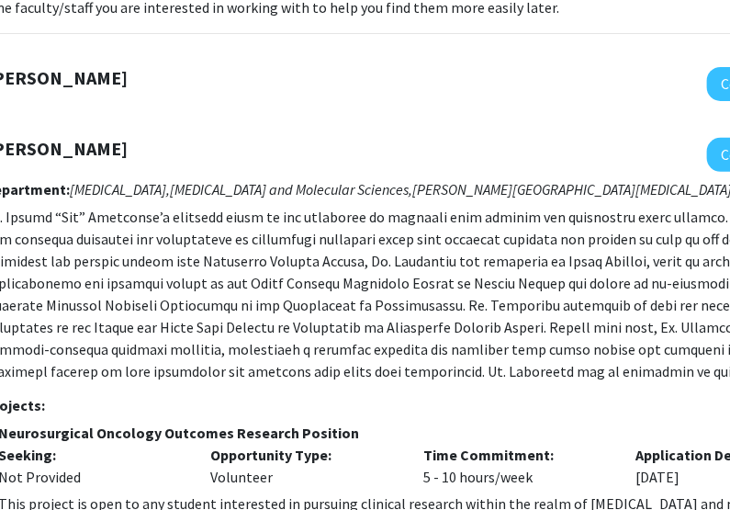
scroll to position [157, 155]
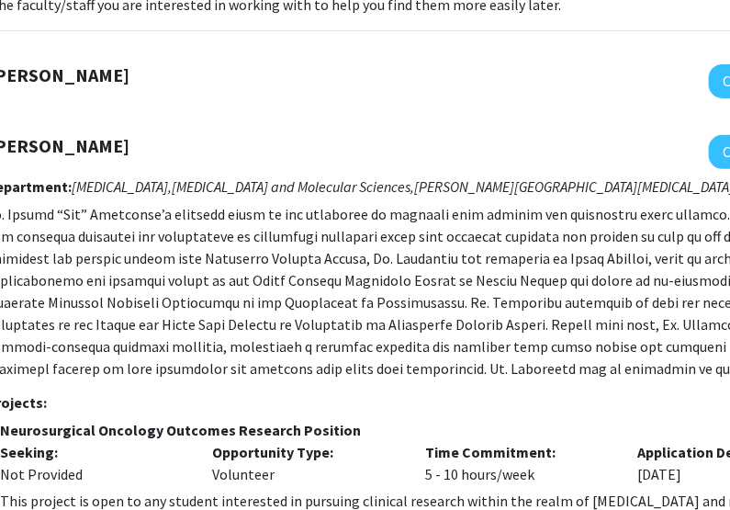
click at [673, 400] on h3 "Projects:" at bounding box center [418, 402] width 864 height 17
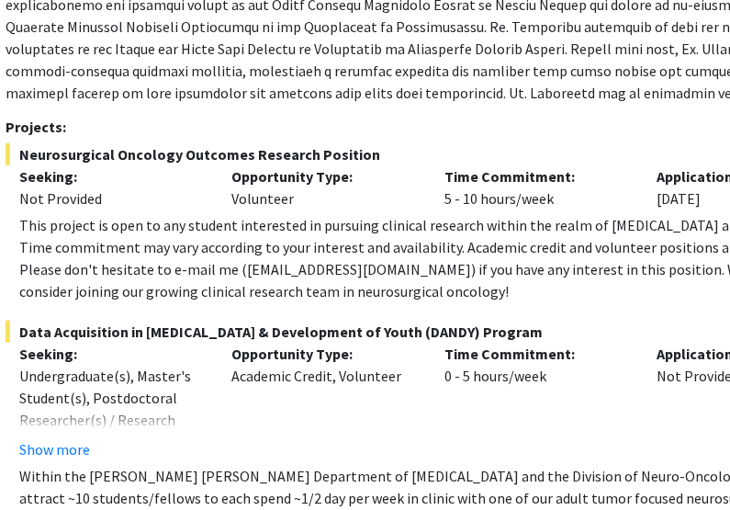
scroll to position [432, 136]
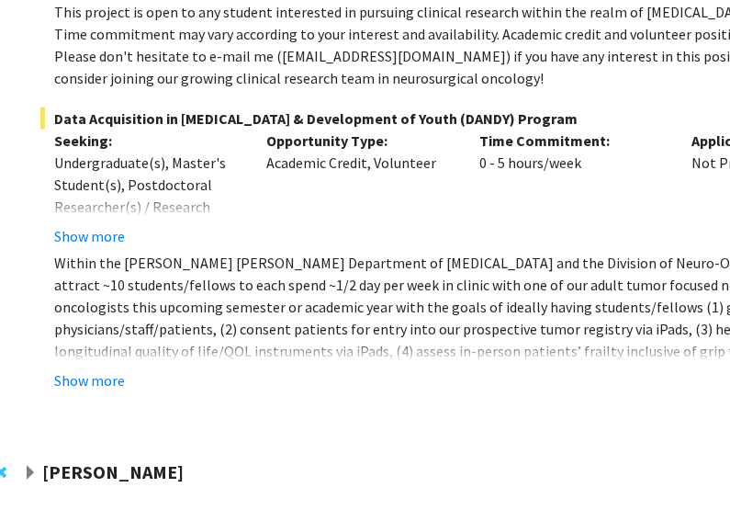
scroll to position [645, 99]
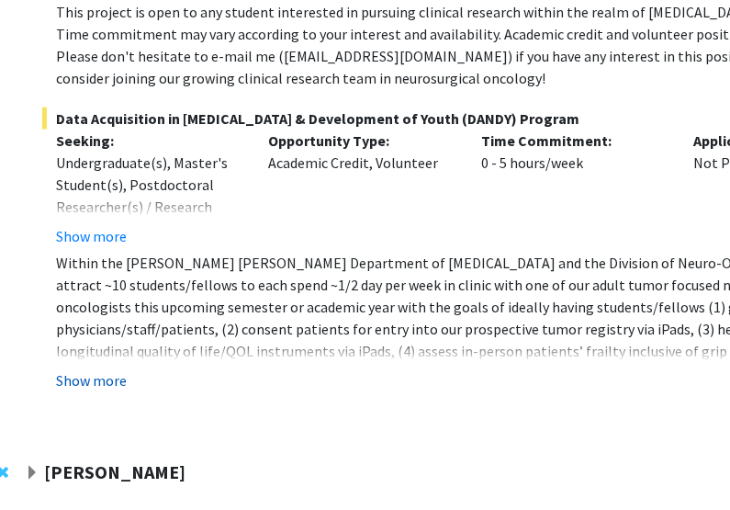
click at [83, 373] on button "Show more" at bounding box center [91, 380] width 71 height 22
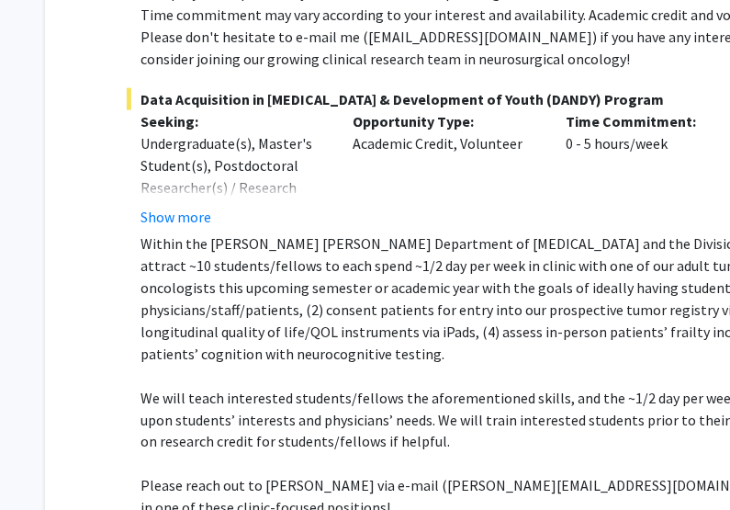
scroll to position [664, 15]
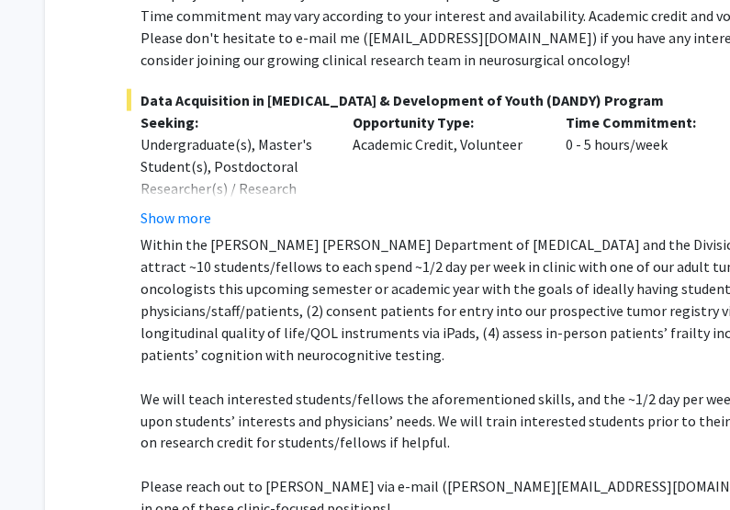
click at [666, 365] on p at bounding box center [565, 376] width 850 height 22
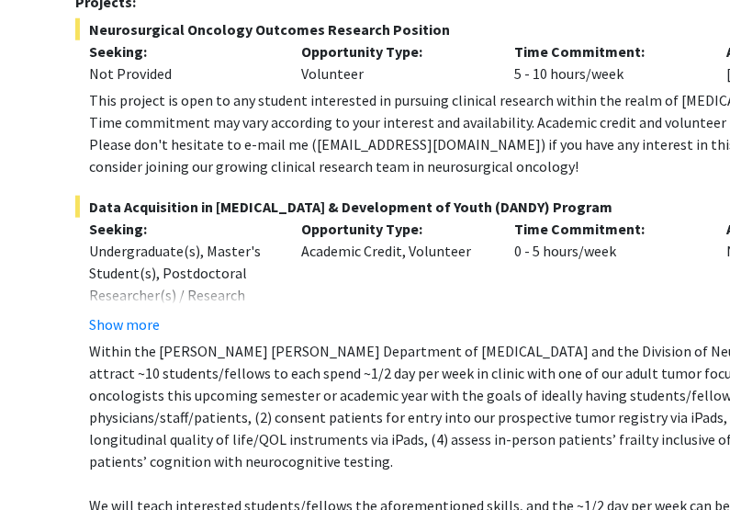
scroll to position [579, 66]
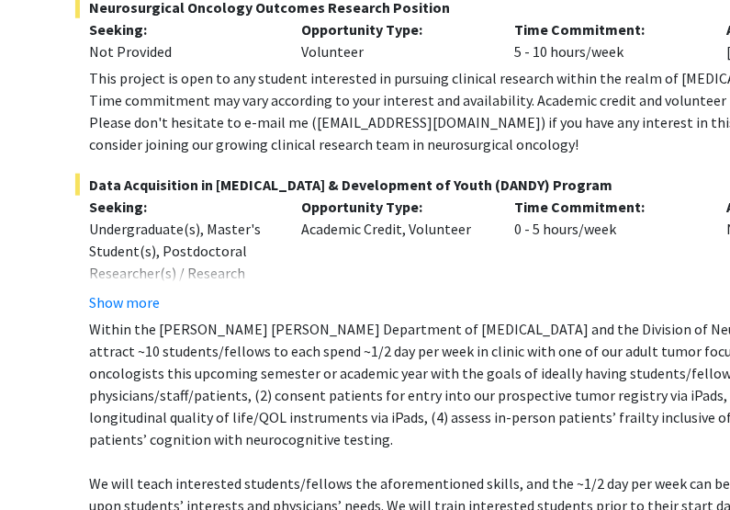
click at [709, 299] on div "Time Commitment: 0 - 5 hours/week" at bounding box center [606, 255] width 213 height 118
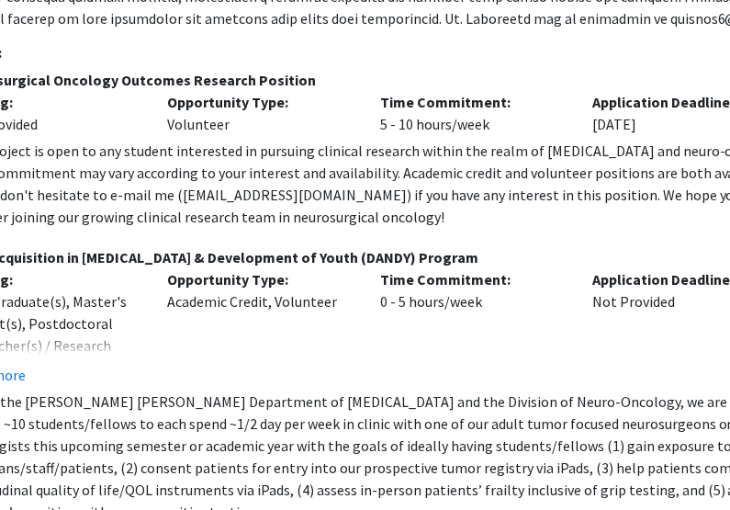
scroll to position [507, 86]
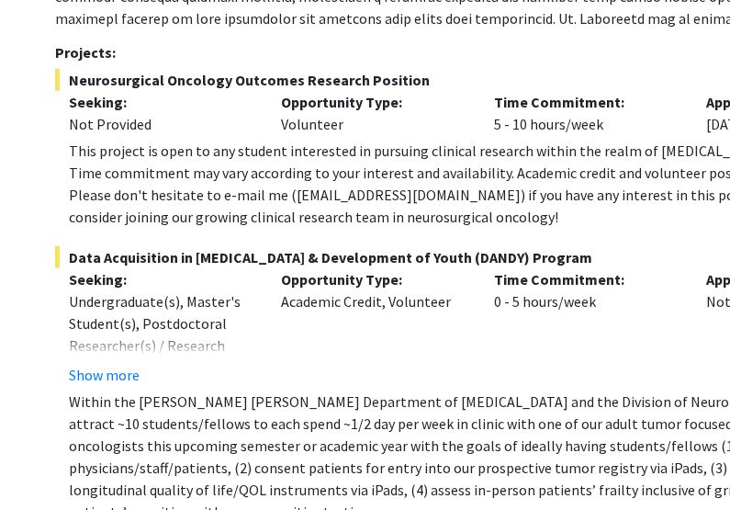
click at [674, 376] on div "Time Commitment: 0 - 5 hours/week" at bounding box center [586, 327] width 213 height 118
click at [672, 268] on p "Time Commitment:" at bounding box center [586, 279] width 185 height 22
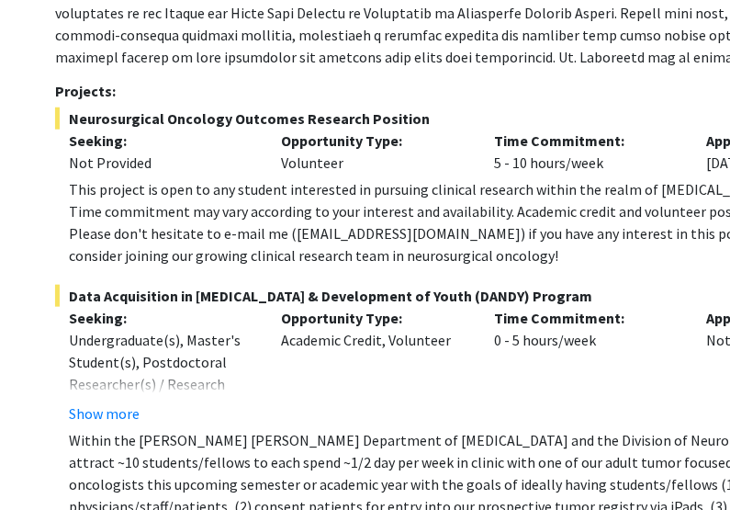
scroll to position [466, 86]
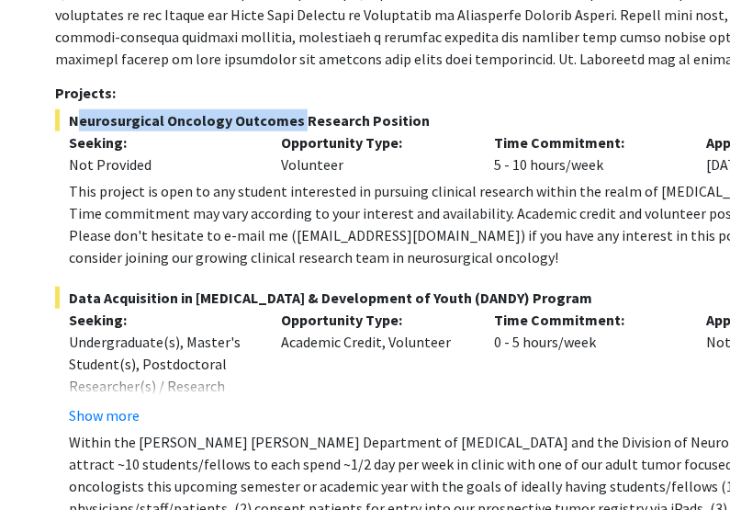
drag, startPoint x: 288, startPoint y: 115, endPoint x: 68, endPoint y: 116, distance: 220.3
click at [68, 116] on span "Neurosurgical Oncology Outcomes Research Position" at bounding box center [487, 120] width 864 height 22
copy span "Neurosurgical Oncology Outcomes"
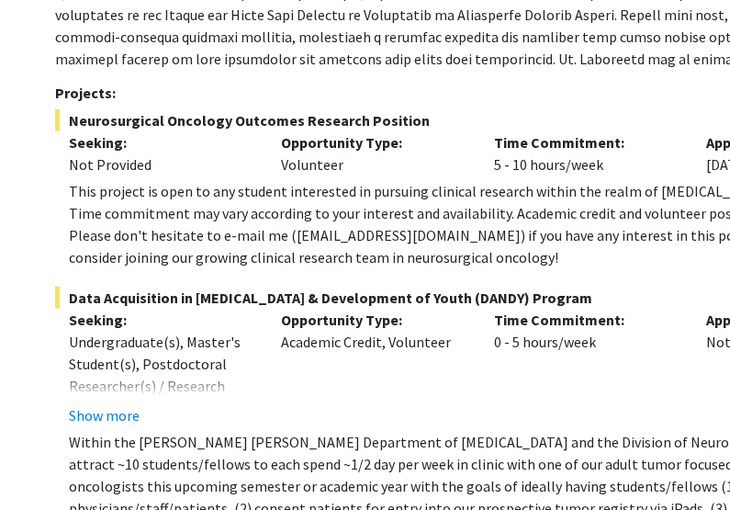
click at [686, 423] on div "Time Commitment: 0 - 5 hours/week" at bounding box center [586, 367] width 213 height 118
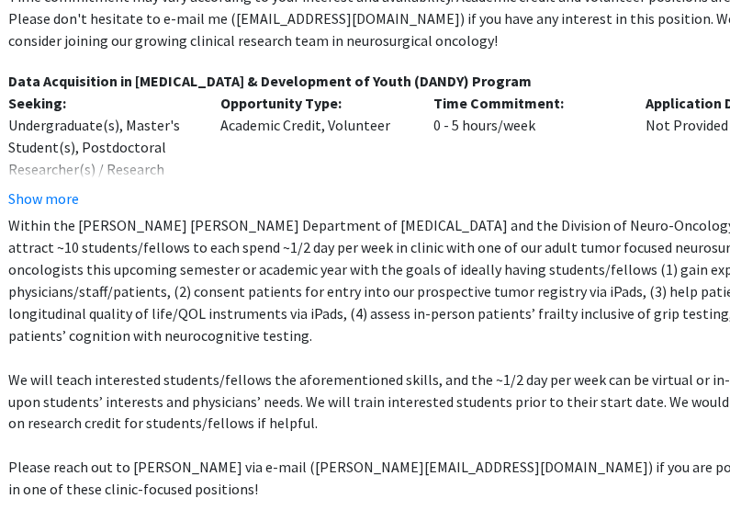
scroll to position [683, 149]
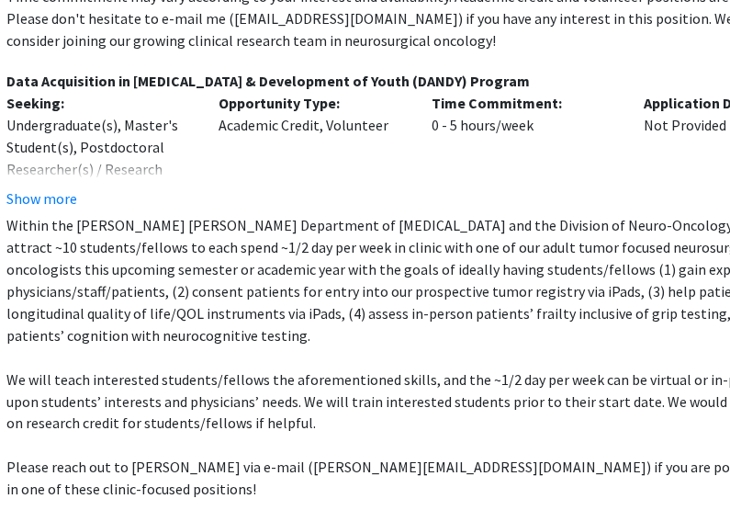
click at [690, 373] on p "We will teach interested students/fellows the aforementioned skills, and the ~1…" at bounding box center [431, 401] width 850 height 66
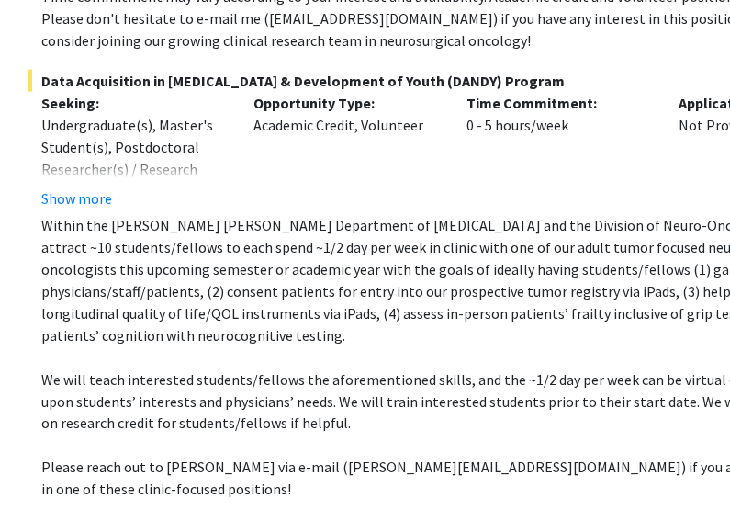
scroll to position [683, 112]
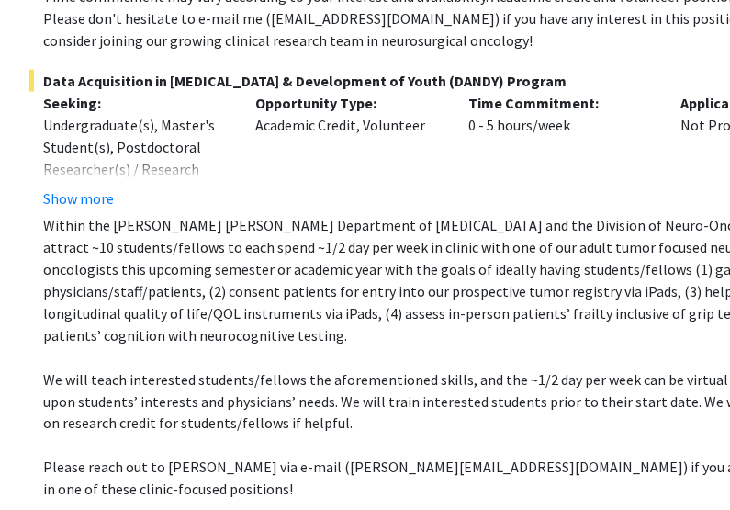
click at [672, 456] on p "Please reach out to [PERSON_NAME] via e-mail ([PERSON_NAME][EMAIL_ADDRESS][DOMA…" at bounding box center [468, 478] width 850 height 44
click at [675, 252] on p "Within the [PERSON_NAME] [PERSON_NAME] Department of [MEDICAL_DATA] and the Div…" at bounding box center [468, 280] width 850 height 132
click at [676, 346] on p at bounding box center [468, 357] width 850 height 22
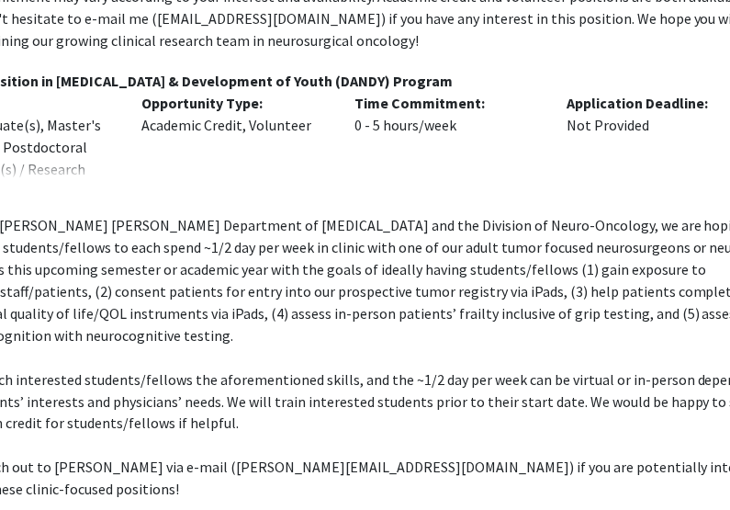
scroll to position [683, 224]
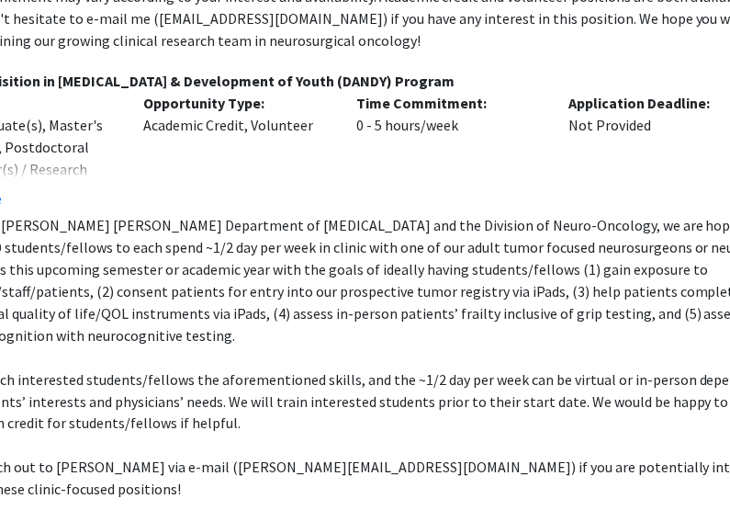
click at [700, 391] on p "We will teach interested students/fellows the aforementioned skills, and the ~1…" at bounding box center [356, 401] width 850 height 66
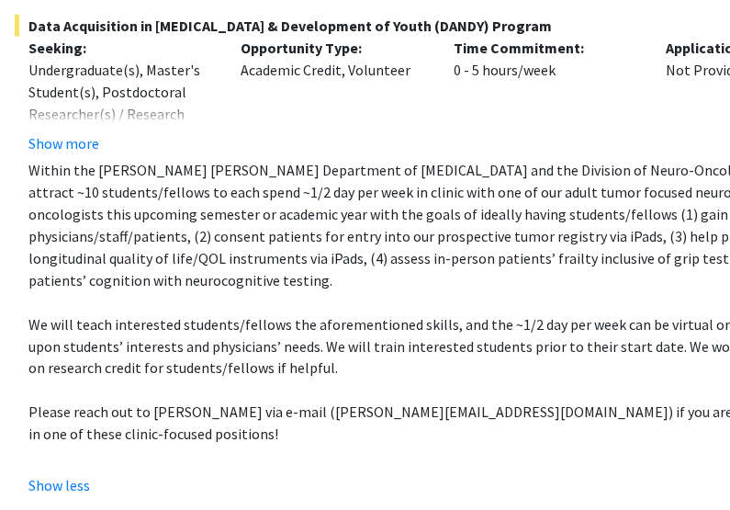
scroll to position [737, 127]
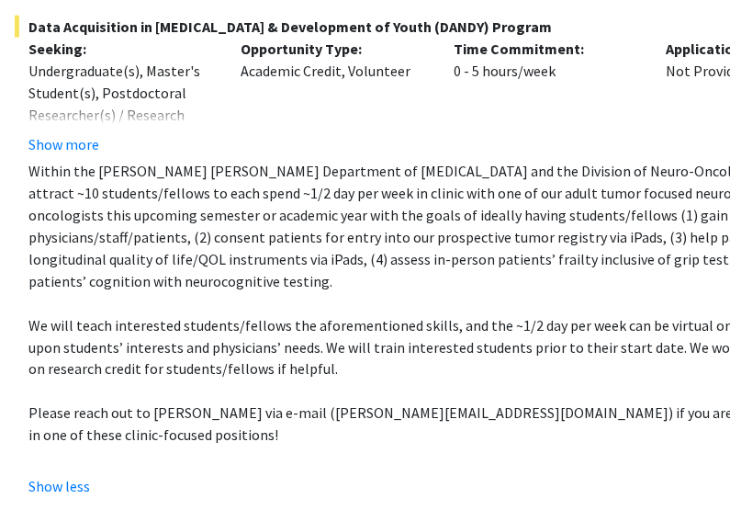
click at [711, 189] on p "Within the [PERSON_NAME] [PERSON_NAME] Department of [MEDICAL_DATA] and the Div…" at bounding box center [453, 226] width 850 height 132
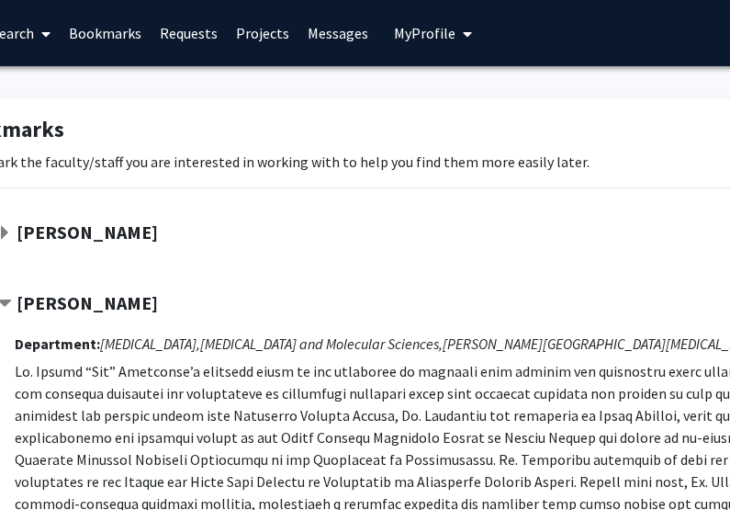
scroll to position [0, 0]
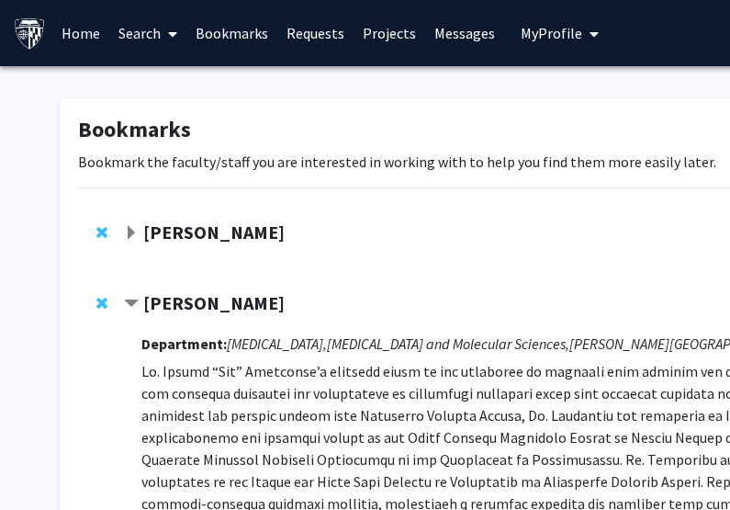
click at [140, 305] on div "[PERSON_NAME]" at bounding box center [322, 303] width 397 height 23
click at [133, 305] on span "Contract Raj Mukherjee Bookmark" at bounding box center [131, 304] width 15 height 15
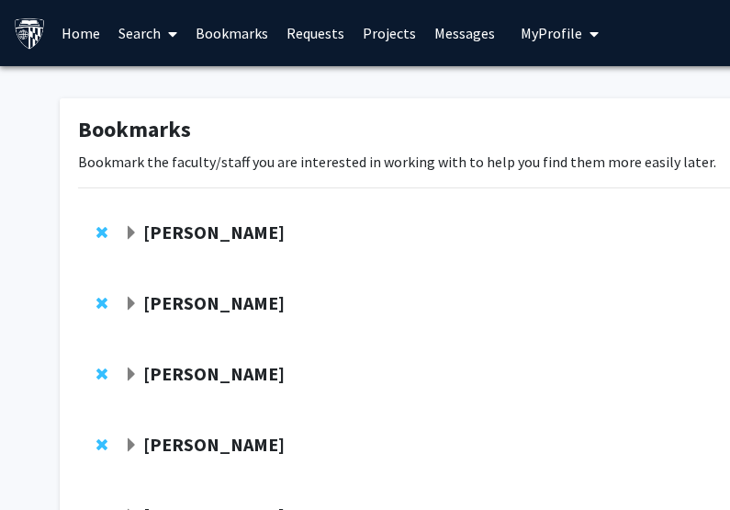
click at [129, 228] on span "Expand Utthara Nayar Bookmark" at bounding box center [131, 233] width 15 height 15
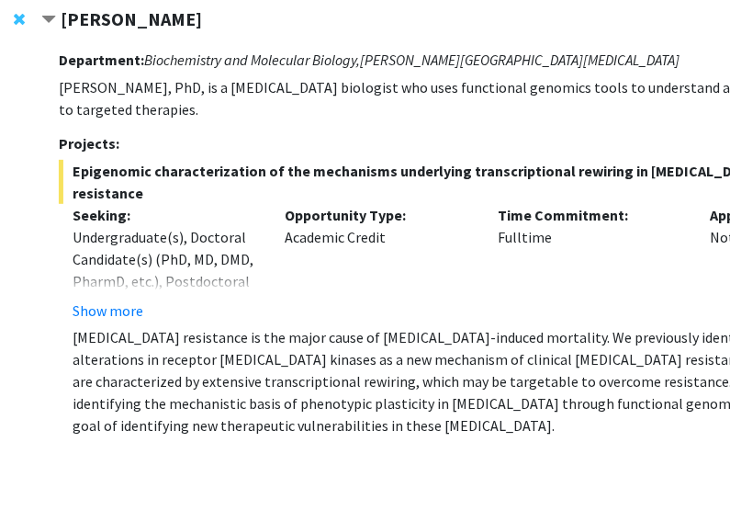
scroll to position [213, 82]
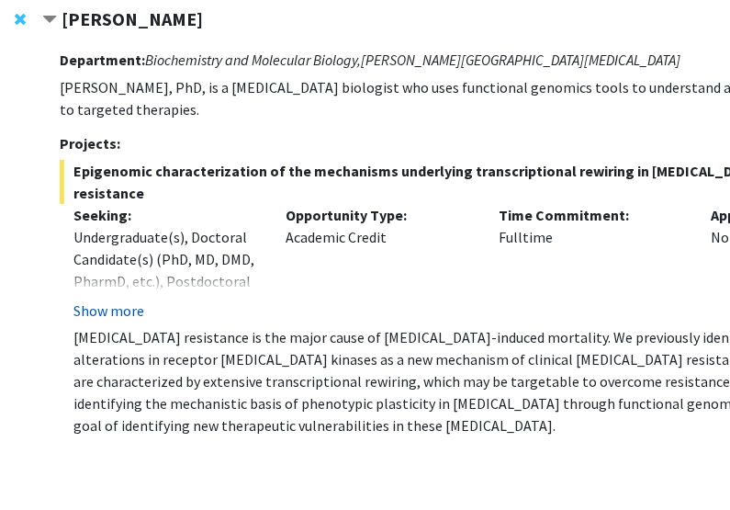
click at [129, 299] on button "Show more" at bounding box center [108, 310] width 71 height 22
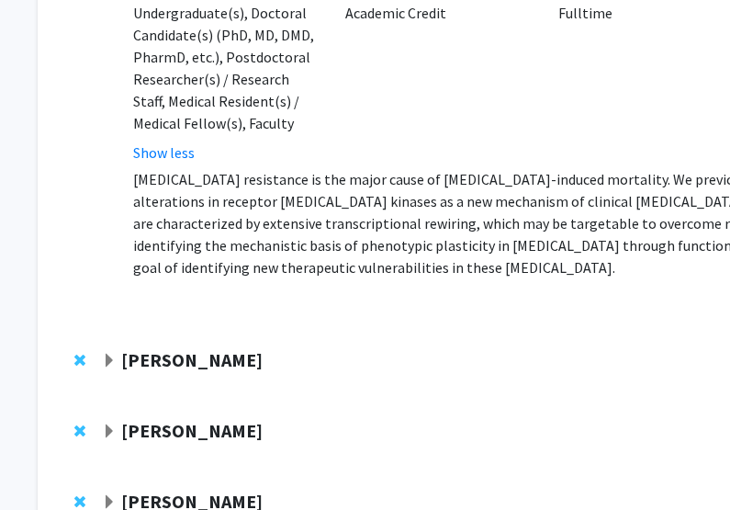
scroll to position [437, 21]
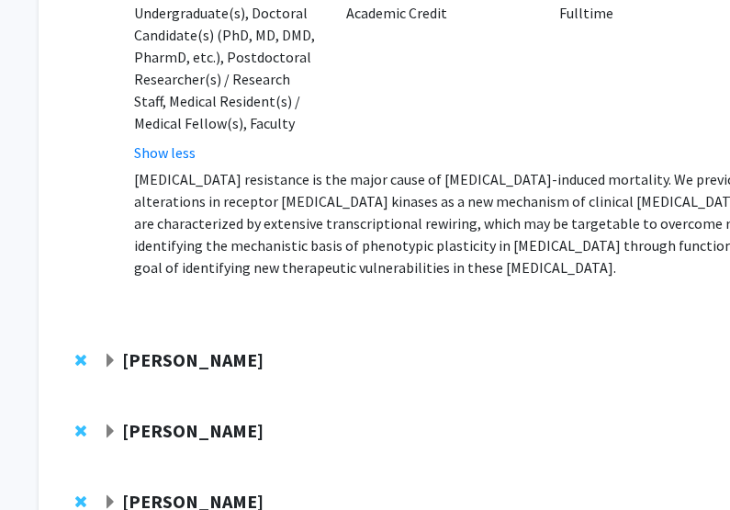
click at [112, 424] on span "Expand Laura Shaw Bookmark" at bounding box center [110, 431] width 15 height 15
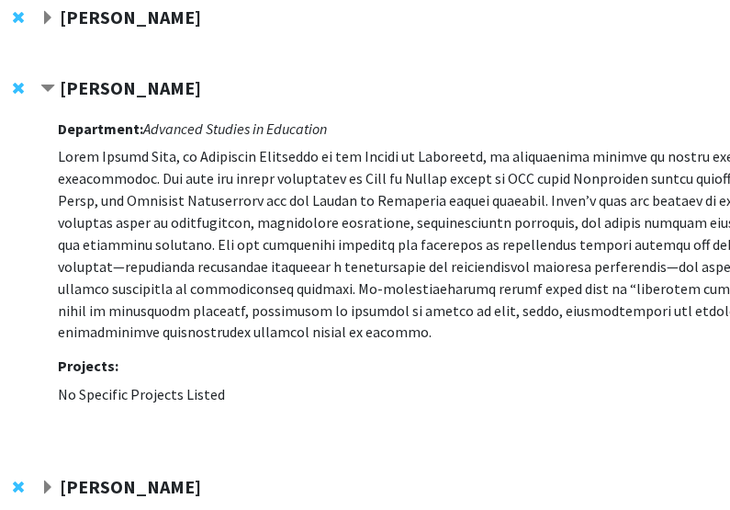
scroll to position [779, 80]
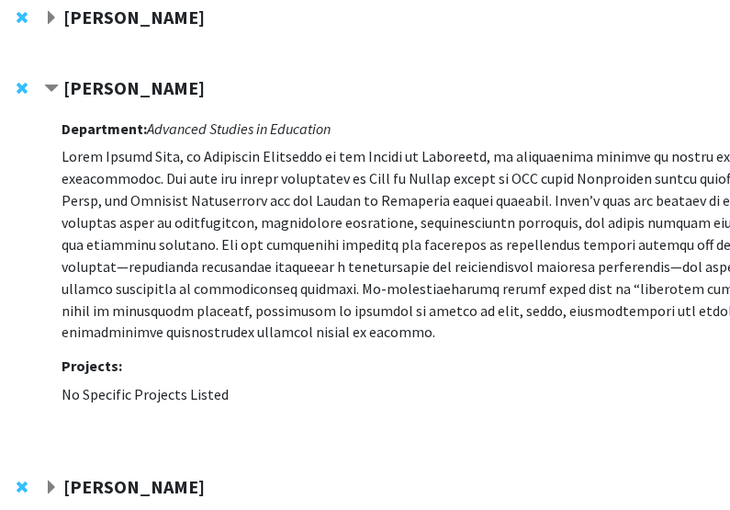
click at [689, 384] on fg-project-list "No Specific Projects Listed" at bounding box center [494, 395] width 864 height 22
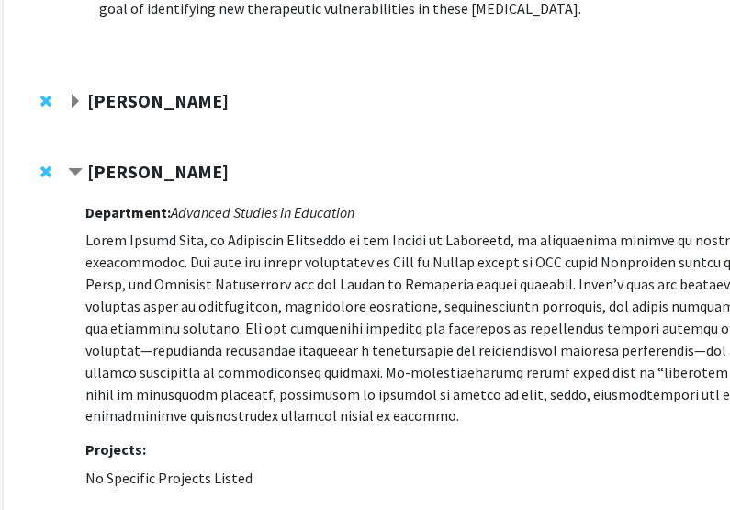
scroll to position [696, 53]
